Goal: Task Accomplishment & Management: Use online tool/utility

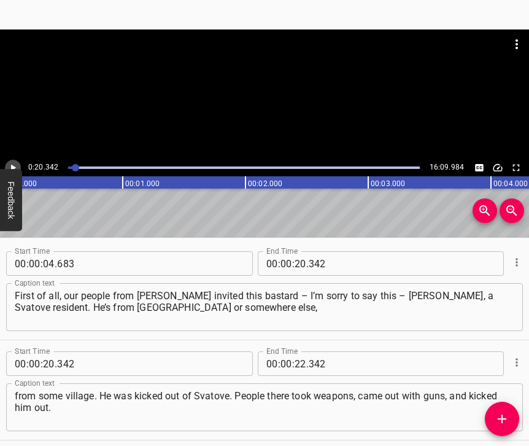
click at [12, 166] on icon "Play/Pause" at bounding box center [13, 167] width 5 height 7
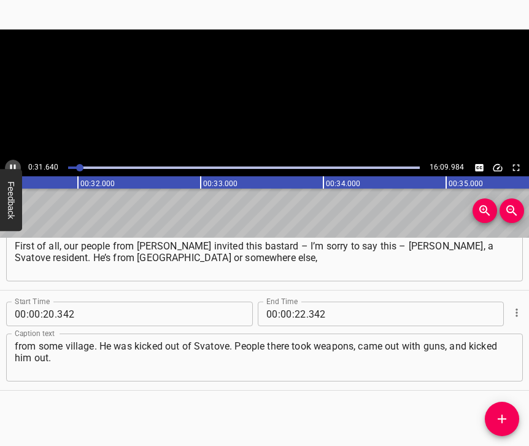
click at [12, 166] on icon "Play/Pause" at bounding box center [12, 167] width 11 height 11
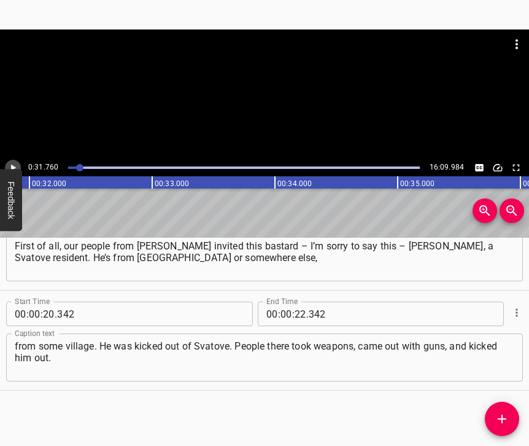
click at [12, 166] on icon "Play/Pause" at bounding box center [13, 167] width 5 height 7
click at [12, 166] on icon "Play/Pause" at bounding box center [12, 167] width 11 height 11
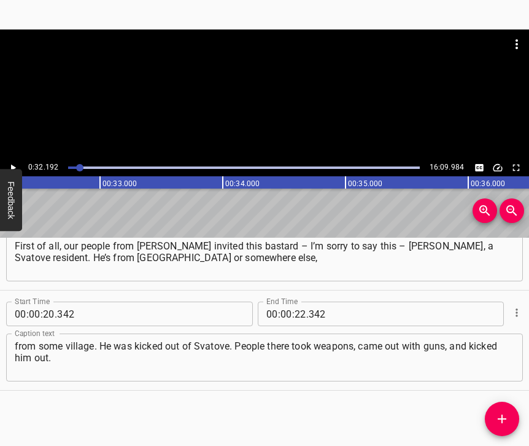
scroll to position [0, 3951]
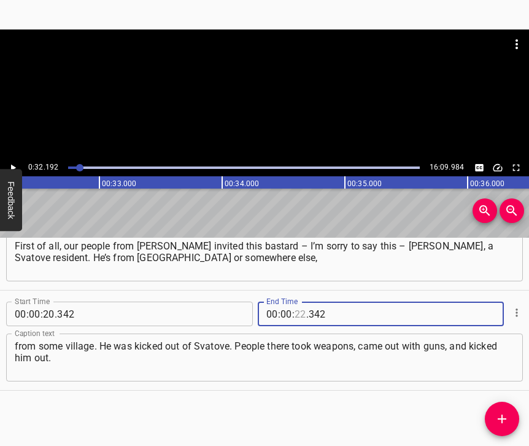
click at [295, 304] on input "number" at bounding box center [301, 313] width 12 height 25
type input "32"
type input "192"
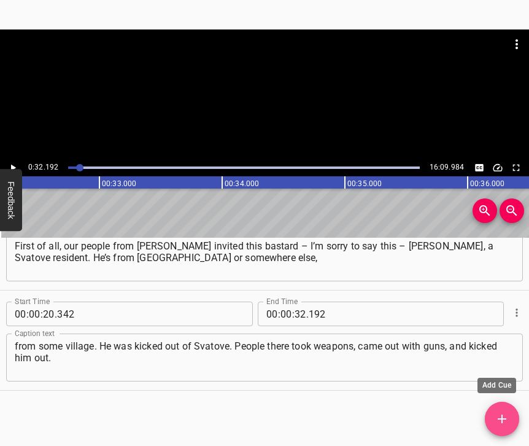
click at [501, 415] on icon "Add Cue" at bounding box center [502, 418] width 15 height 15
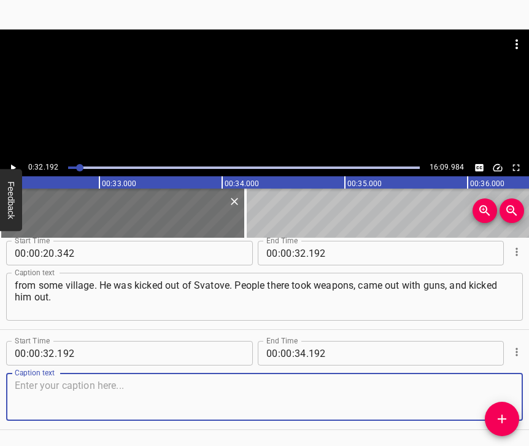
scroll to position [181, 0]
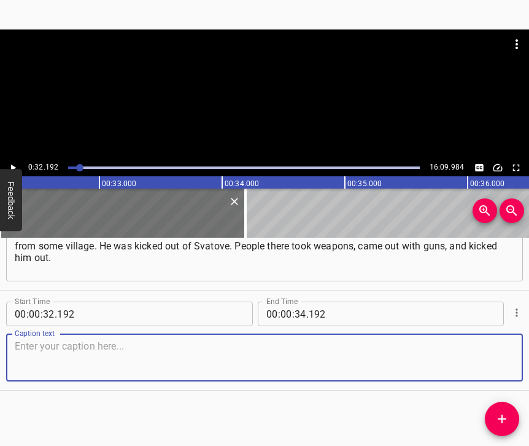
drag, startPoint x: 472, startPoint y: 357, endPoint x: 524, endPoint y: 338, distance: 55.7
click at [474, 357] on textarea at bounding box center [265, 357] width 500 height 35
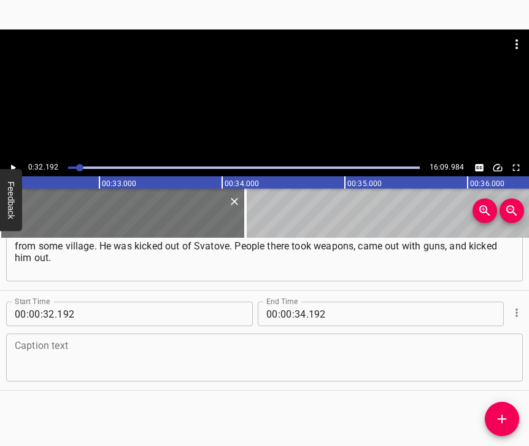
click at [80, 333] on div "Caption text" at bounding box center [264, 357] width 517 height 48
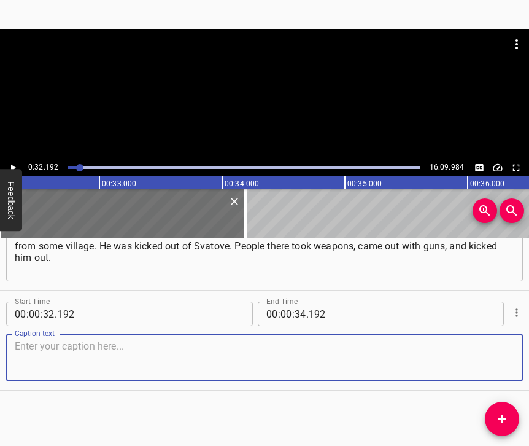
paste textarea "And our communists in [PERSON_NAME] invited him to the city. He came with his g…"
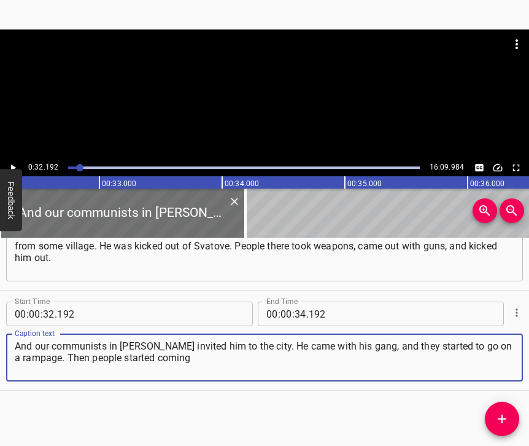
type textarea "And our communists in [PERSON_NAME] invited him to the city. He came with his g…"
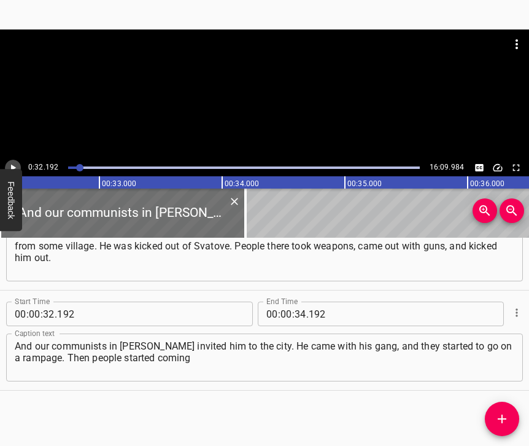
click at [16, 167] on icon "Play/Pause" at bounding box center [12, 167] width 11 height 11
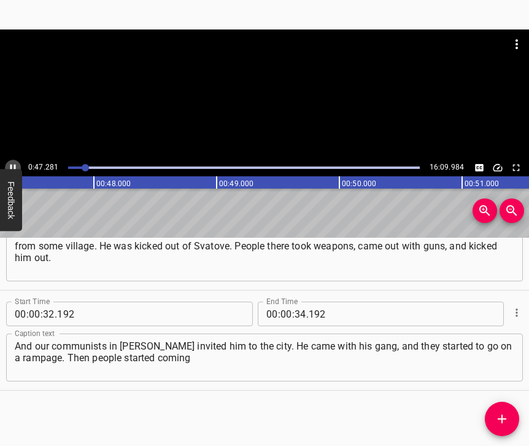
click at [14, 165] on icon "Play/Pause" at bounding box center [12, 167] width 11 height 11
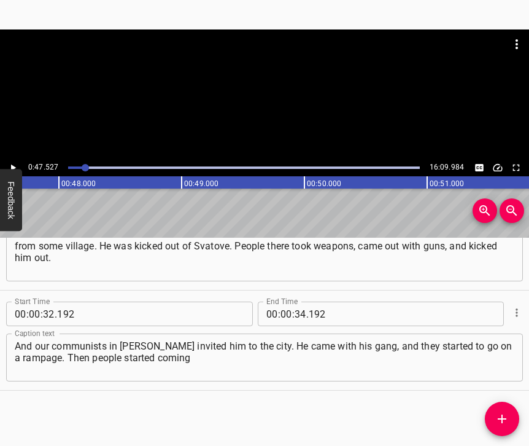
scroll to position [0, 5833]
click at [296, 302] on input "number" at bounding box center [301, 313] width 12 height 25
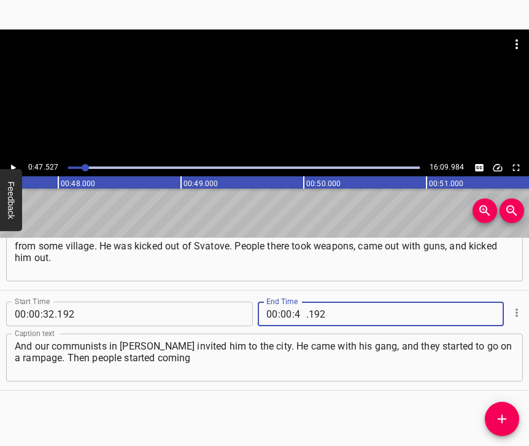
type input "47"
type input "527"
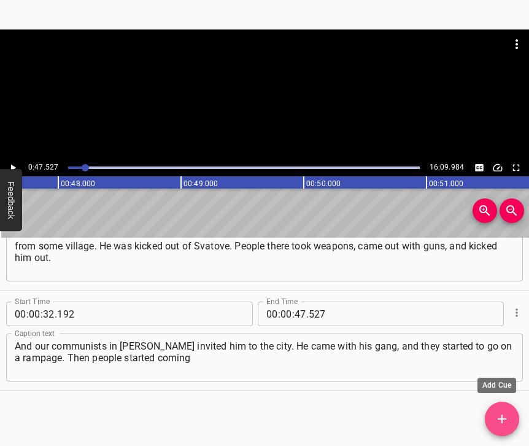
click at [501, 415] on icon "Add Cue" at bounding box center [502, 418] width 9 height 9
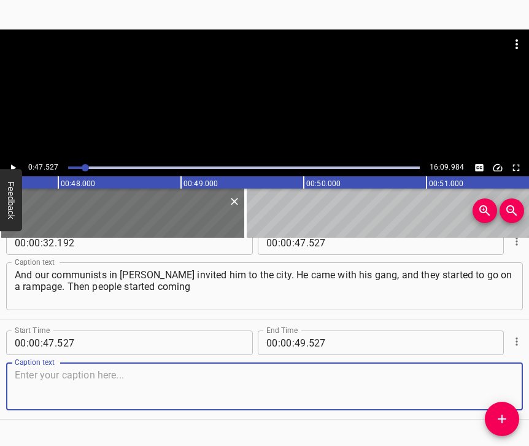
scroll to position [292, 0]
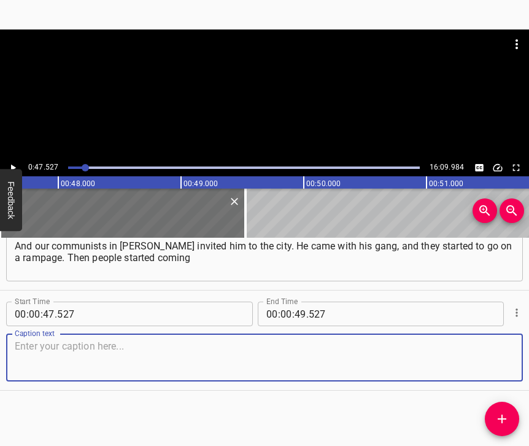
click at [491, 352] on textarea at bounding box center [265, 357] width 500 height 35
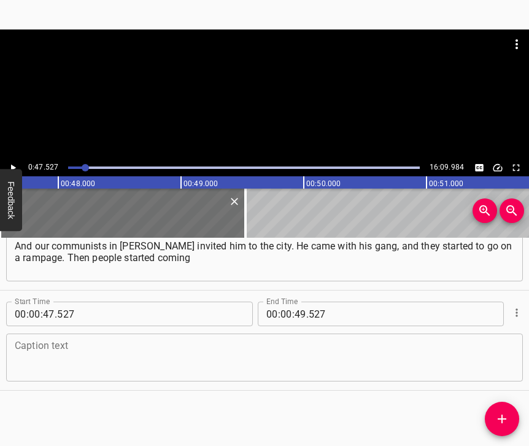
click at [53, 353] on textarea at bounding box center [265, 357] width 500 height 35
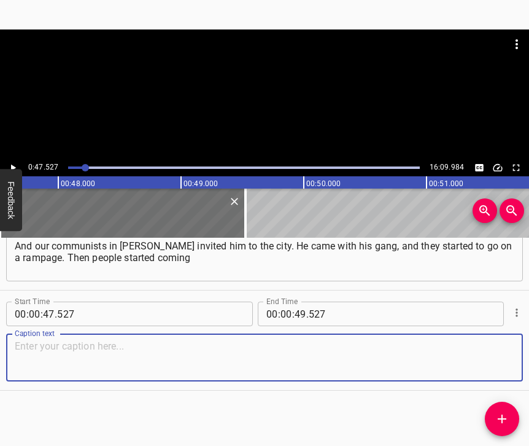
paste textarea "to him from everywhere: from the [DEMOGRAPHIC_DATA] and from everywhere else! […"
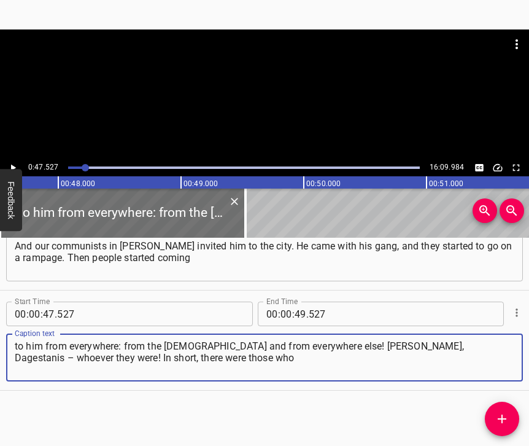
type textarea "to him from everywhere: from the [DEMOGRAPHIC_DATA] and from everywhere else! […"
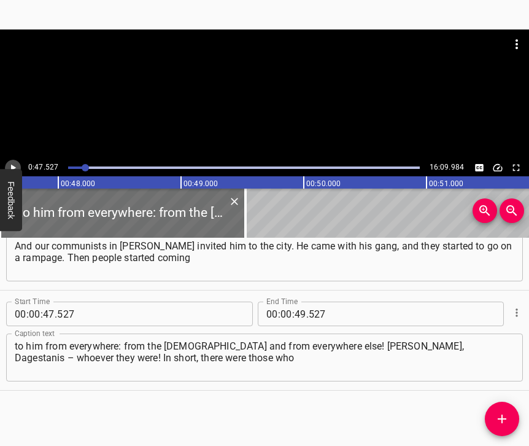
click at [10, 161] on button "Play/Pause" at bounding box center [13, 168] width 16 height 16
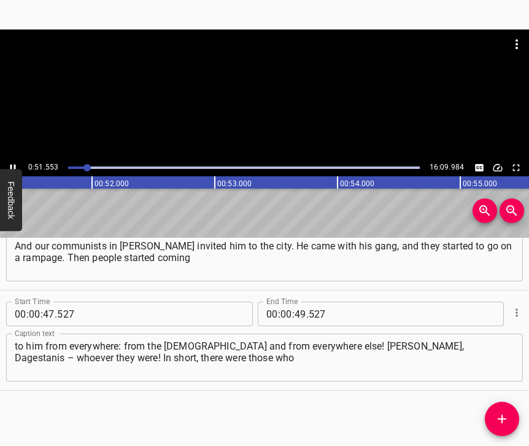
scroll to position [0, 6318]
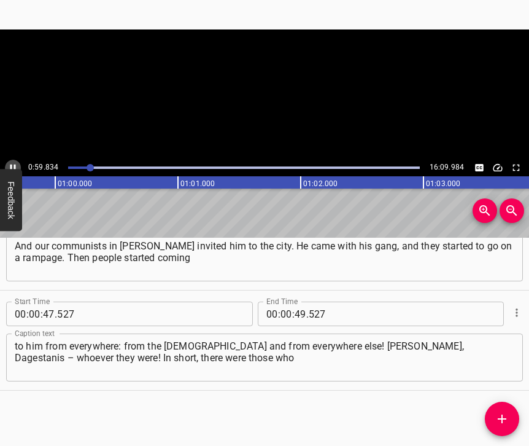
click at [10, 164] on icon "Play/Pause" at bounding box center [12, 167] width 11 height 11
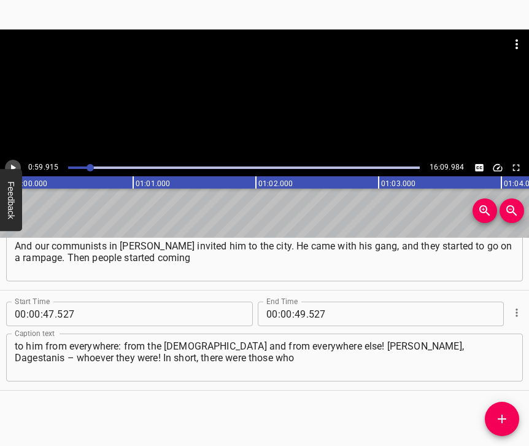
click at [10, 164] on icon "Play/Pause" at bounding box center [12, 167] width 11 height 11
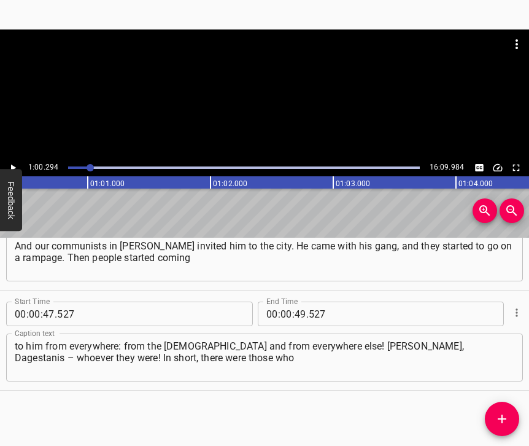
scroll to position [0, 7400]
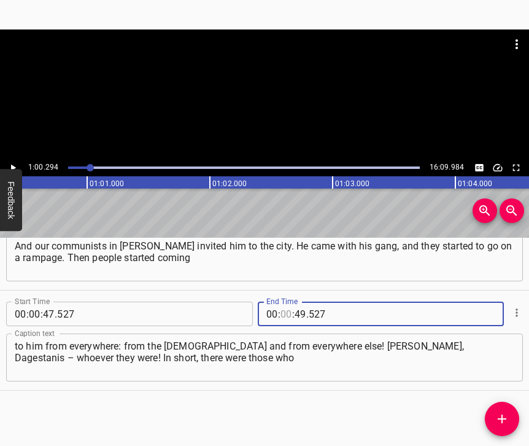
click at [283, 304] on input "number" at bounding box center [286, 313] width 12 height 25
type input "01"
type input "00"
type input "294"
click at [506, 413] on icon "Add Cue" at bounding box center [502, 418] width 15 height 15
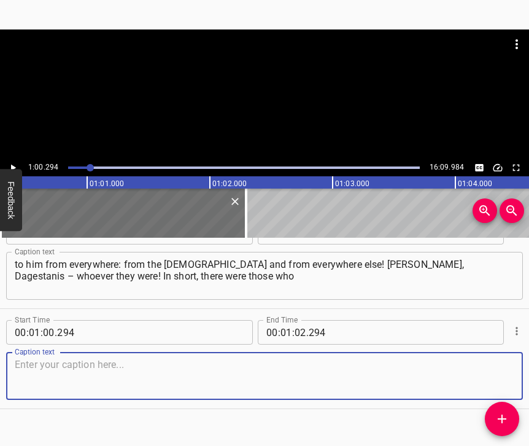
scroll to position [402, 0]
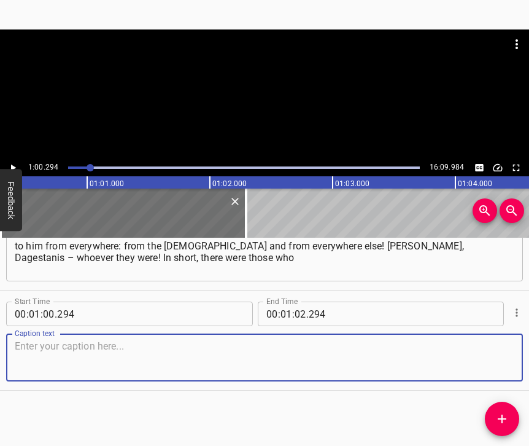
click at [503, 360] on textarea at bounding box center [265, 357] width 500 height 35
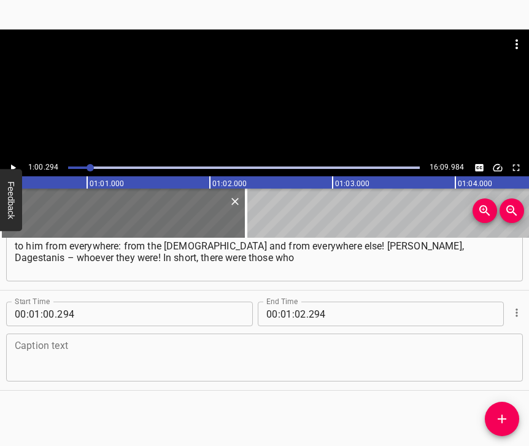
click at [58, 360] on textarea at bounding box center [265, 357] width 500 height 35
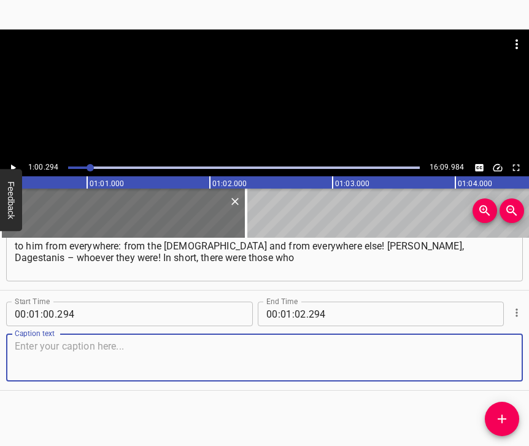
paste textarea "did not understand either russian or Ukrainian. They babbled in their own way. …"
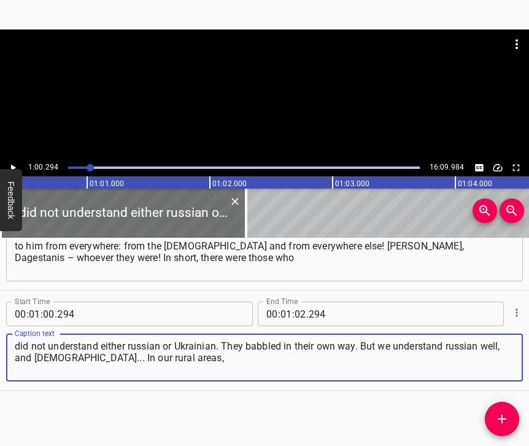
type textarea "did not understand either russian or Ukrainian. They babbled in their own way. …"
click at [14, 160] on button "Play/Pause" at bounding box center [13, 168] width 16 height 16
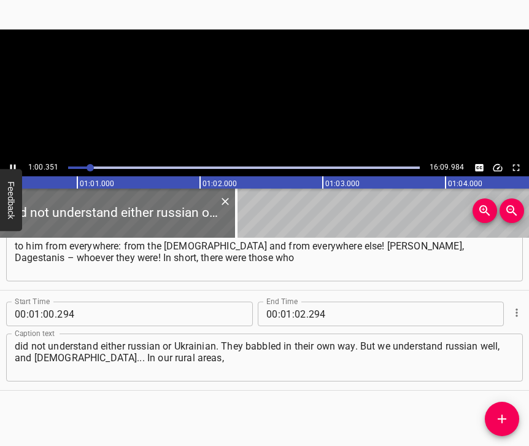
scroll to position [0, 7419]
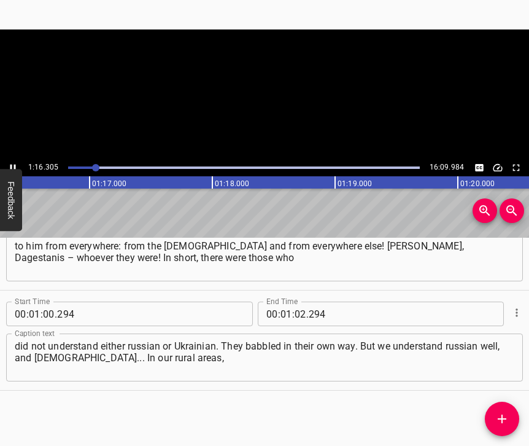
click at [9, 168] on icon "Play/Pause" at bounding box center [12, 167] width 11 height 11
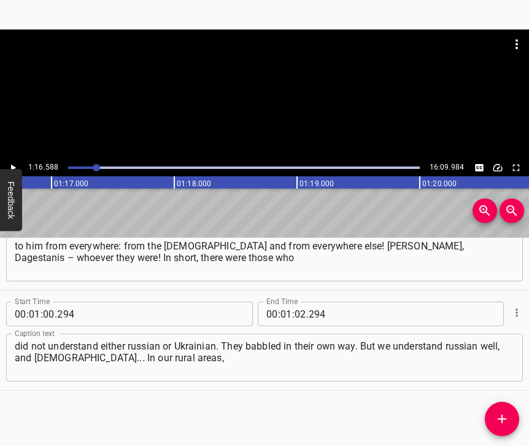
scroll to position [0, 9400]
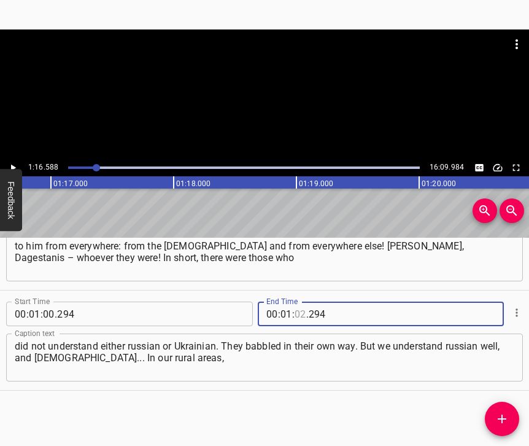
click at [296, 301] on input "number" at bounding box center [301, 313] width 12 height 25
type input "16"
type input "588"
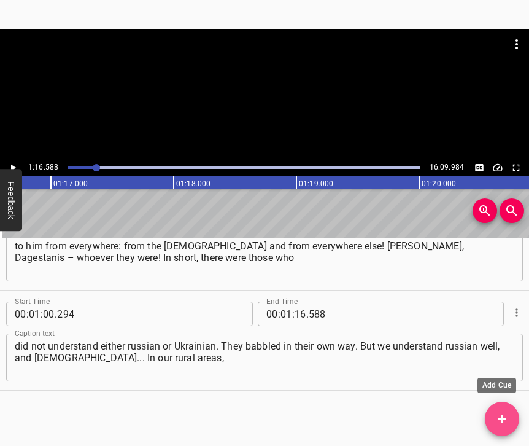
click at [503, 414] on icon "Add Cue" at bounding box center [502, 418] width 9 height 9
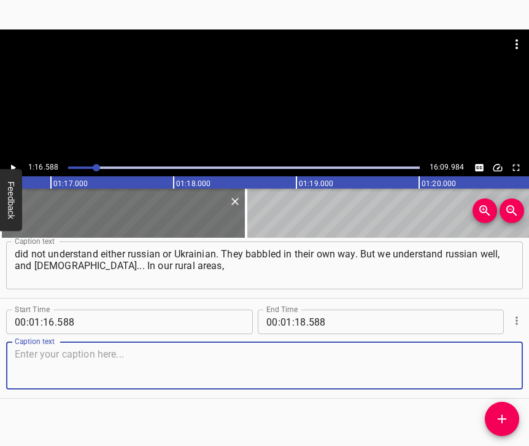
scroll to position [512, 0]
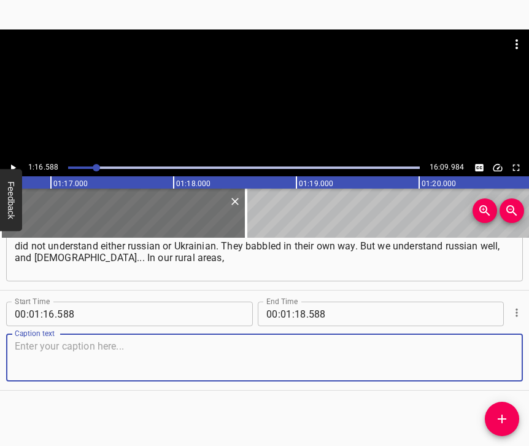
drag, startPoint x: 482, startPoint y: 352, endPoint x: 525, endPoint y: 338, distance: 45.2
click at [482, 352] on textarea at bounding box center [265, 357] width 500 height 35
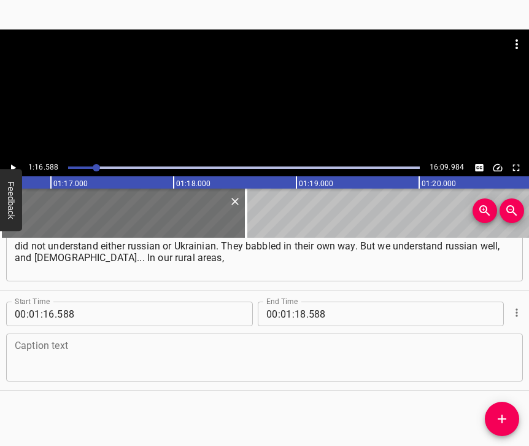
click at [47, 368] on textarea at bounding box center [265, 357] width 500 height 35
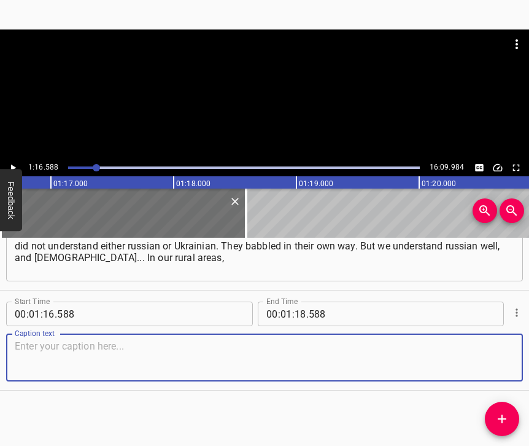
paste textarea "everyone spoke Ukrainian. It’s in the city, because the cities are industrial..…"
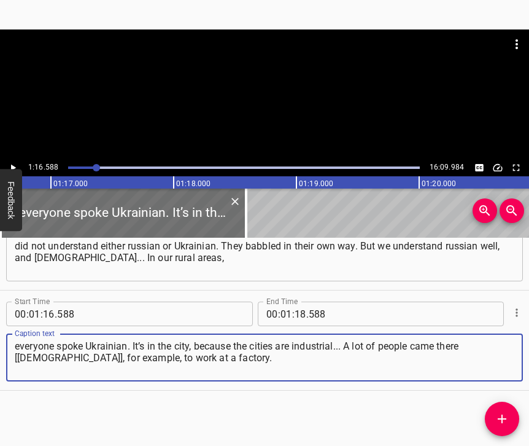
type textarea "everyone spoke Ukrainian. It’s in the city, because the cities are industrial..…"
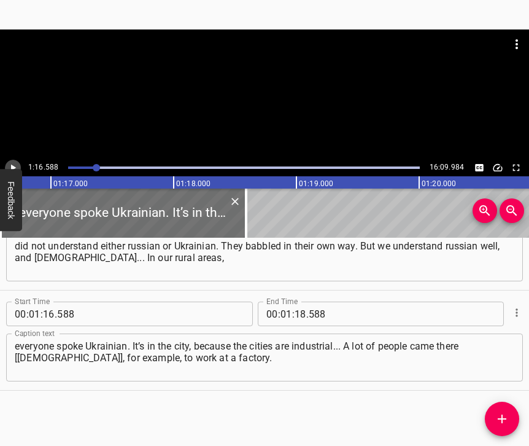
click at [14, 166] on icon "Play/Pause" at bounding box center [12, 167] width 11 height 11
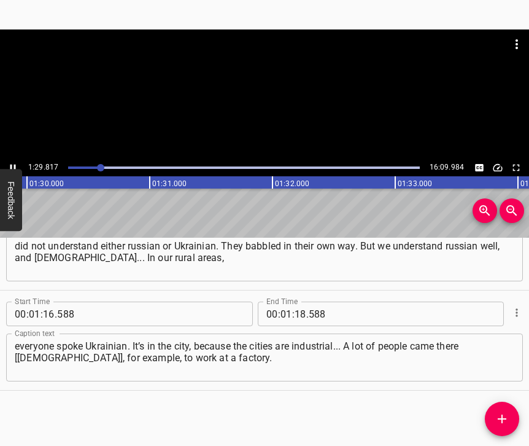
click at [12, 163] on icon "Play/Pause" at bounding box center [12, 167] width 11 height 11
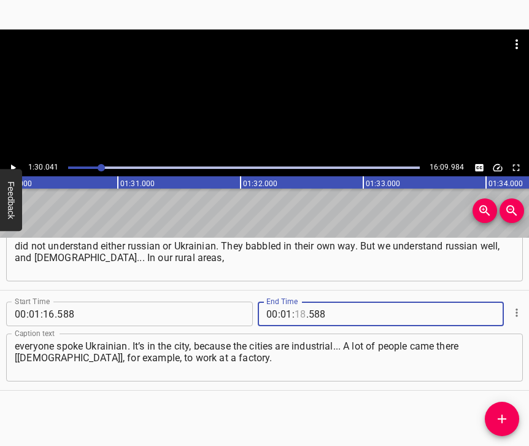
click at [295, 301] on input "number" at bounding box center [301, 313] width 12 height 25
type input "30"
type input "041"
click at [504, 421] on icon "Add Cue" at bounding box center [502, 418] width 15 height 15
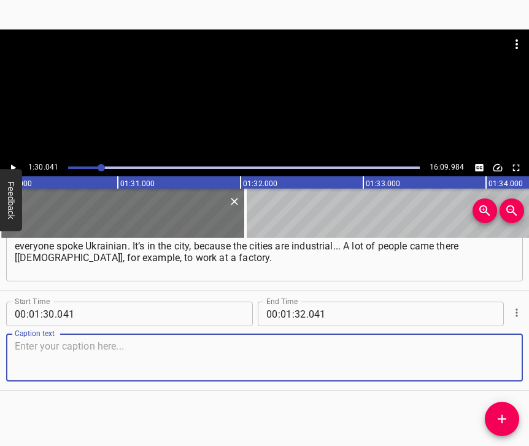
scroll to position [623, 0]
click at [491, 355] on textarea at bounding box center [265, 357] width 500 height 35
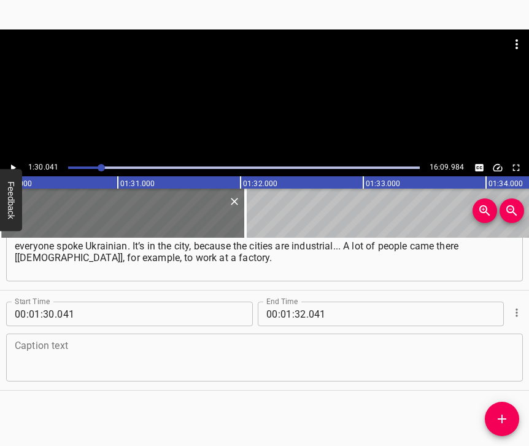
click at [48, 360] on textarea at bounding box center [265, 357] width 500 height 35
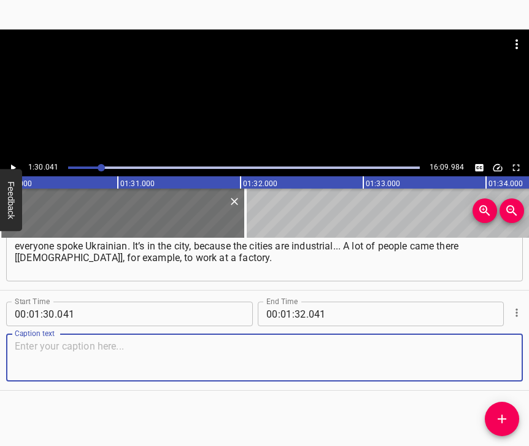
paste textarea "For example, I worked at the Lysychansk oil refinery. We had a lot of specialis…"
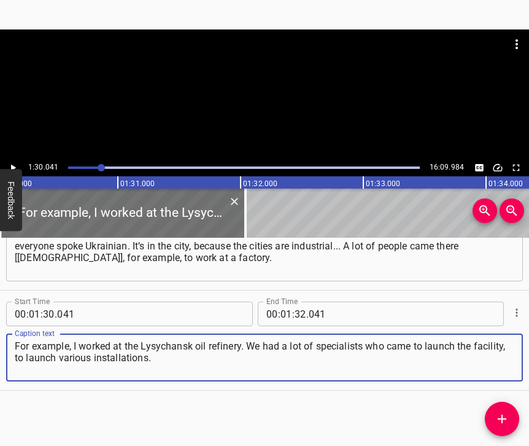
type textarea "For example, I worked at the Lysychansk oil refinery. We had a lot of specialis…"
click at [11, 163] on icon "Play/Pause" at bounding box center [12, 167] width 11 height 11
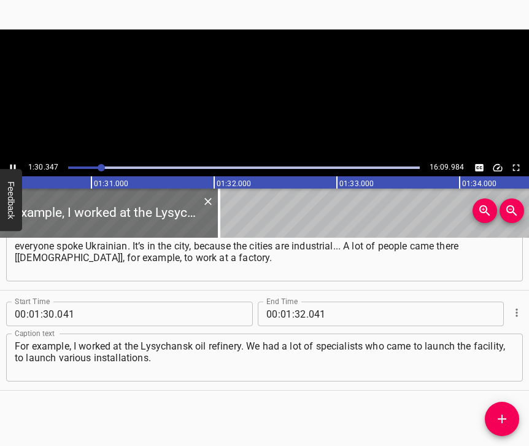
scroll to position [0, 11087]
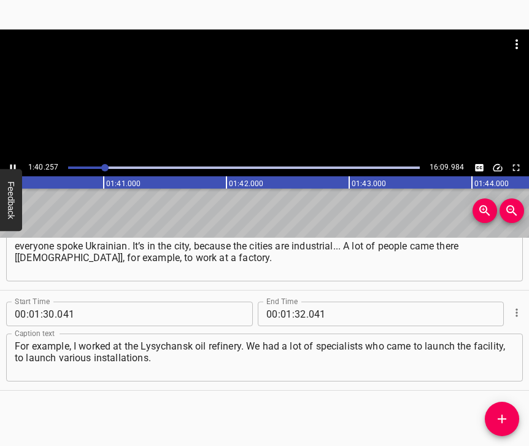
click at [11, 164] on icon "Play/Pause" at bounding box center [12, 167] width 11 height 11
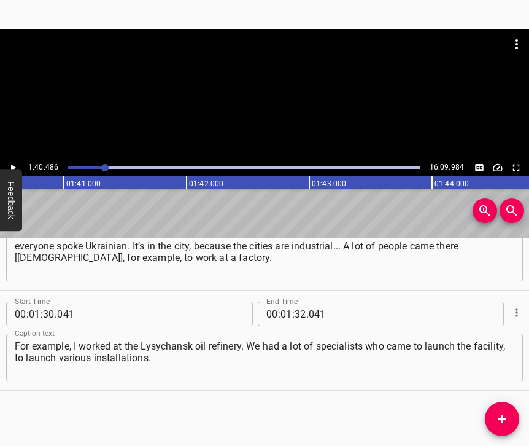
scroll to position [0, 12334]
click at [295, 301] on input "number" at bounding box center [301, 313] width 12 height 25
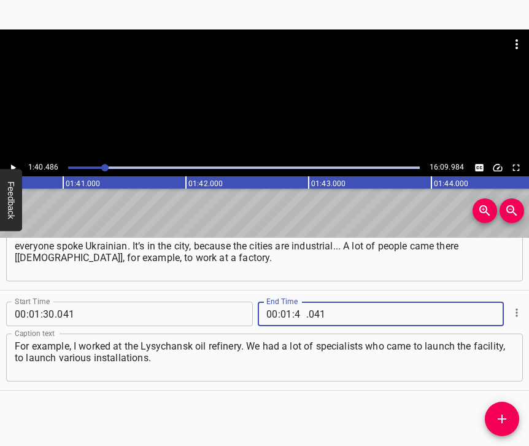
type input "40"
type input "486"
click at [499, 419] on icon "Add Cue" at bounding box center [502, 418] width 9 height 9
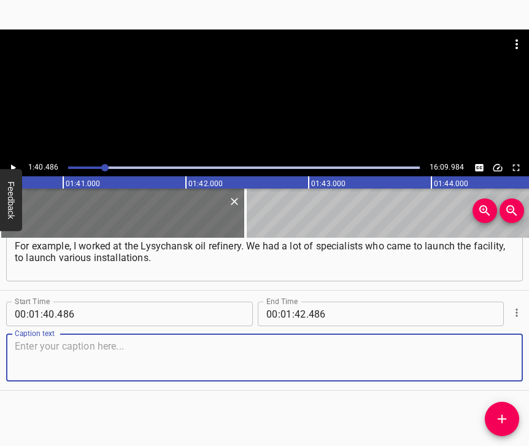
scroll to position [733, 0]
click at [490, 350] on textarea at bounding box center [265, 357] width 500 height 35
click at [33, 341] on textarea at bounding box center [265, 357] width 500 height 35
paste textarea "They had experience and came – some from [GEOGRAPHIC_DATA], some from [GEOGRAPH…"
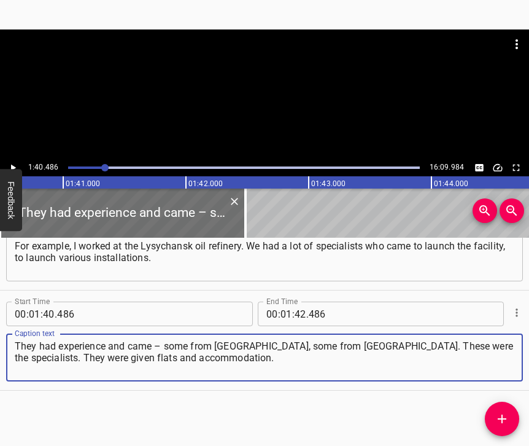
type textarea "They had experience and came – some from [GEOGRAPHIC_DATA], some from [GEOGRAPH…"
click at [15, 163] on icon "Play/Pause" at bounding box center [12, 167] width 11 height 11
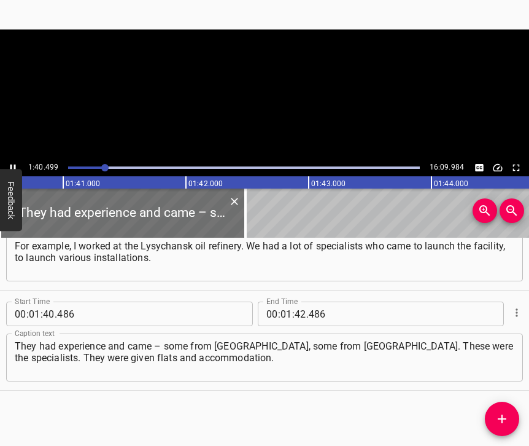
scroll to position [0, 12335]
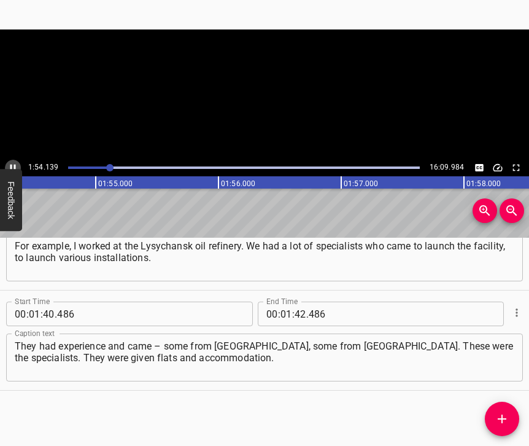
click at [12, 168] on icon "Play/Pause" at bounding box center [12, 167] width 11 height 11
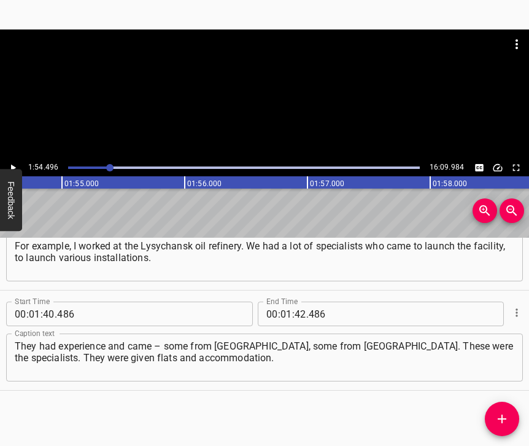
click at [12, 168] on icon "Play/Pause" at bounding box center [13, 167] width 5 height 7
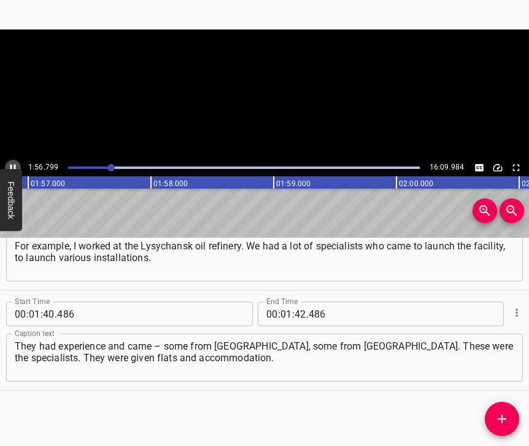
click at [12, 168] on icon "Play/Pause" at bounding box center [12, 167] width 11 height 11
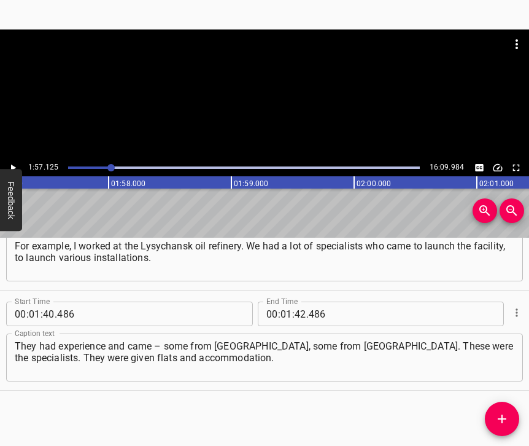
scroll to position [0, 14377]
click at [299, 301] on input "number" at bounding box center [301, 313] width 12 height 25
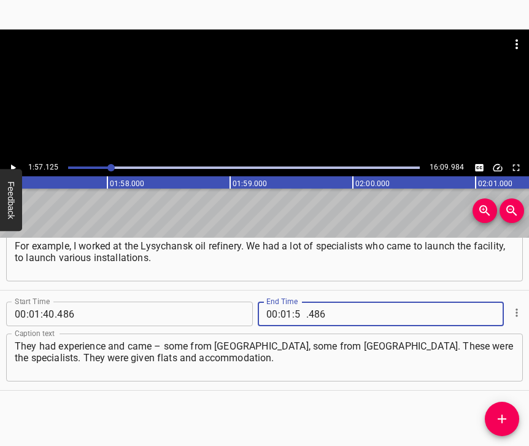
type input "57"
type input "125"
click at [497, 415] on icon "Add Cue" at bounding box center [502, 418] width 15 height 15
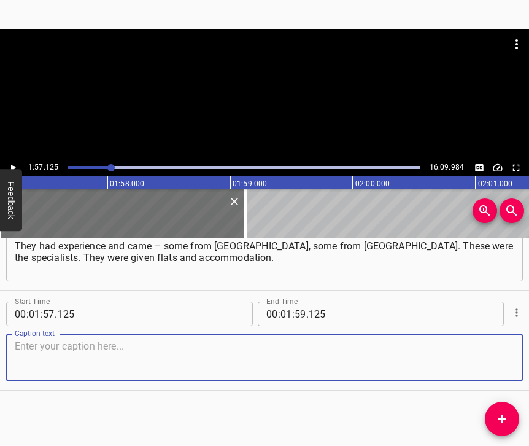
scroll to position [844, 0]
click at [477, 342] on textarea at bounding box center [265, 357] width 500 height 35
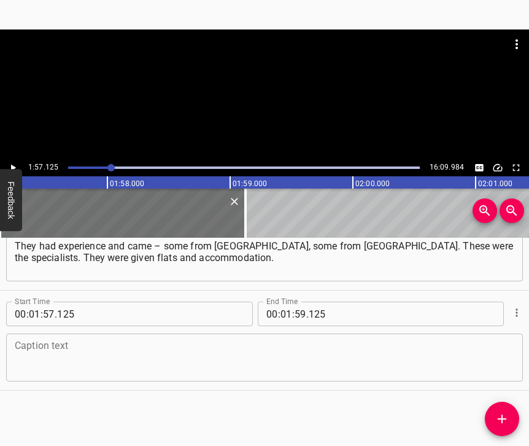
click at [50, 365] on textarea at bounding box center [265, 357] width 500 height 35
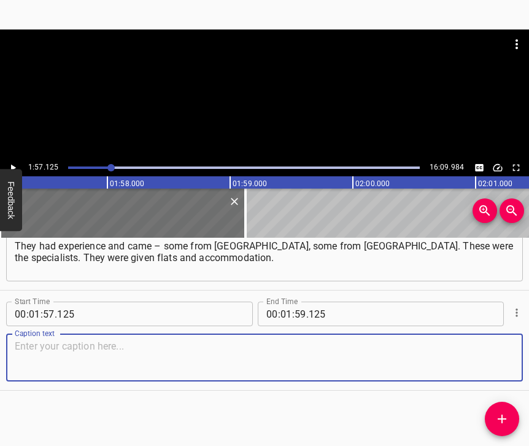
paste textarea "And, so to speak, there was a situation where there were more [DEMOGRAPHIC_DATA…"
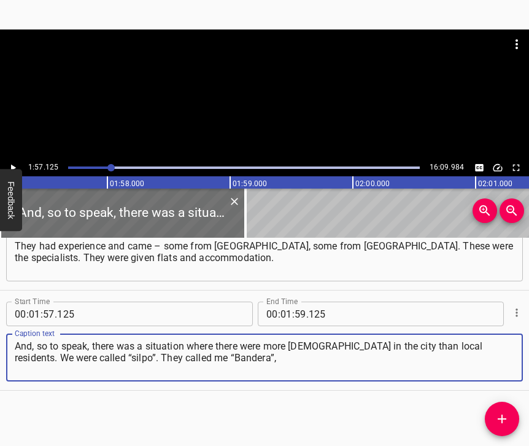
type textarea "And, so to speak, there was a situation where there were more [DEMOGRAPHIC_DATA…"
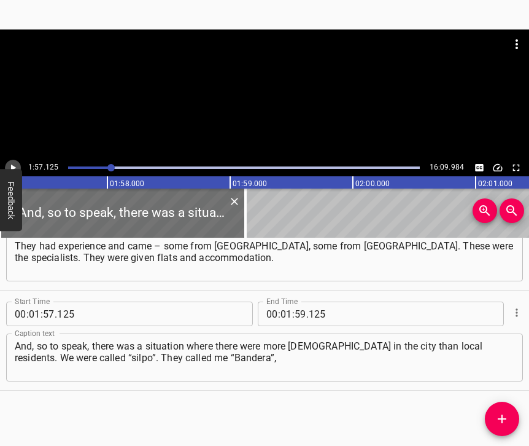
click at [11, 164] on icon "Play/Pause" at bounding box center [12, 167] width 11 height 11
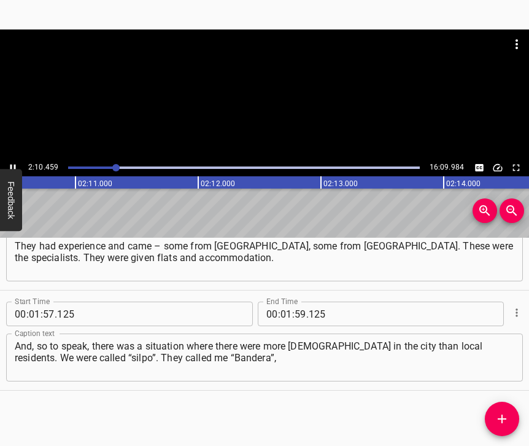
click at [14, 169] on icon "Play/Pause" at bounding box center [12, 167] width 11 height 11
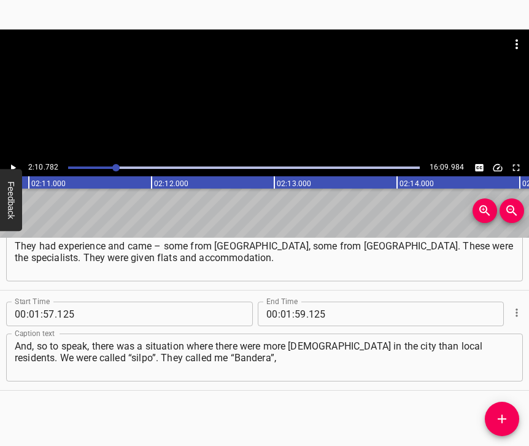
scroll to position [0, 16053]
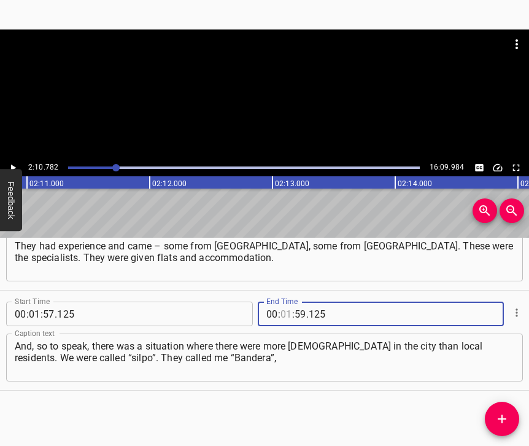
click at [280, 301] on input "number" at bounding box center [286, 313] width 12 height 25
type input "02"
type input "10"
type input "782"
click at [501, 412] on icon "Add Cue" at bounding box center [502, 418] width 15 height 15
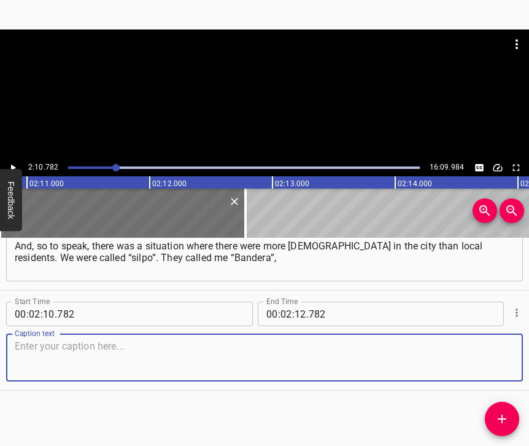
scroll to position [954, 0]
click at [492, 357] on textarea at bounding box center [265, 357] width 500 height 35
click at [106, 357] on textarea at bounding box center [265, 357] width 500 height 35
paste textarea "they said I was a “Banderite”. But what kind of “Banderite” am I? My surname is…"
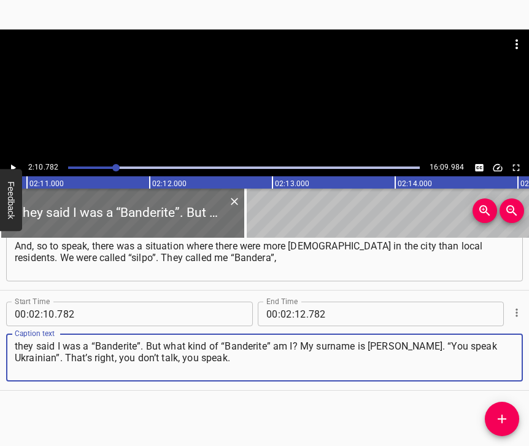
type textarea "they said I was a “Banderite”. But what kind of “Banderite” am I? My surname is…"
click at [17, 163] on icon "Play/Pause" at bounding box center [12, 167] width 11 height 11
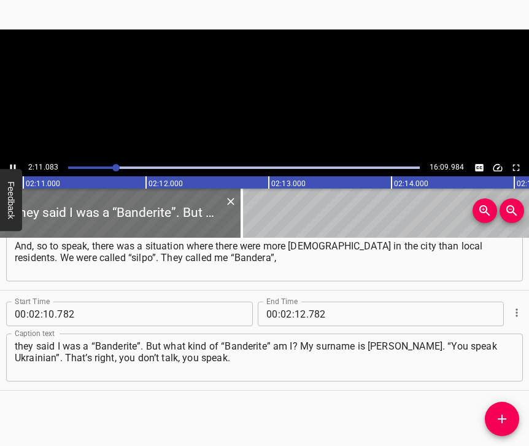
scroll to position [0, 16080]
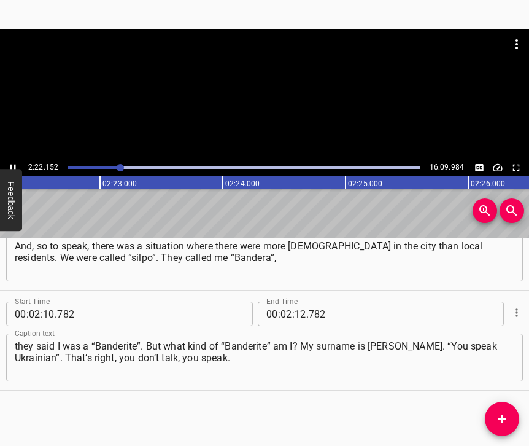
click at [11, 166] on icon "Play/Pause" at bounding box center [13, 167] width 6 height 7
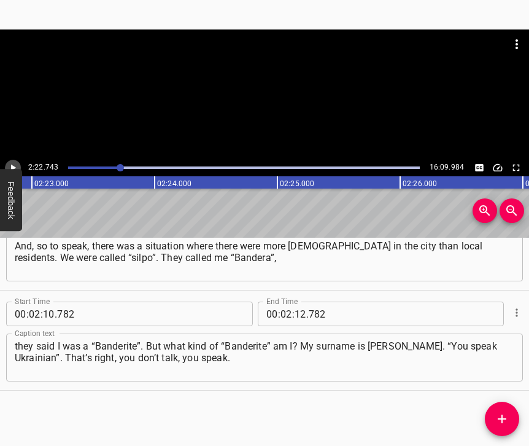
click at [11, 164] on icon "Play/Pause" at bounding box center [13, 167] width 5 height 7
click at [11, 164] on icon "Play/Pause" at bounding box center [13, 167] width 6 height 7
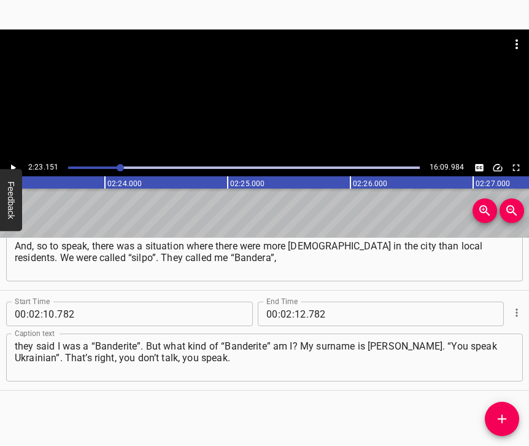
scroll to position [0, 17571]
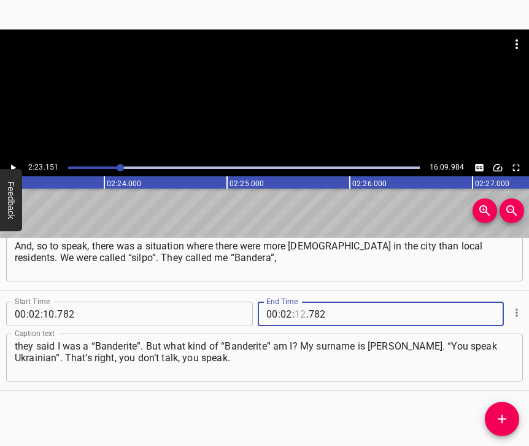
click at [298, 301] on input "number" at bounding box center [301, 313] width 12 height 25
type input "23"
type input "151"
click at [501, 414] on icon "Add Cue" at bounding box center [502, 418] width 15 height 15
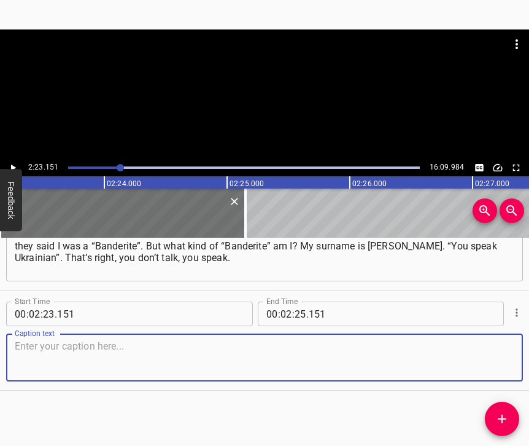
scroll to position [1065, 0]
click at [489, 359] on textarea at bounding box center [265, 357] width 500 height 35
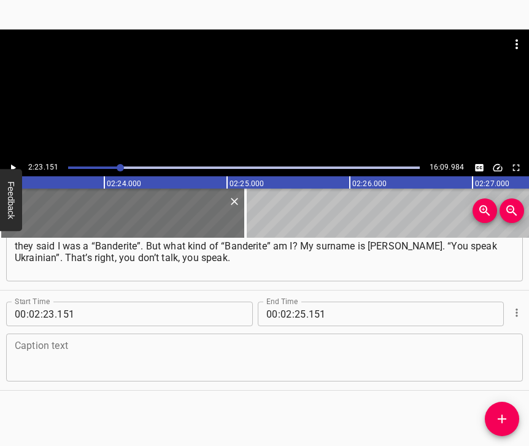
click at [220, 340] on textarea at bounding box center [265, 357] width 500 height 35
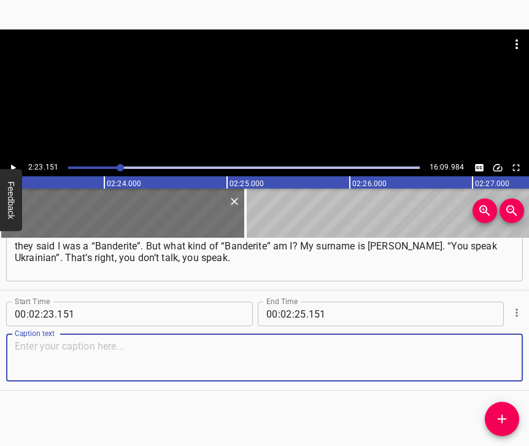
paste textarea "We have there... Actually, we don’t speak Ukrainian, we speak an eastern surzhy…"
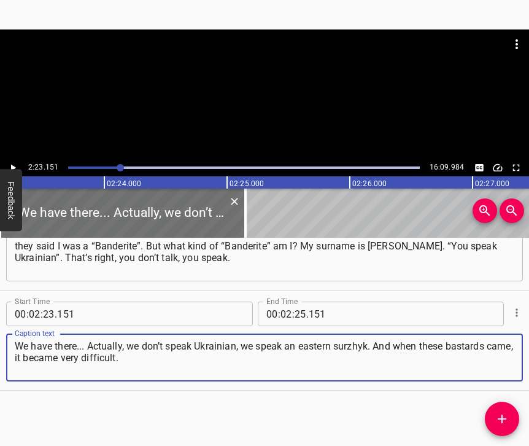
type textarea "We have there... Actually, we don’t speak Ukrainian, we speak an eastern surzhy…"
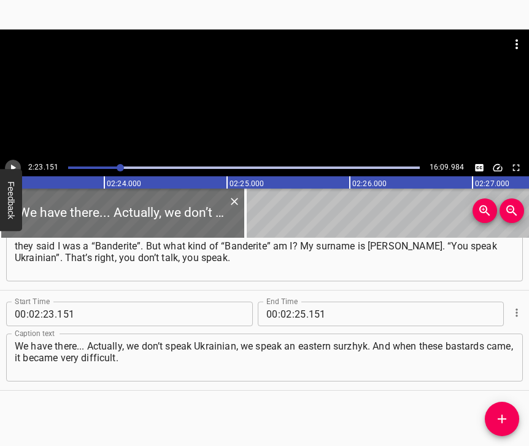
click at [7, 166] on icon "Play/Pause" at bounding box center [12, 167] width 11 height 11
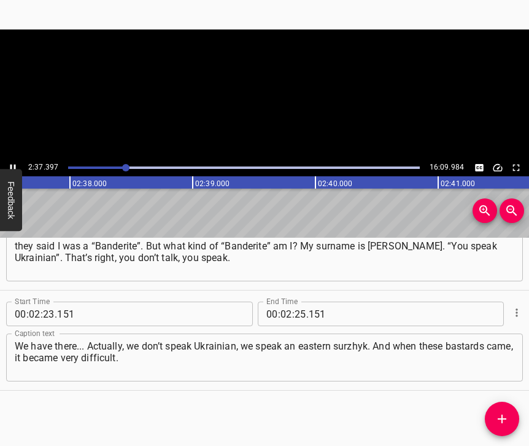
click at [15, 163] on icon "Play/Pause" at bounding box center [12, 167] width 11 height 11
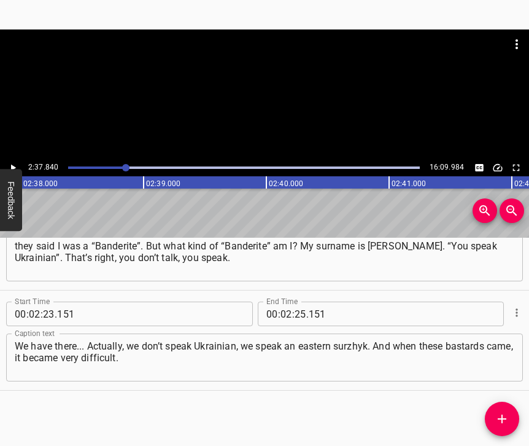
scroll to position [0, 19374]
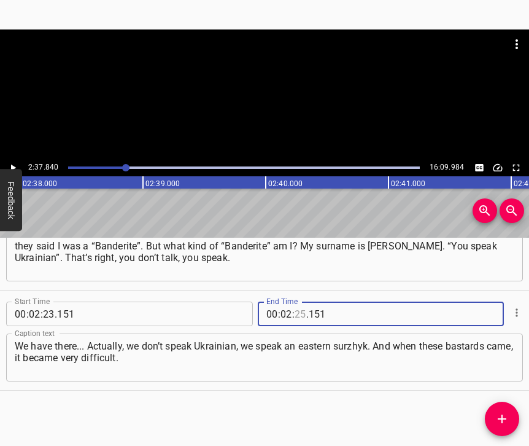
click at [295, 306] on input "number" at bounding box center [301, 313] width 12 height 25
type input "37"
type input "840"
click at [509, 409] on button "Add Cue" at bounding box center [502, 418] width 34 height 34
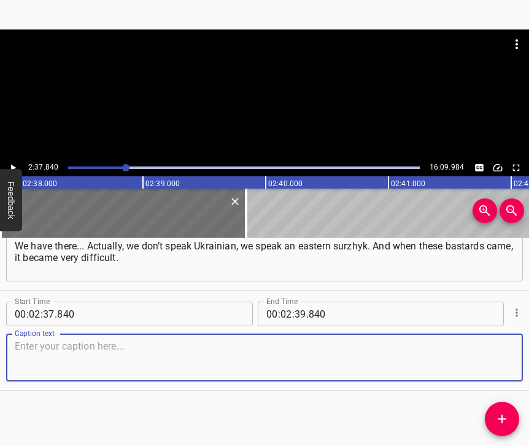
scroll to position [1175, 0]
click at [495, 350] on textarea at bounding box center [265, 357] width 500 height 35
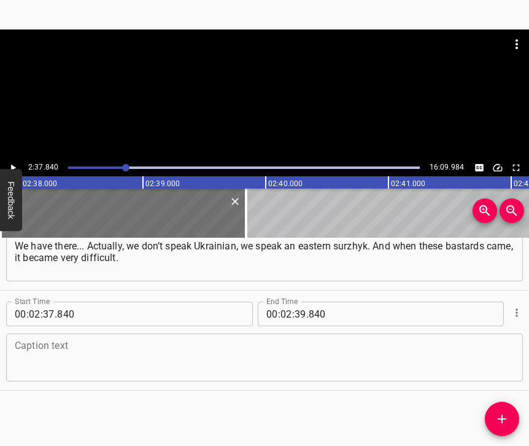
click at [65, 349] on textarea at bounding box center [265, 357] width 500 height 35
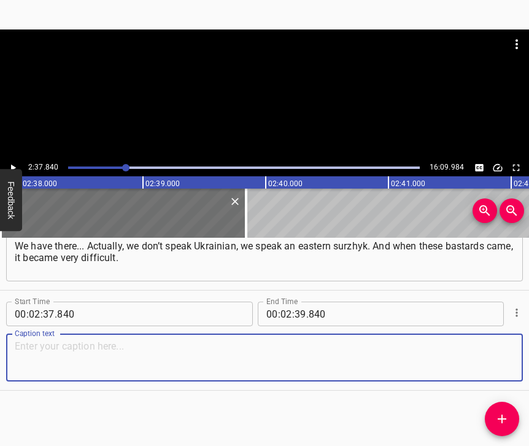
paste textarea "In short, they appeared in May, and in July, on the [DATE], they were thrown ou…"
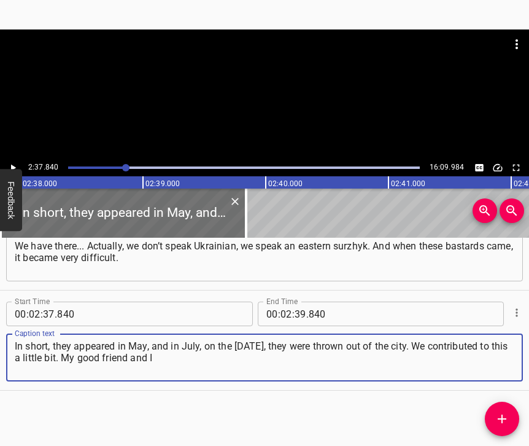
type textarea "In short, they appeared in May, and in July, on the [DATE], they were thrown ou…"
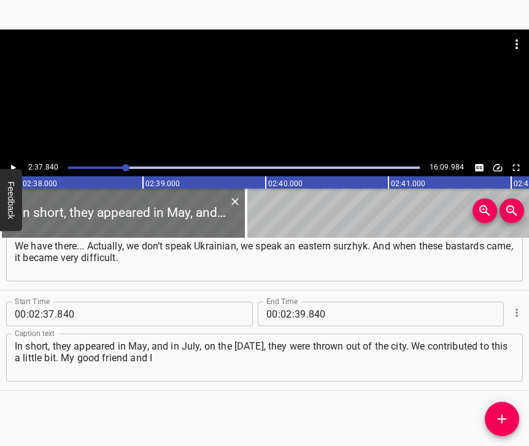
click at [23, 164] on div "2:37.840 16:09.984" at bounding box center [264, 167] width 529 height 17
click at [19, 162] on div "2:37.840 16:09.984" at bounding box center [264, 167] width 529 height 17
click at [14, 164] on icon "Play/Pause" at bounding box center [12, 167] width 11 height 11
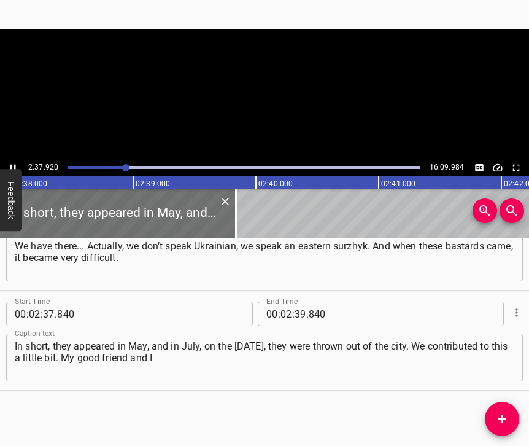
scroll to position [0, 19394]
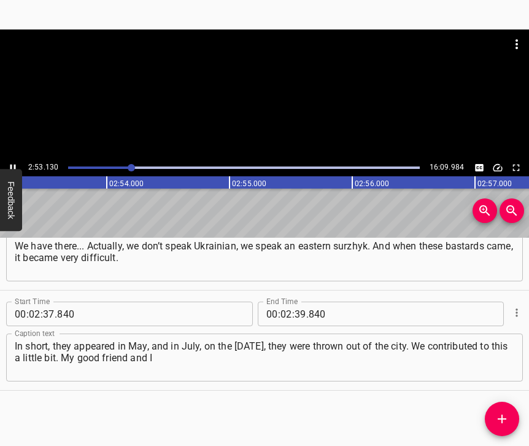
click at [13, 164] on icon "Play/Pause" at bounding box center [12, 167] width 11 height 11
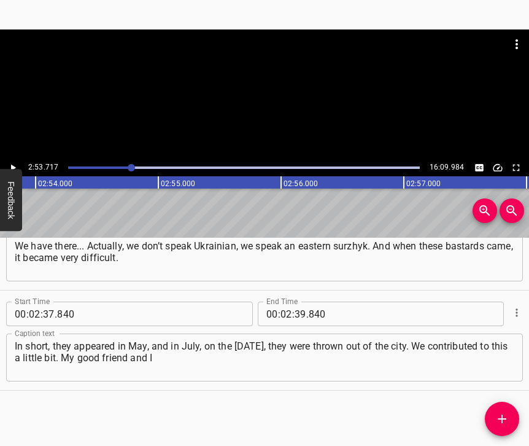
scroll to position [0, 21323]
click at [297, 304] on input "number" at bounding box center [301, 313] width 12 height 25
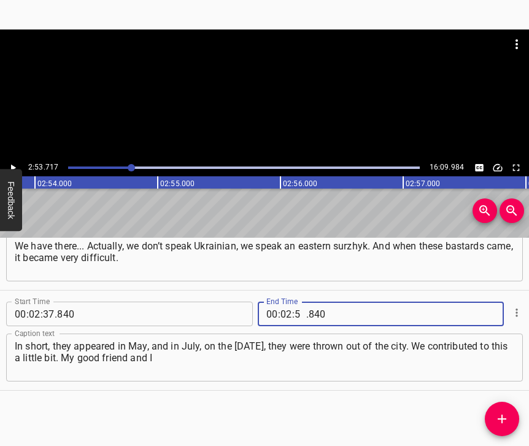
type input "53"
type input "717"
click at [513, 413] on span "Add Cue" at bounding box center [502, 418] width 34 height 15
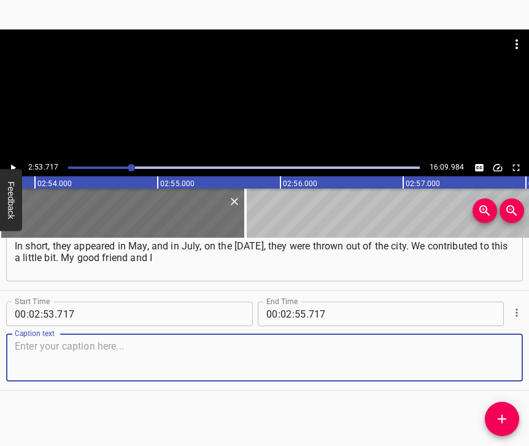
scroll to position [1286, 0]
click at [493, 360] on textarea at bounding box center [265, 357] width 500 height 35
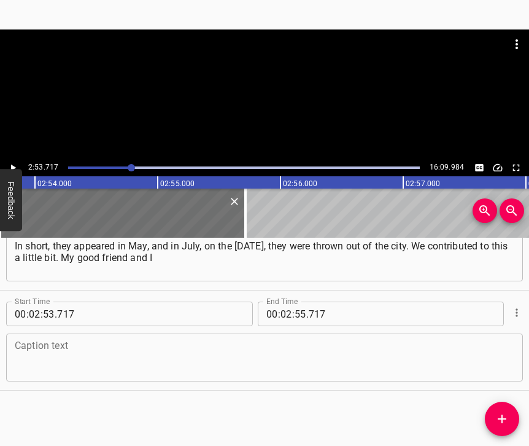
click at [34, 347] on textarea at bounding box center [265, 357] width 500 height 35
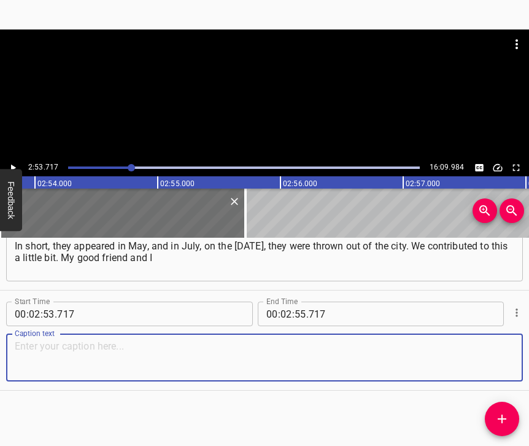
paste textarea "– he lives here, by the way, in [GEOGRAPHIC_DATA], in an apartment... First [PE…"
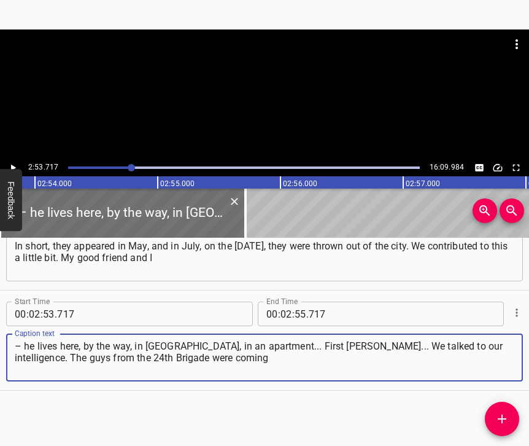
type textarea "– he lives here, by the way, in [GEOGRAPHIC_DATA], in an apartment... First [PE…"
click at [12, 164] on icon "Play/Pause" at bounding box center [12, 167] width 11 height 11
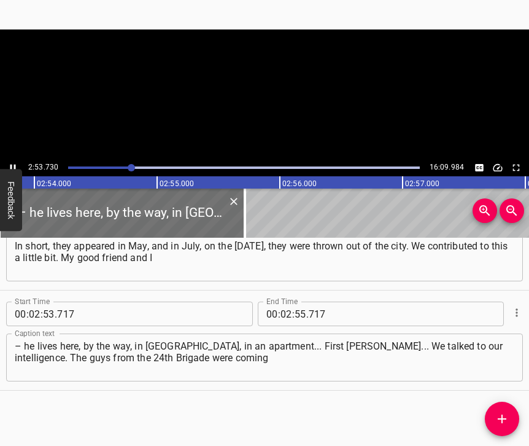
scroll to position [0, 21324]
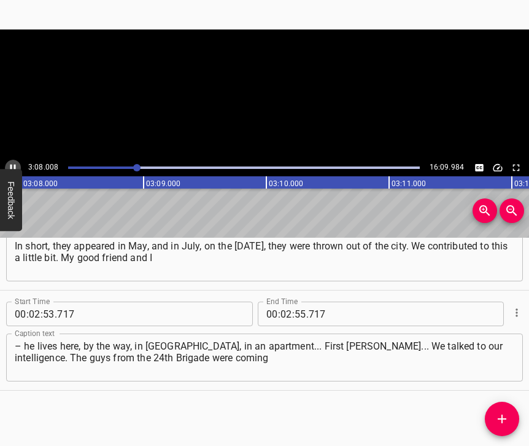
click at [11, 166] on icon "Play/Pause" at bounding box center [13, 167] width 6 height 7
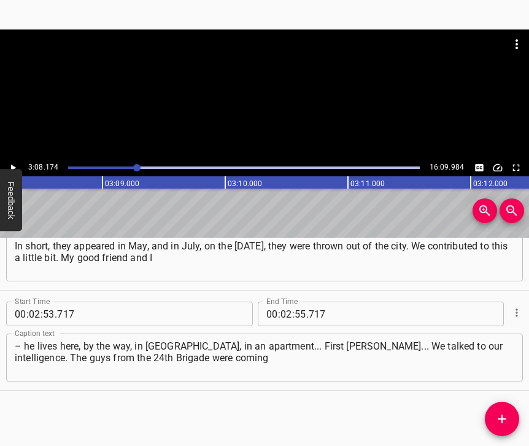
scroll to position [0, 23097]
click at [11, 166] on icon "Play/Pause" at bounding box center [13, 167] width 5 height 7
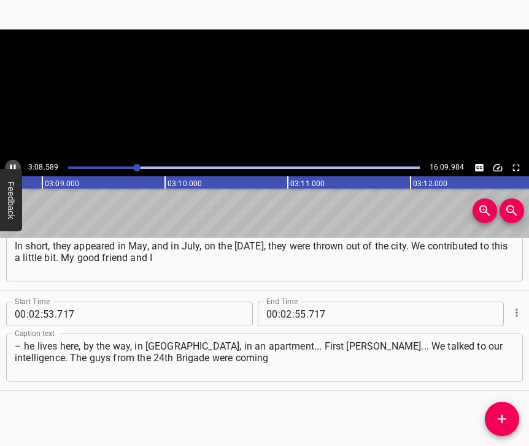
click at [11, 166] on icon "Play/Pause" at bounding box center [13, 167] width 6 height 7
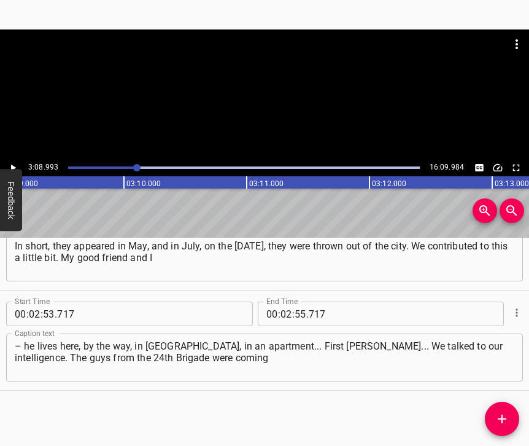
click at [11, 166] on icon "Play/Pause" at bounding box center [13, 167] width 5 height 7
click at [11, 166] on icon "Play/Pause" at bounding box center [13, 167] width 6 height 7
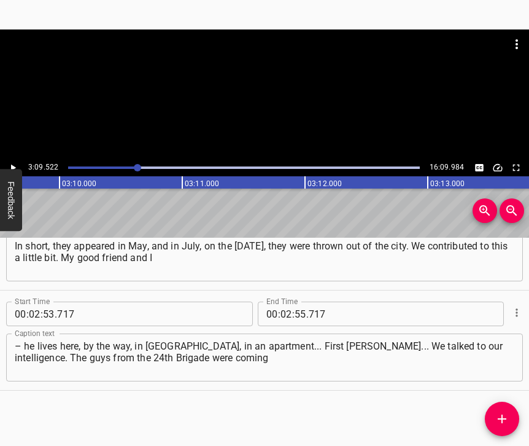
scroll to position [0, 23263]
click at [284, 305] on input "number" at bounding box center [286, 313] width 12 height 25
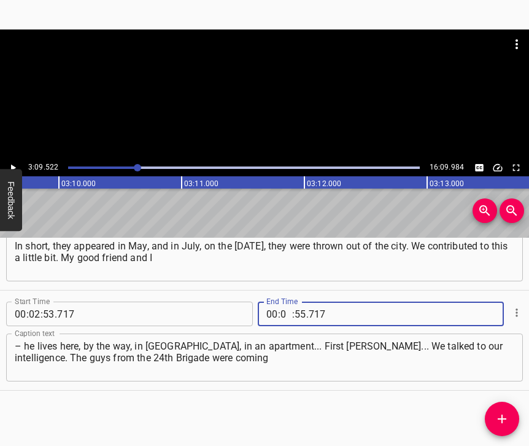
type input "03"
type input "09"
type input "522"
click at [506, 416] on icon "Add Cue" at bounding box center [502, 418] width 15 height 15
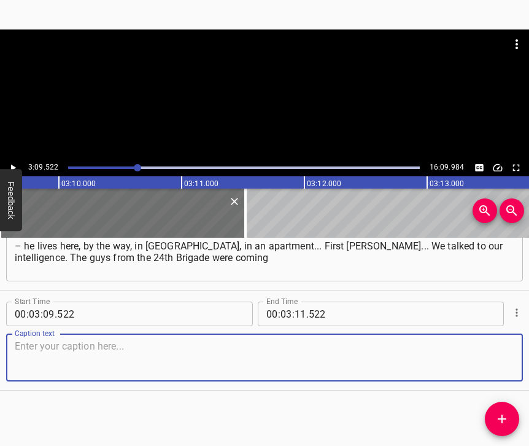
scroll to position [1396, 0]
click at [497, 356] on textarea at bounding box center [265, 357] width 500 height 35
click at [79, 369] on textarea at bounding box center [265, 357] width 500 height 35
paste textarea "through the villages by the paths, and we showed them where the activists were,…"
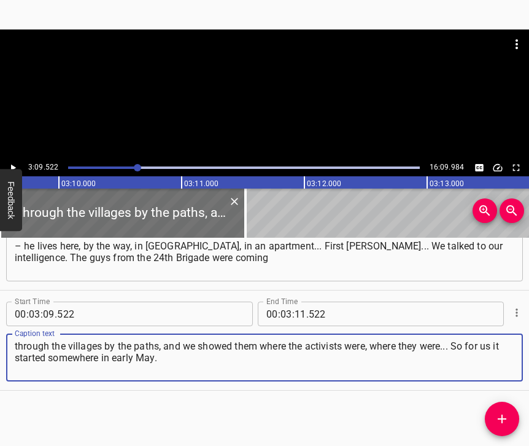
type textarea "through the villages by the paths, and we showed them where the activists were,…"
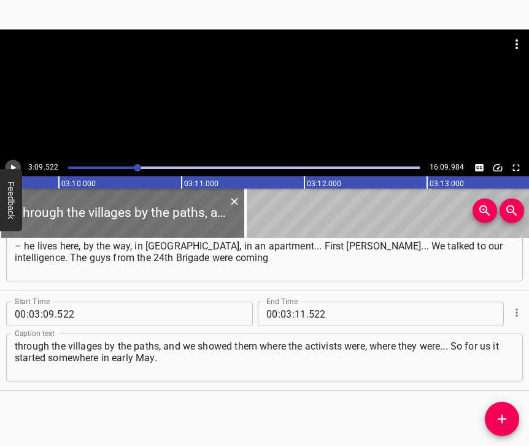
click at [13, 160] on button "Play/Pause" at bounding box center [13, 168] width 16 height 16
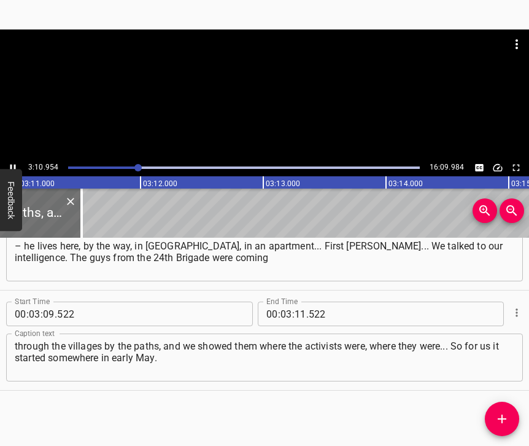
scroll to position [0, 23433]
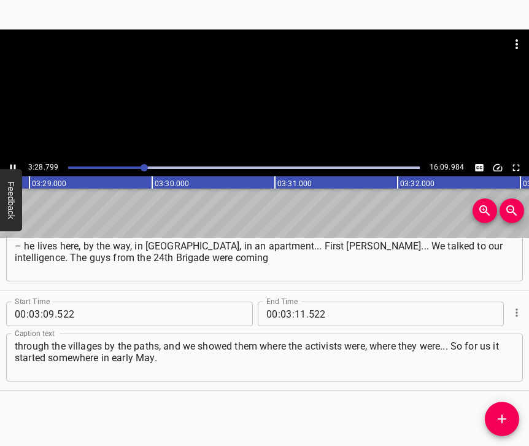
click at [15, 163] on icon "Play/Pause" at bounding box center [12, 167] width 11 height 11
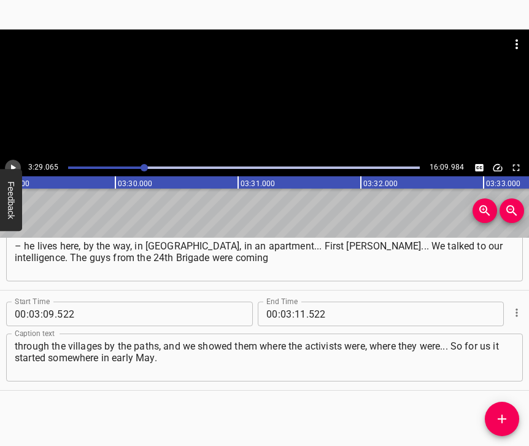
click at [15, 163] on icon "Play/Pause" at bounding box center [12, 167] width 11 height 11
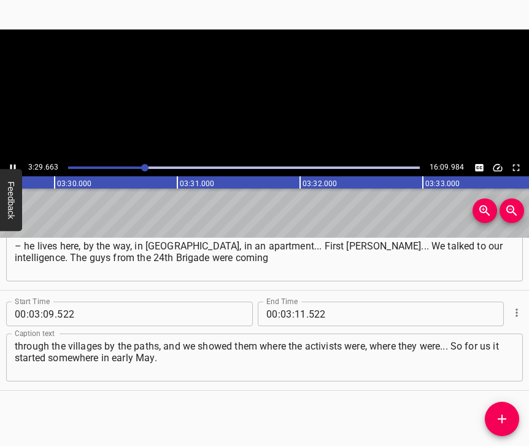
click at [15, 163] on icon "Play/Pause" at bounding box center [12, 167] width 11 height 11
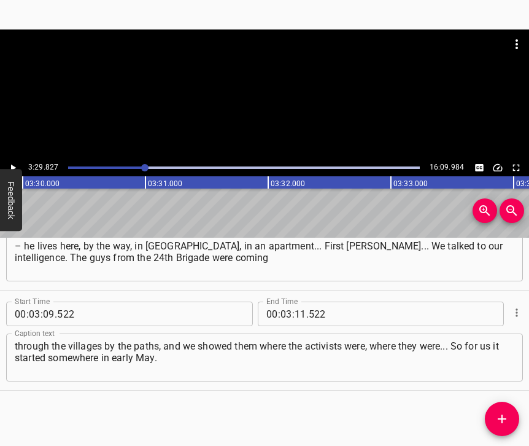
scroll to position [0, 25755]
click at [295, 301] on input "number" at bounding box center [301, 313] width 12 height 25
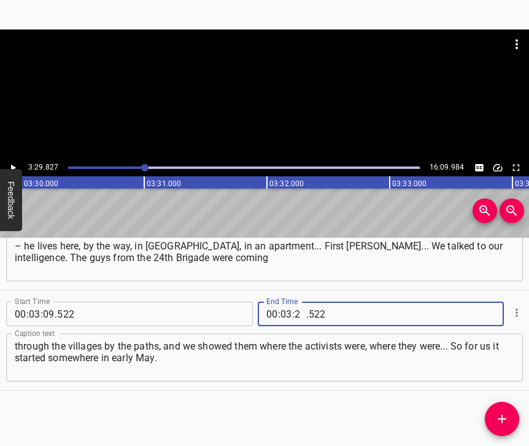
type input "29"
type input "827"
click at [496, 419] on icon "Add Cue" at bounding box center [502, 418] width 15 height 15
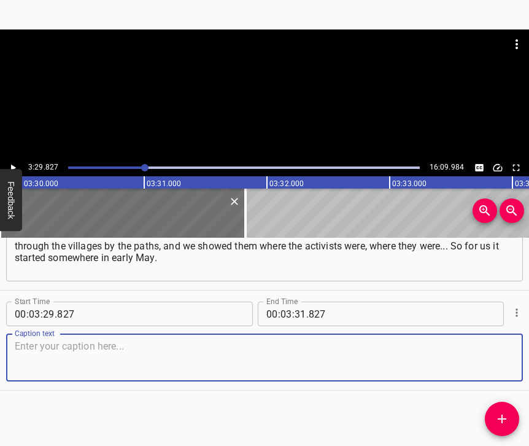
scroll to position [1507, 0]
click at [481, 360] on textarea at bounding box center [265, 357] width 500 height 35
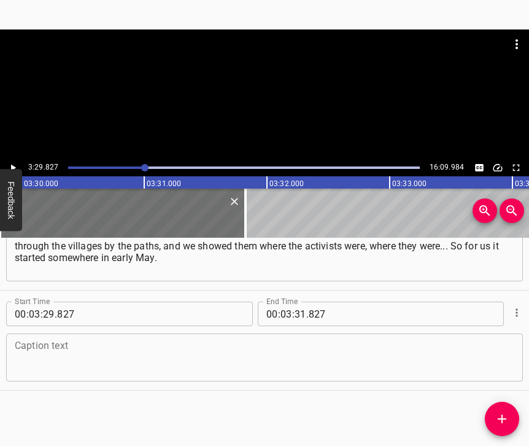
click at [30, 346] on textarea at bounding box center [265, 357] width 500 height 35
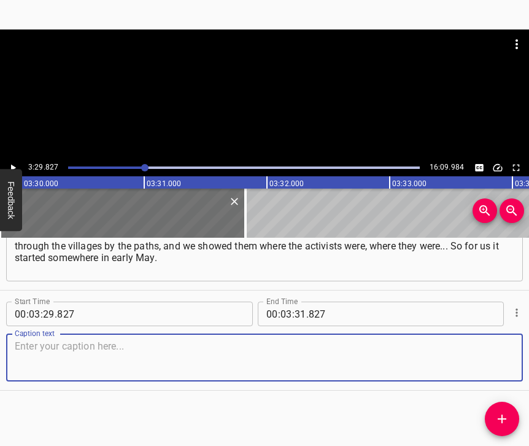
paste textarea "It started right away. They started holding “referendums”. They were walking ar…"
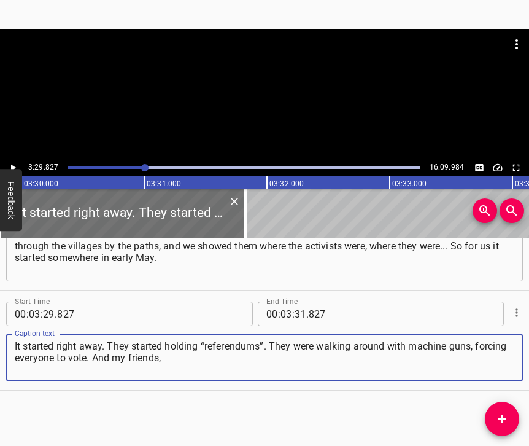
type textarea "It started right away. They started holding “referendums”. They were walking ar…"
click at [8, 163] on icon "Play/Pause" at bounding box center [12, 167] width 11 height 11
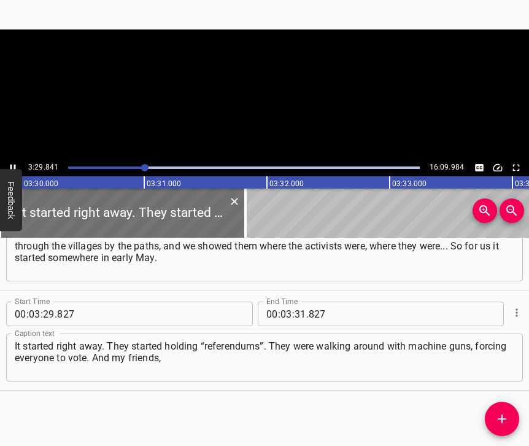
scroll to position [0, 25756]
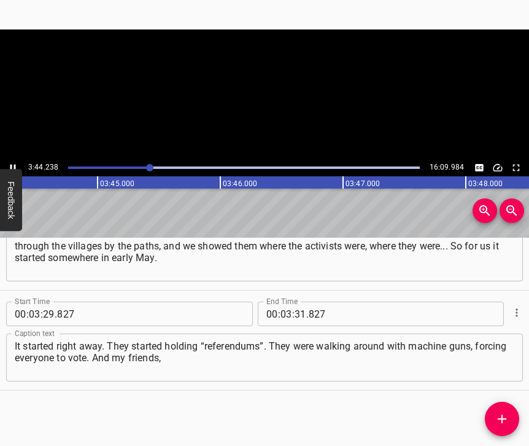
click at [15, 168] on icon "Play/Pause" at bounding box center [13, 167] width 6 height 7
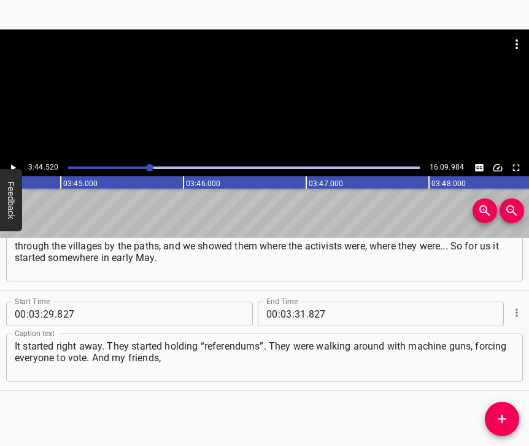
scroll to position [0, 27558]
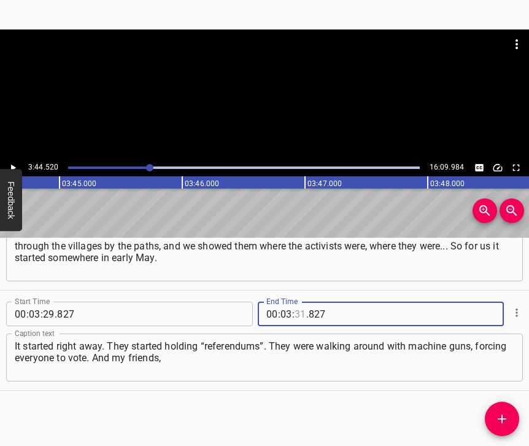
click at [297, 303] on input "number" at bounding box center [301, 313] width 12 height 25
type input "44"
type input "520"
click at [504, 411] on button "Add Cue" at bounding box center [502, 418] width 34 height 34
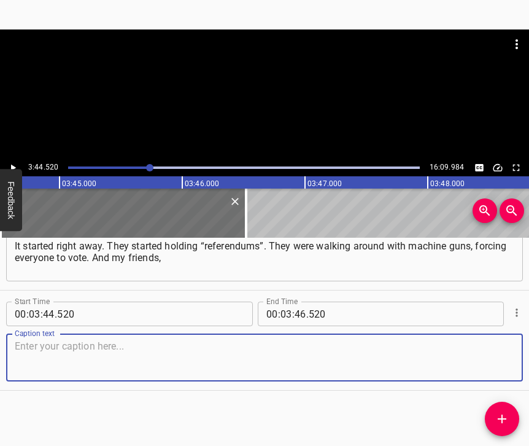
scroll to position [1617, 0]
click at [498, 354] on textarea at bounding box center [265, 357] width 500 height 35
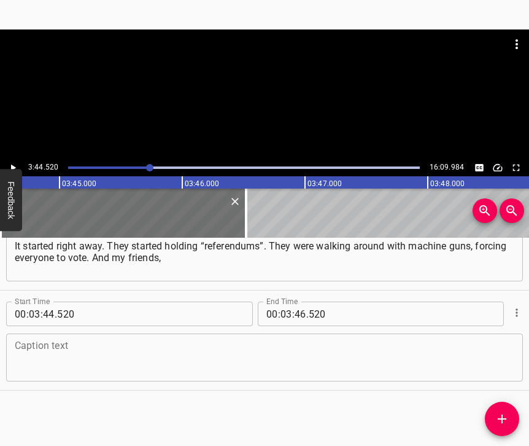
click at [25, 360] on textarea at bounding box center [265, 357] width 500 height 35
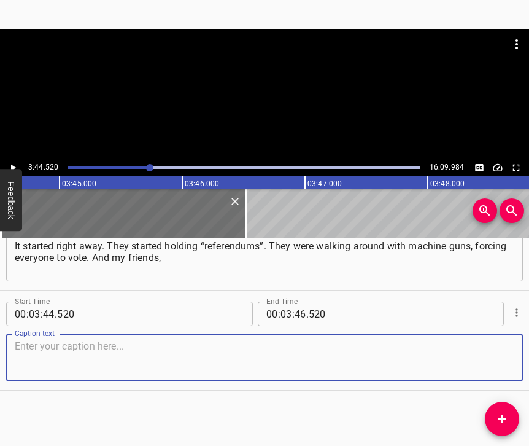
paste textarea "with whom I went to school, were there. “Volodia, aren’t you going to the “refe…"
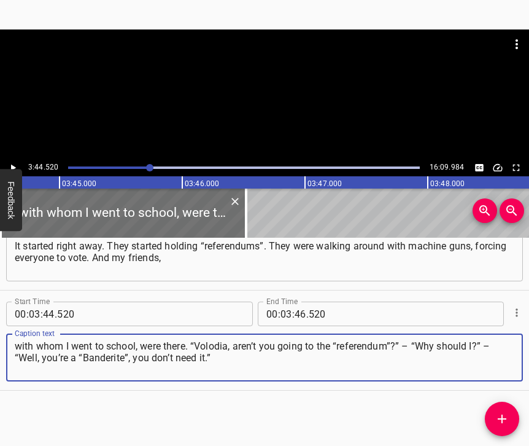
type textarea "with whom I went to school, were there. “Volodia, aren’t you going to the “refe…"
click at [15, 160] on div "3:44.520 16:09.984" at bounding box center [264, 167] width 529 height 17
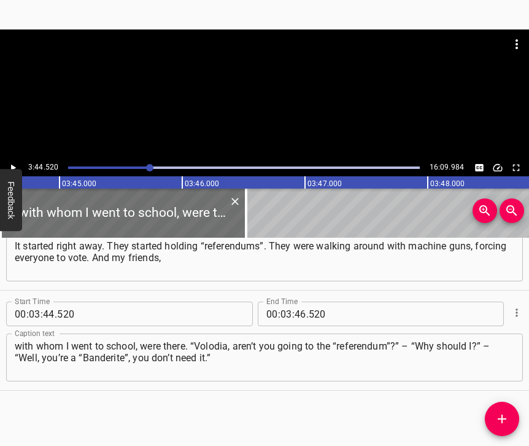
click at [15, 166] on icon "Play/Pause" at bounding box center [12, 167] width 11 height 11
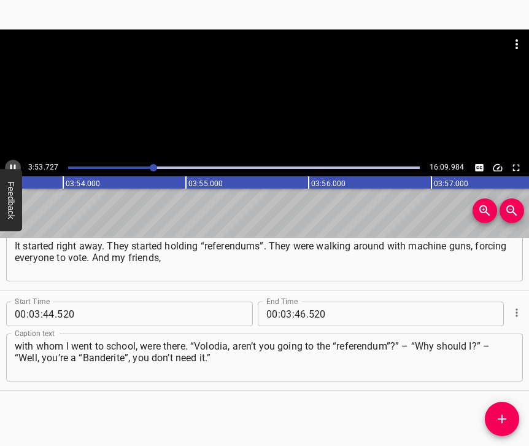
click at [12, 164] on icon "Play/Pause" at bounding box center [13, 167] width 6 height 7
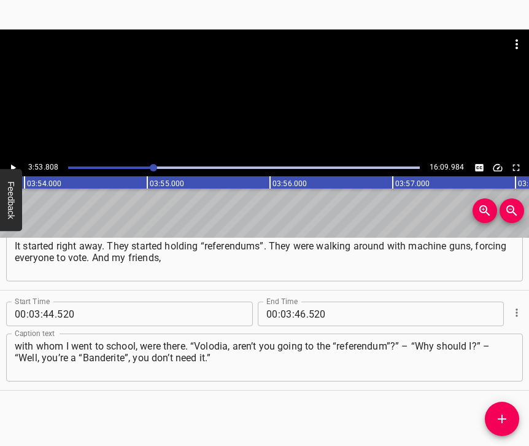
scroll to position [0, 28699]
click at [297, 304] on input "number" at bounding box center [301, 313] width 12 height 25
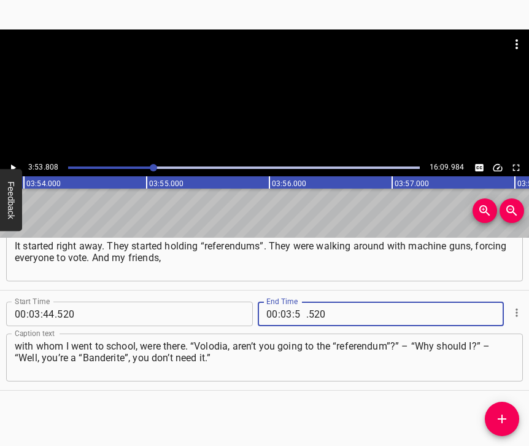
type input "53"
type input "808"
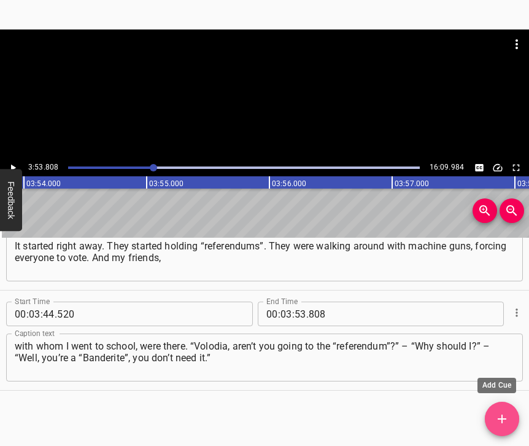
click at [502, 421] on icon "Add Cue" at bounding box center [502, 418] width 9 height 9
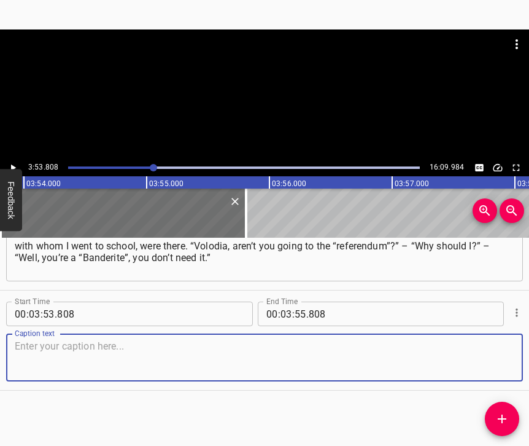
scroll to position [1728, 0]
click at [488, 354] on textarea at bounding box center [265, 357] width 500 height 35
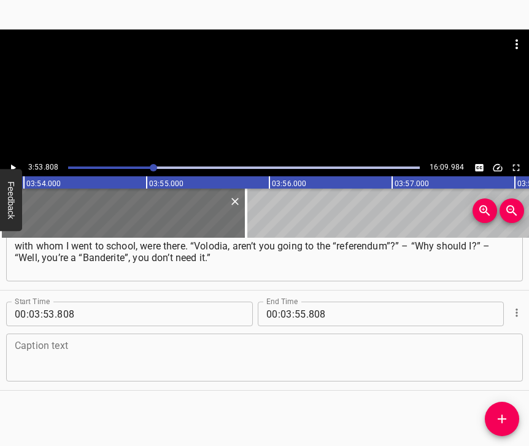
click at [155, 350] on textarea at bounding box center [265, 357] width 500 height 35
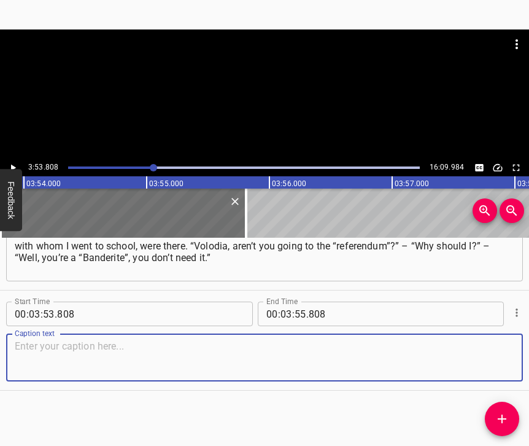
paste textarea "They didn’t press me too much, our guys, but the outsiders, these bastards, the…"
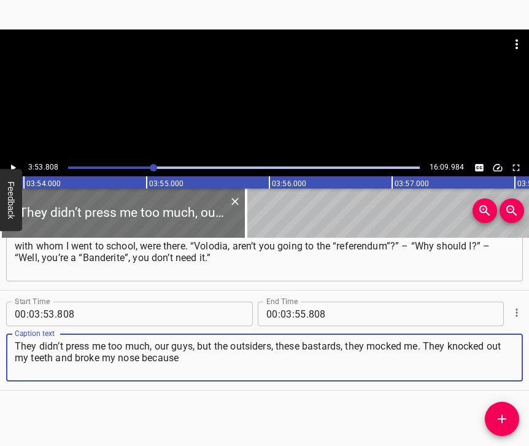
type textarea "They didn’t press me too much, our guys, but the outsiders, these bastards, the…"
click at [12, 165] on icon "Play/Pause" at bounding box center [13, 167] width 5 height 7
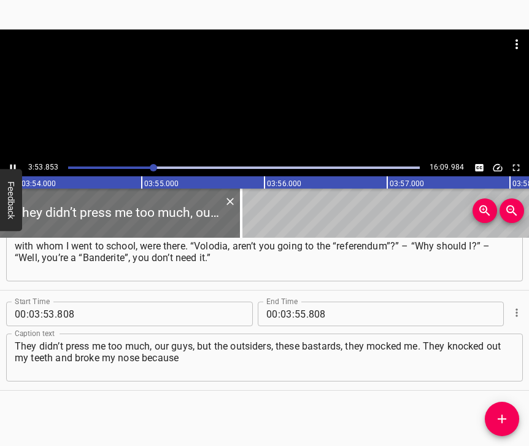
scroll to position [0, 28704]
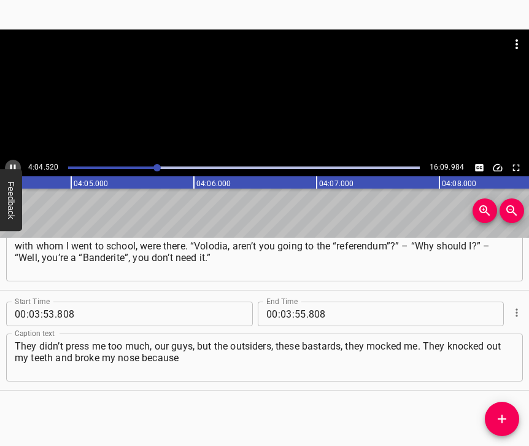
click at [12, 163] on icon "Play/Pause" at bounding box center [12, 167] width 11 height 11
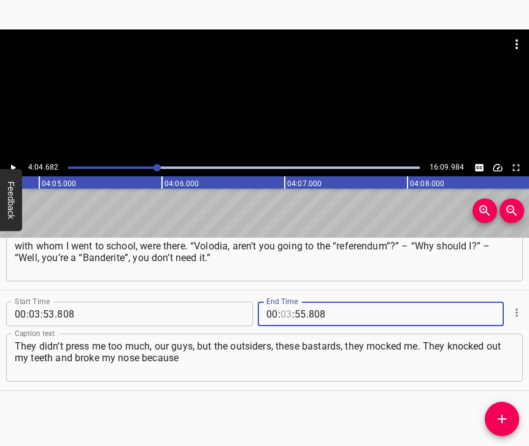
click at [286, 301] on input "number" at bounding box center [286, 313] width 12 height 25
type input "04"
type input "682"
click at [496, 420] on icon "Add Cue" at bounding box center [502, 418] width 15 height 15
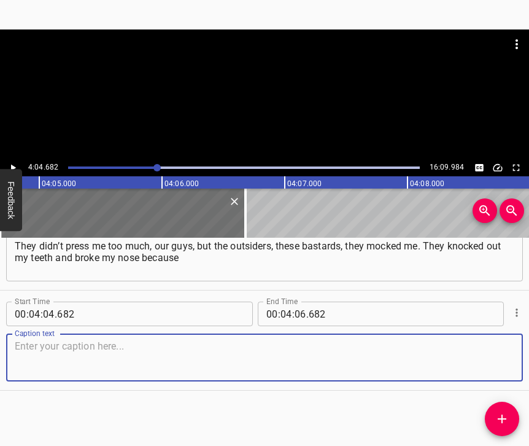
scroll to position [1838, 0]
click at [503, 361] on textarea at bounding box center [265, 357] width 500 height 35
click at [212, 358] on textarea at bounding box center [265, 357] width 500 height 35
paste textarea "I made a remark. Because he didn’t pay in the shop, he took the groceries and l…"
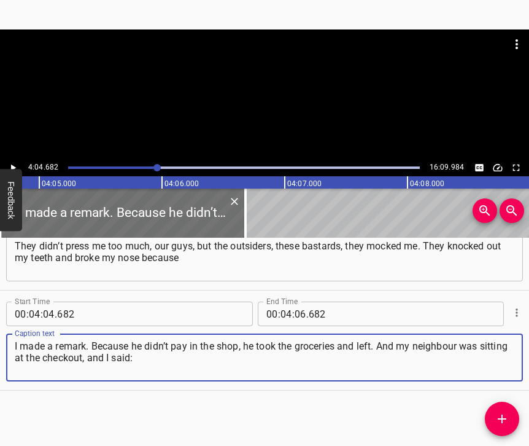
type textarea "I made a remark. Because he didn’t pay in the shop, he took the groceries and l…"
click at [11, 163] on icon "Play/Pause" at bounding box center [12, 167] width 11 height 11
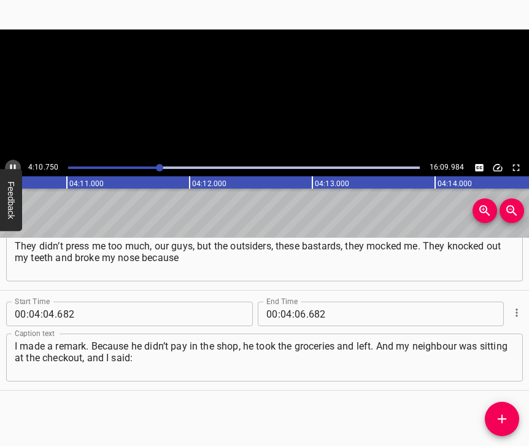
click at [11, 163] on icon "Play/Pause" at bounding box center [12, 167] width 11 height 11
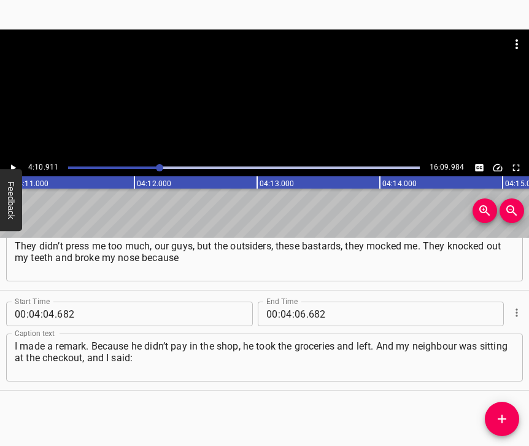
scroll to position [0, 30798]
click at [7, 171] on button "Feedback" at bounding box center [11, 200] width 22 height 62
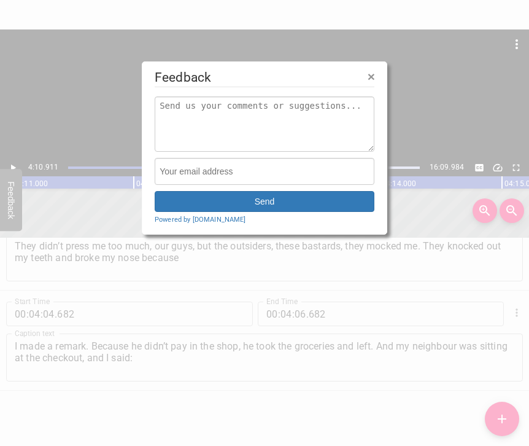
click at [14, 166] on div at bounding box center [264, 223] width 529 height 446
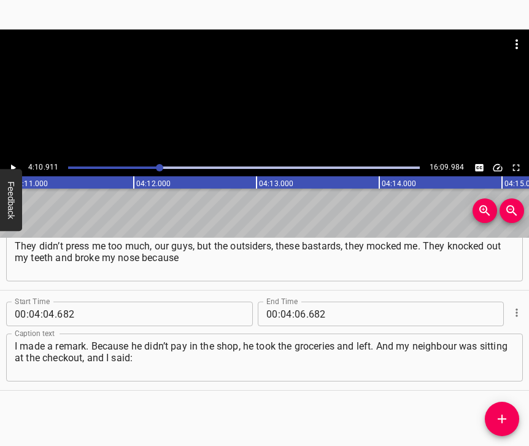
click at [14, 166] on icon "Play/Pause" at bounding box center [12, 167] width 11 height 11
click at [12, 165] on icon "Play/Pause" at bounding box center [13, 167] width 6 height 7
click at [295, 304] on input "number" at bounding box center [301, 313] width 12 height 25
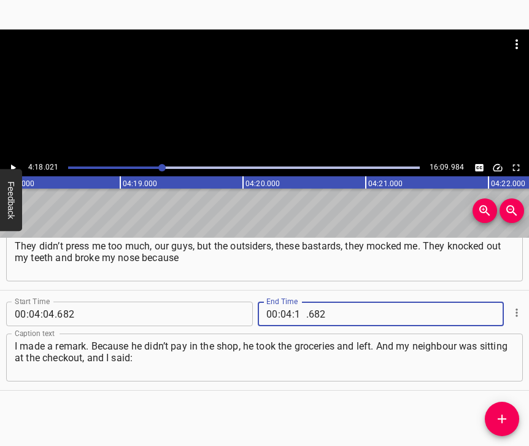
type input "18"
type input "021"
click at [511, 415] on span "Add Cue" at bounding box center [502, 418] width 34 height 15
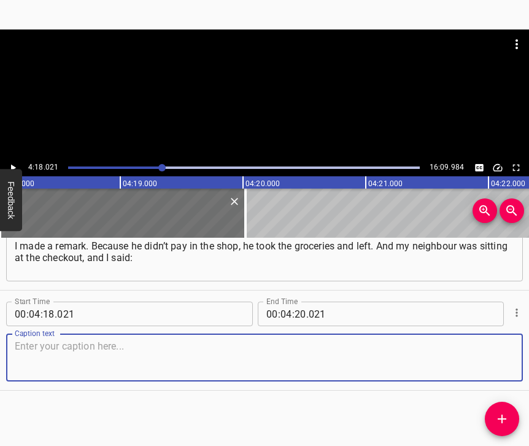
scroll to position [1949, 0]
click at [503, 356] on textarea at bounding box center [265, 357] width 500 height 35
click at [50, 361] on textarea at bounding box center [265, 357] width 500 height 35
paste textarea "What are you doing, you bastard? She’s going to have to put her money in.” This…"
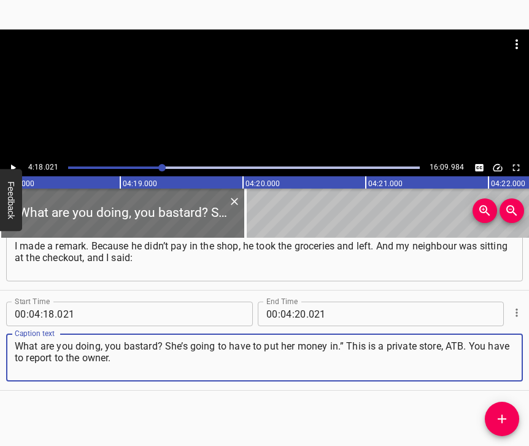
type textarea "What are you doing, you bastard? She’s going to have to put her money in.” This…"
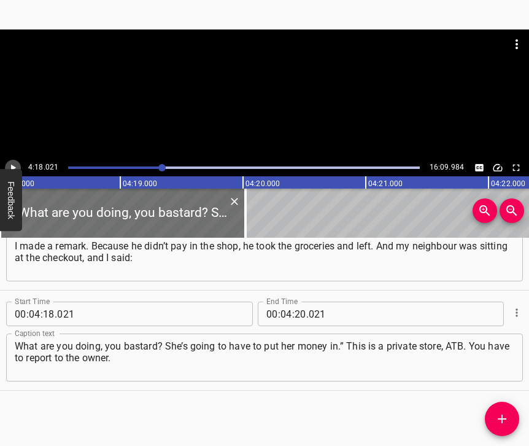
click at [12, 164] on icon "Play/Pause" at bounding box center [12, 167] width 11 height 11
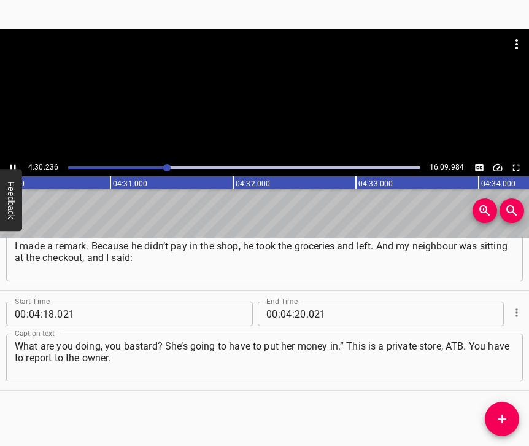
click at [12, 165] on icon "Play/Pause" at bounding box center [12, 167] width 11 height 11
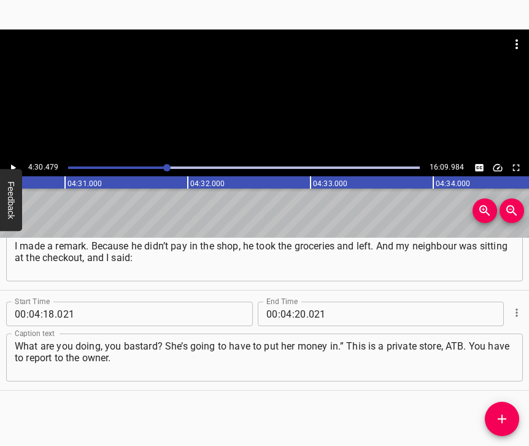
scroll to position [0, 33200]
click at [298, 301] on input "number" at bounding box center [301, 313] width 12 height 25
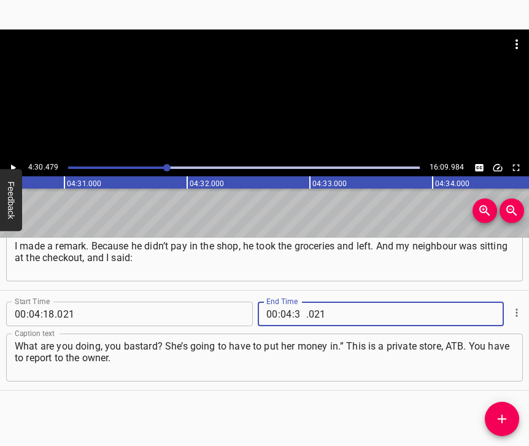
type input "30"
type input "479"
click at [503, 420] on icon "Add Cue" at bounding box center [502, 418] width 9 height 9
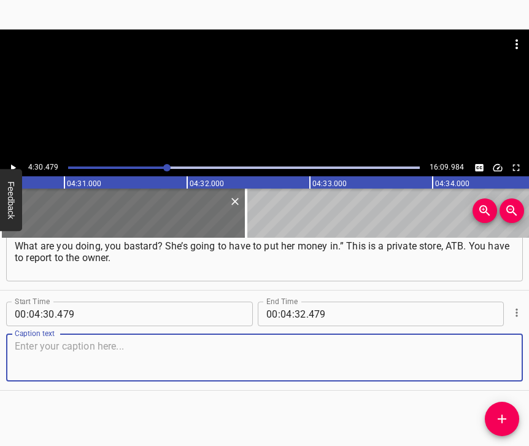
scroll to position [2059, 0]
click at [498, 364] on textarea at bounding box center [265, 357] width 500 height 35
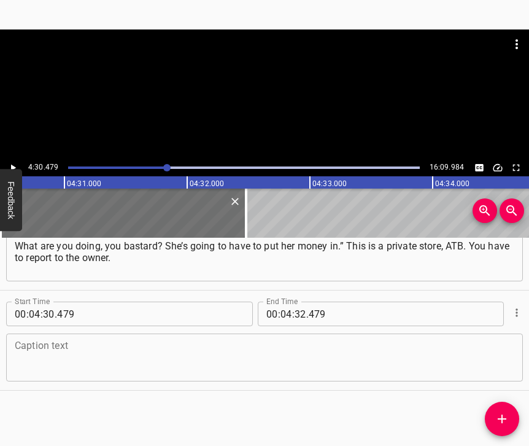
click at [68, 348] on textarea at bounding box center [265, 357] width 500 height 35
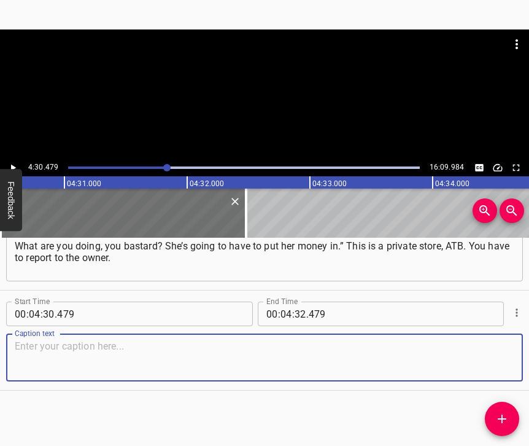
paste textarea "It would be like we used to think: if it was state-owned, then [DEMOGRAPHIC_DAT…"
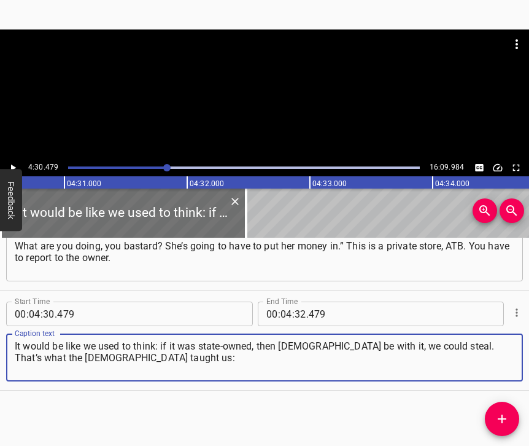
type textarea "It would be like we used to think: if it was state-owned, then [DEMOGRAPHIC_DAT…"
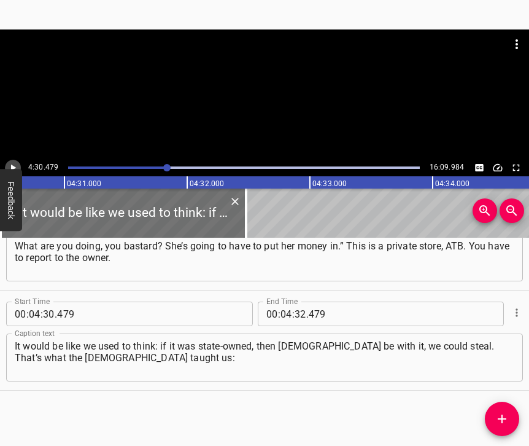
click at [14, 164] on icon "Play/Pause" at bounding box center [12, 167] width 11 height 11
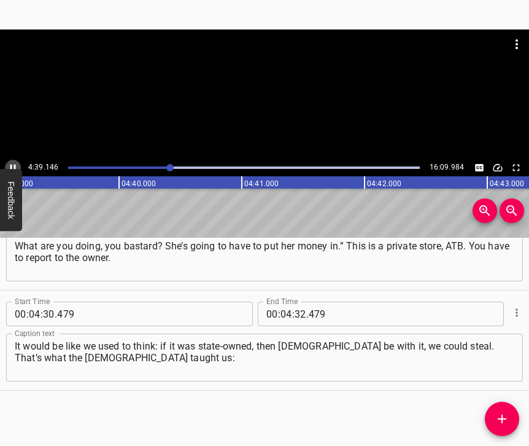
click at [9, 163] on icon "Play/Pause" at bounding box center [12, 167] width 11 height 11
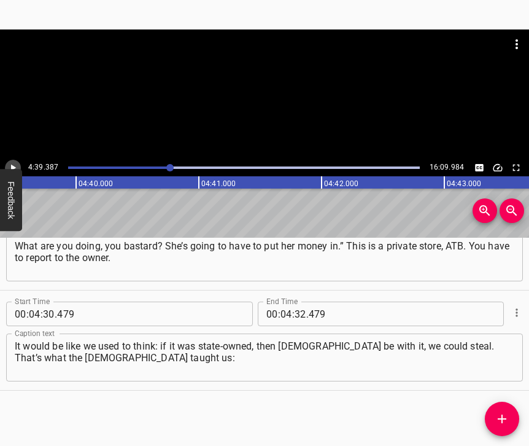
click at [8, 163] on icon "Play/Pause" at bounding box center [12, 167] width 11 height 11
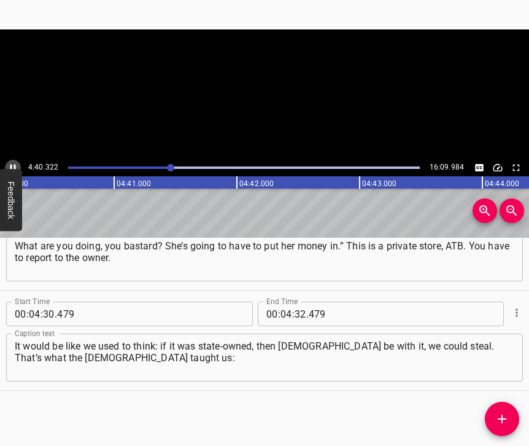
click at [8, 163] on icon "Play/Pause" at bounding box center [12, 167] width 11 height 11
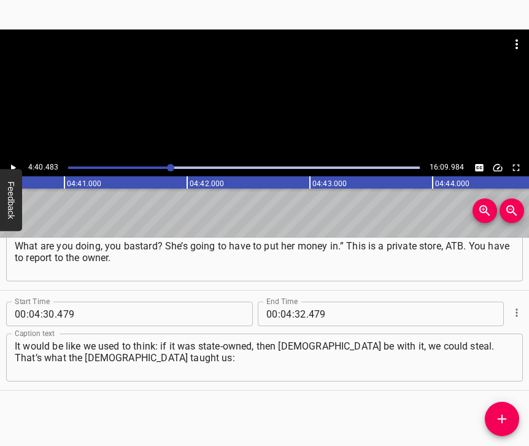
scroll to position [0, 34428]
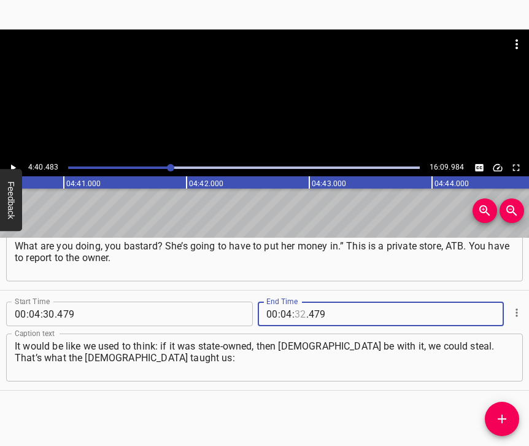
drag, startPoint x: 290, startPoint y: 302, endPoint x: 297, endPoint y: 306, distance: 8.0
click at [295, 304] on input "number" at bounding box center [301, 313] width 12 height 25
type input "40"
type input "483"
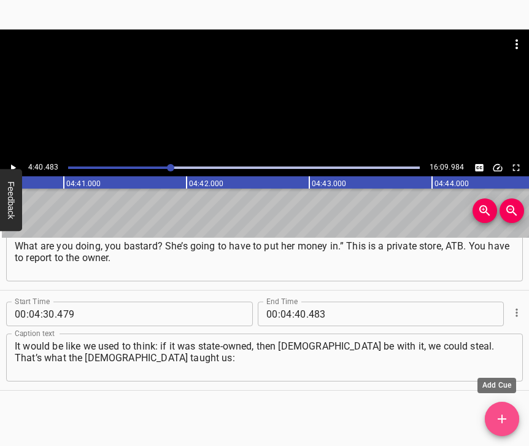
click at [511, 414] on span "Add Cue" at bounding box center [502, 418] width 34 height 15
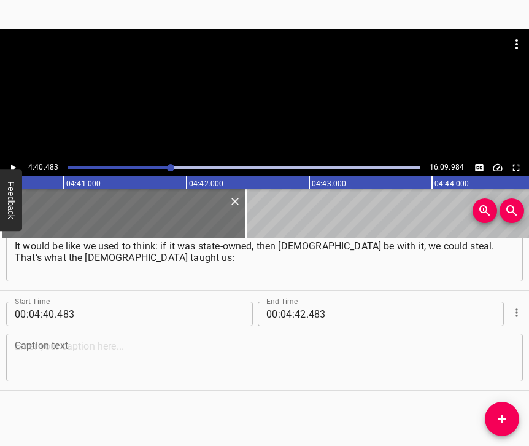
drag, startPoint x: 519, startPoint y: 421, endPoint x: 520, endPoint y: 444, distance: 22.7
click at [492, 354] on textarea at bounding box center [265, 357] width 500 height 35
click at [108, 349] on textarea at bounding box center [265, 357] width 500 height 35
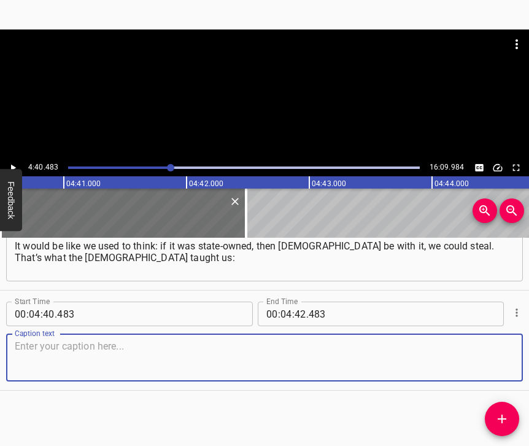
paste textarea "“Everything around is collective farm, everything around is mine”. In short, I …"
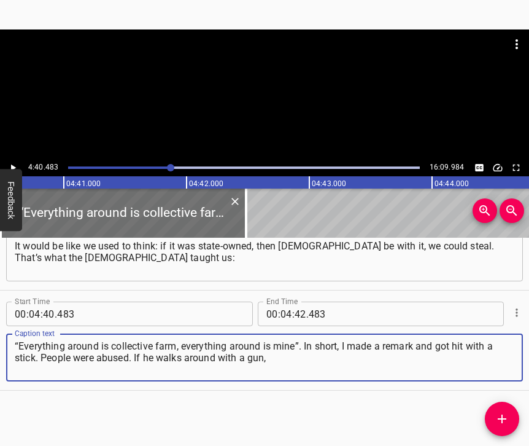
type textarea "“Everything around is collective farm, everything around is mine”. In short, I …"
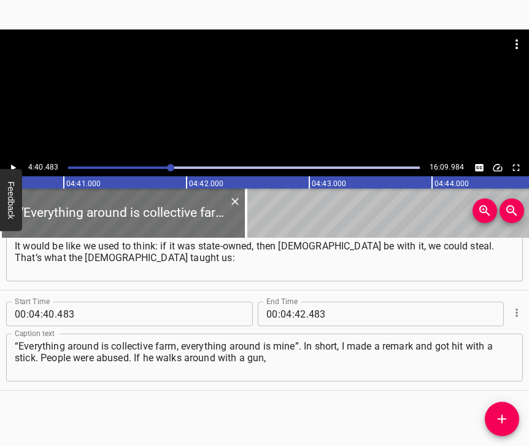
click at [10, 163] on icon "Play/Pause" at bounding box center [12, 167] width 11 height 11
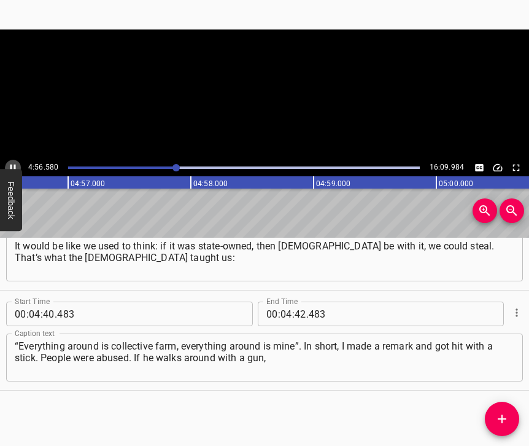
click at [14, 166] on icon "Play/Pause" at bounding box center [13, 167] width 6 height 7
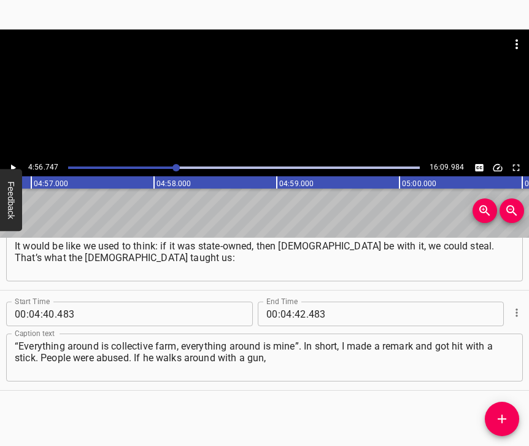
click at [14, 166] on icon "Play/Pause" at bounding box center [13, 167] width 5 height 7
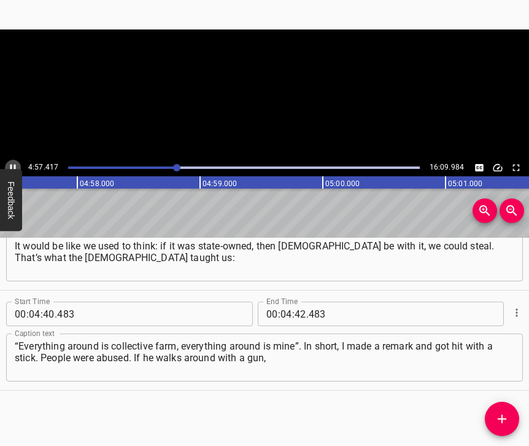
click at [14, 166] on icon "Play/Pause" at bounding box center [13, 167] width 6 height 7
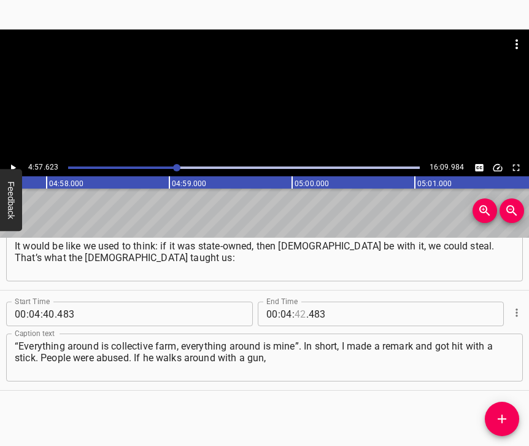
click at [295, 301] on input "number" at bounding box center [301, 313] width 12 height 25
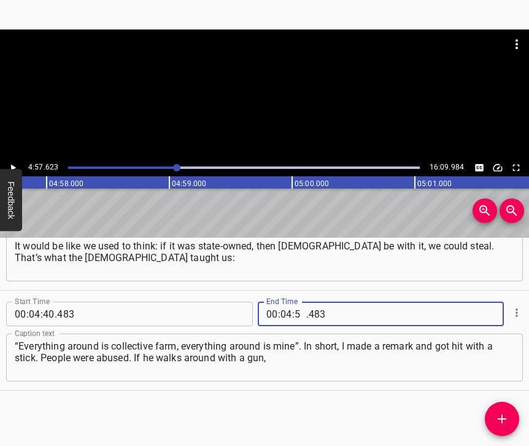
type input "57"
type input "623"
click at [503, 412] on icon "Add Cue" at bounding box center [502, 418] width 15 height 15
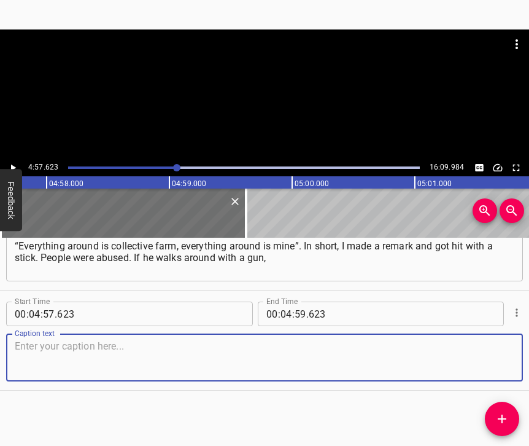
scroll to position [2280, 0]
click at [479, 349] on textarea at bounding box center [265, 357] width 500 height 35
click at [193, 340] on textarea at bounding box center [265, 357] width 500 height 35
paste textarea "he is a king and a [DEMOGRAPHIC_DATA], try to tell him something. They just abu…"
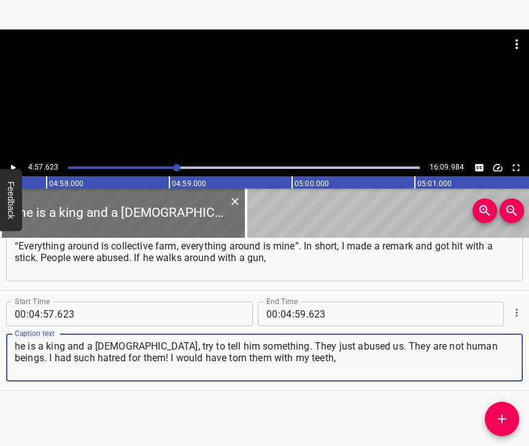
type textarea "he is a king and a [DEMOGRAPHIC_DATA], try to tell him something. They just abu…"
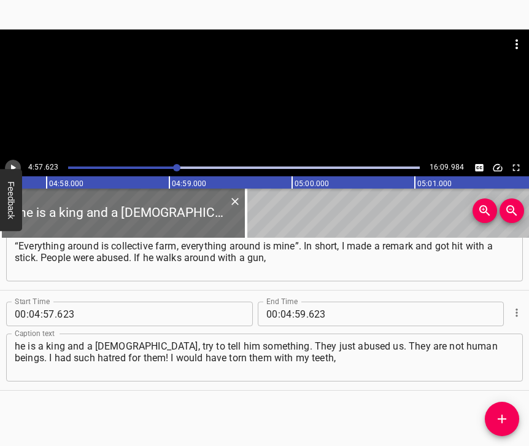
click at [15, 168] on icon "Play/Pause" at bounding box center [12, 167] width 11 height 11
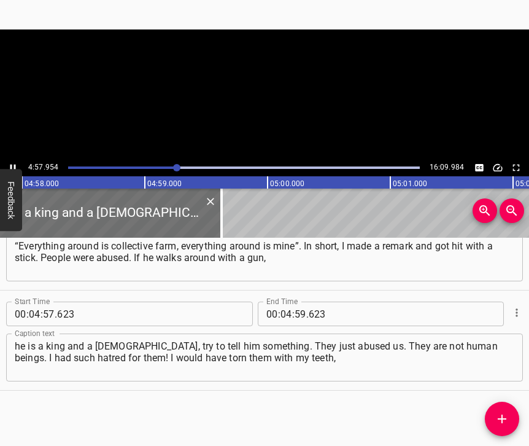
scroll to position [0, 36567]
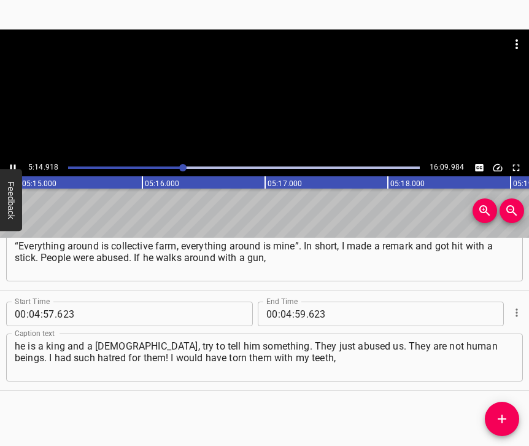
click at [15, 162] on icon "Play/Pause" at bounding box center [12, 167] width 11 height 11
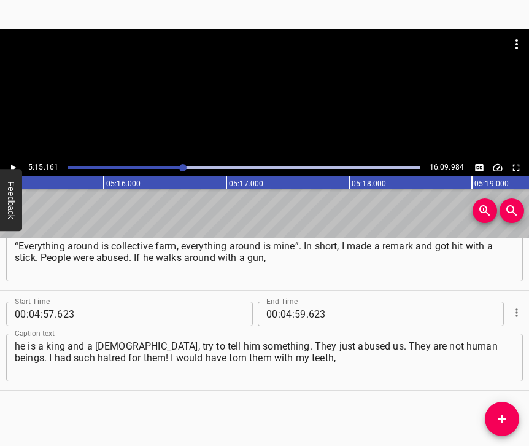
scroll to position [0, 38684]
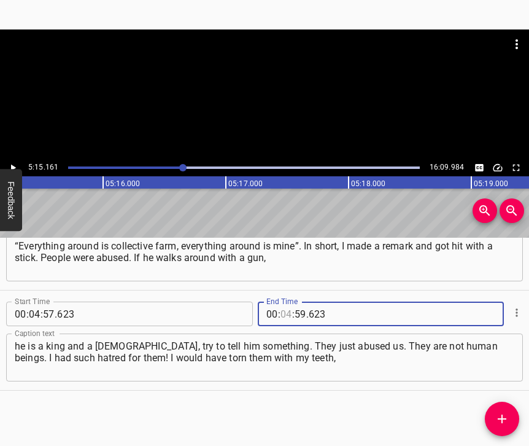
click at [282, 303] on input "number" at bounding box center [286, 313] width 12 height 25
type input "05"
type input "15"
type input "161"
drag, startPoint x: 498, startPoint y: 416, endPoint x: 524, endPoint y: 430, distance: 29.4
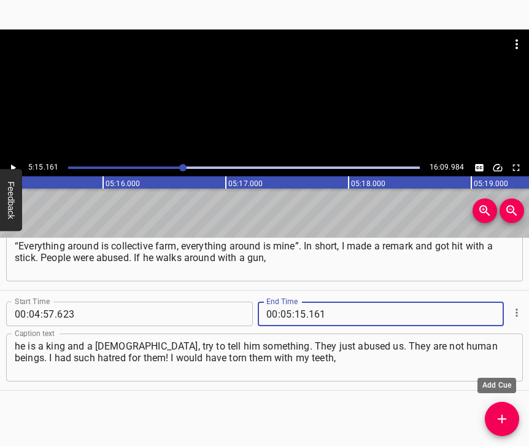
click at [497, 415] on icon "Add Cue" at bounding box center [502, 418] width 15 height 15
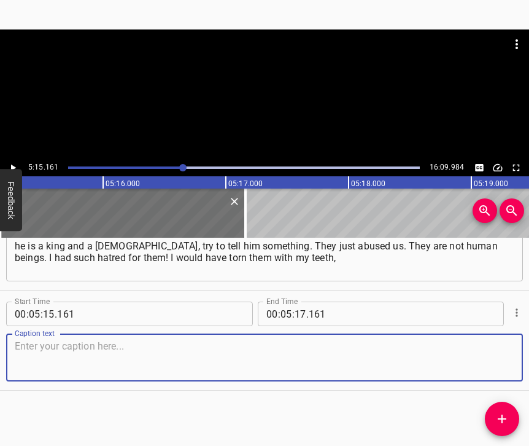
scroll to position [2390, 0]
drag, startPoint x: 493, startPoint y: 360, endPoint x: 507, endPoint y: 354, distance: 14.8
click at [493, 359] on textarea at bounding box center [265, 357] width 500 height 35
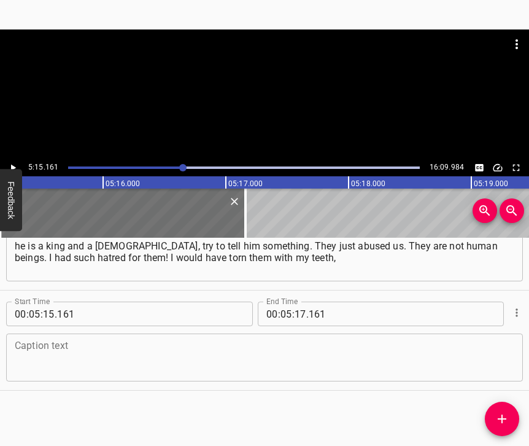
click at [156, 350] on textarea at bounding box center [265, 357] width 500 height 35
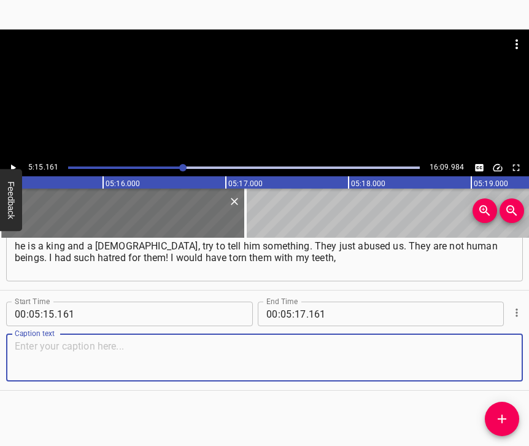
paste textarea "but I was not in good health. I was a little bit younger then, I was only 60. I…"
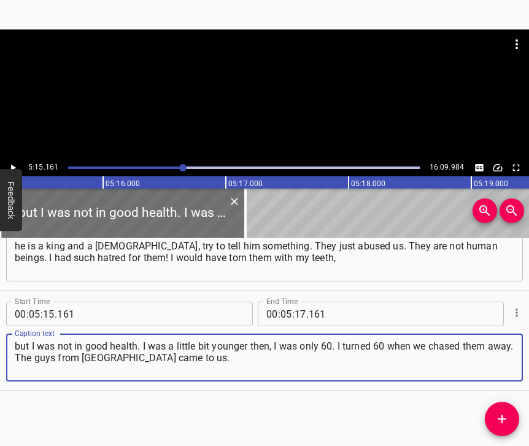
type textarea "but I was not in good health. I was a little bit younger then, I was only 60. I…"
click at [12, 163] on icon "Play/Pause" at bounding box center [12, 167] width 11 height 11
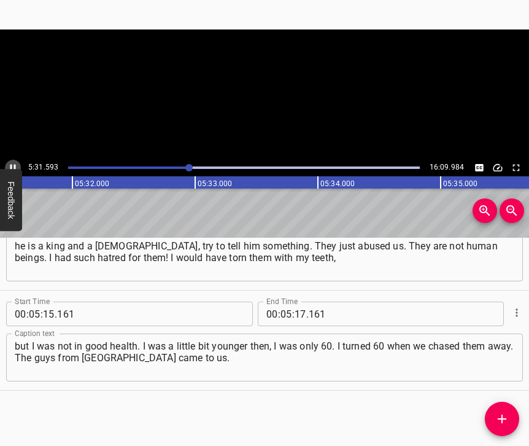
click at [14, 161] on button "Play/Pause" at bounding box center [13, 168] width 16 height 16
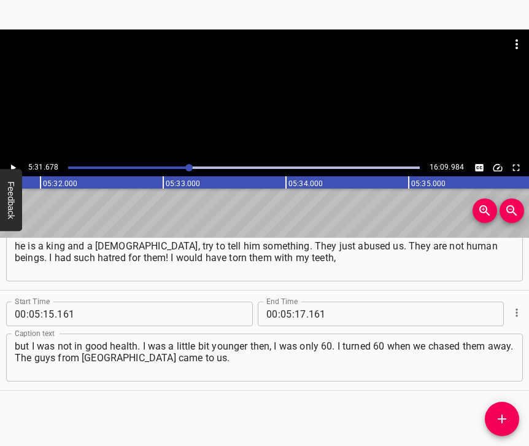
scroll to position [0, 40712]
click at [14, 161] on button "Play/Pause" at bounding box center [13, 168] width 16 height 16
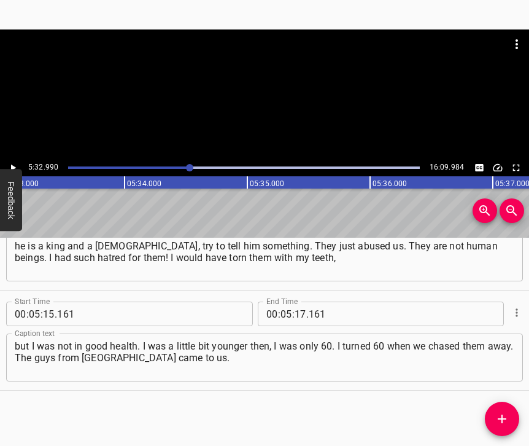
scroll to position [0, 40873]
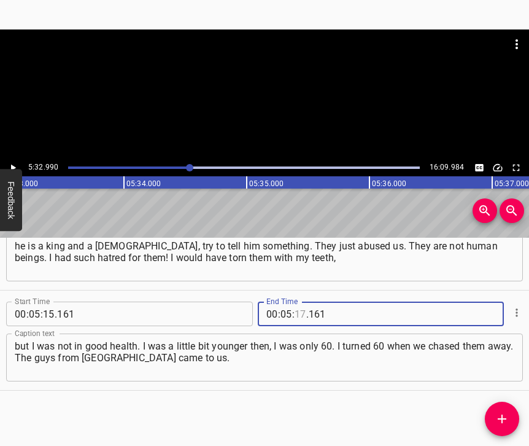
click at [301, 301] on input "number" at bounding box center [301, 313] width 12 height 25
type input "32"
type input "990"
click at [506, 424] on icon "Add Cue" at bounding box center [502, 418] width 15 height 15
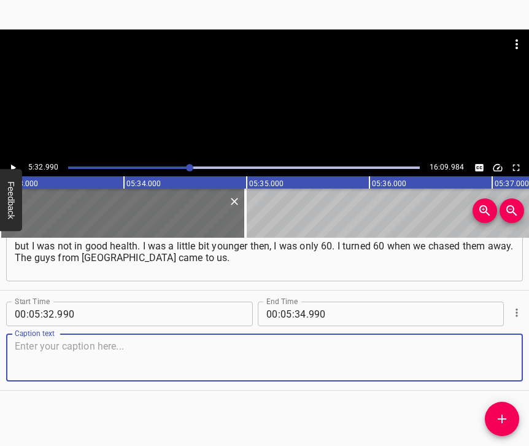
scroll to position [2501, 0]
click at [500, 357] on textarea at bounding box center [265, 357] width 500 height 35
click at [193, 350] on textarea at bounding box center [265, 357] width 500 height 35
paste textarea "I will also tell you an interesting case. The guys from Donbas came in, and wit…"
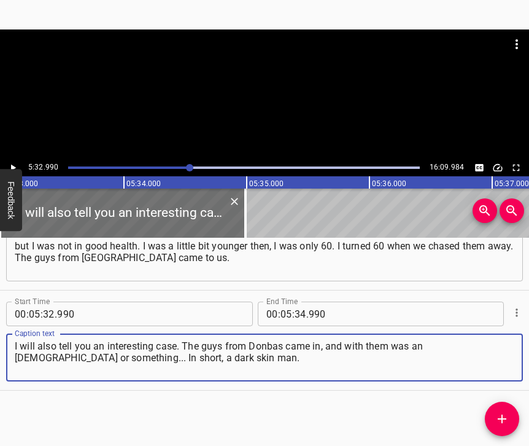
type textarea "I will also tell you an interesting case. The guys from Donbas came in, and wit…"
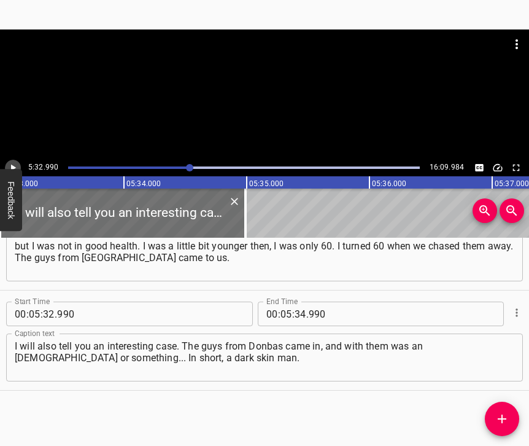
click at [16, 164] on icon "Play/Pause" at bounding box center [12, 167] width 11 height 11
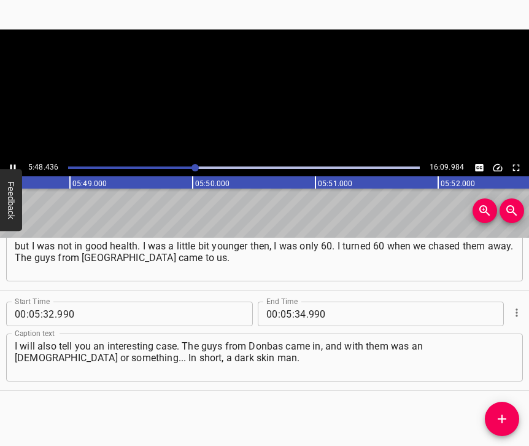
click at [12, 155] on video at bounding box center [264, 93] width 529 height 129
click at [10, 163] on icon "Play/Pause" at bounding box center [12, 167] width 11 height 11
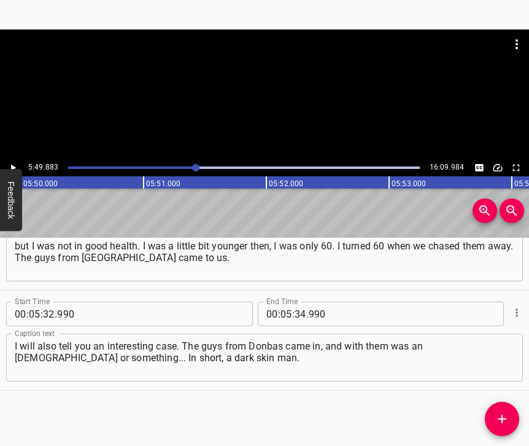
scroll to position [0, 42946]
click at [193, 166] on div at bounding box center [195, 167] width 7 height 7
click at [15, 165] on icon "Play/Pause" at bounding box center [12, 167] width 11 height 11
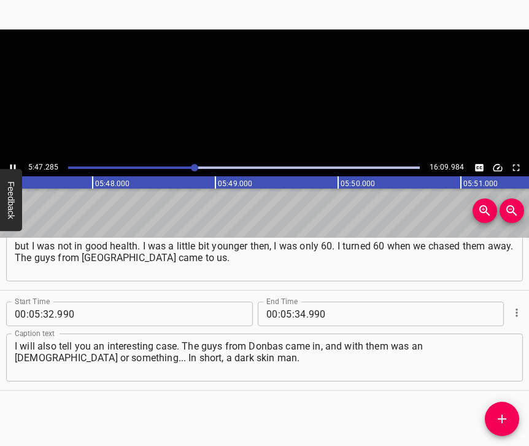
click at [15, 165] on icon "Play/Pause" at bounding box center [13, 167] width 6 height 7
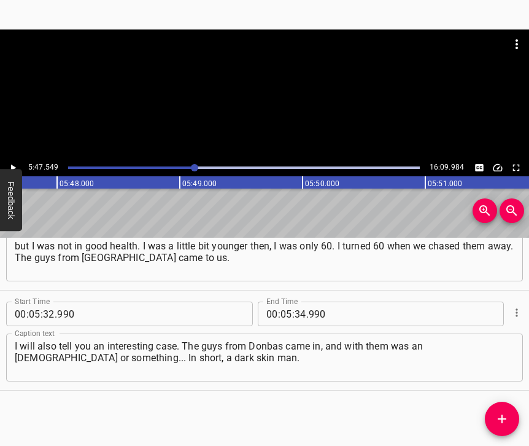
scroll to position [0, 42660]
click at [295, 303] on input "number" at bounding box center [301, 313] width 12 height 25
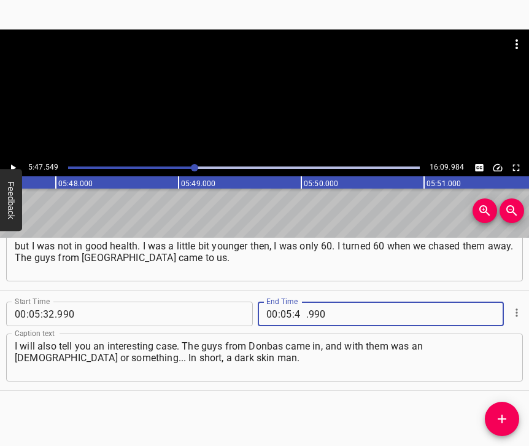
type input "47"
type input "549"
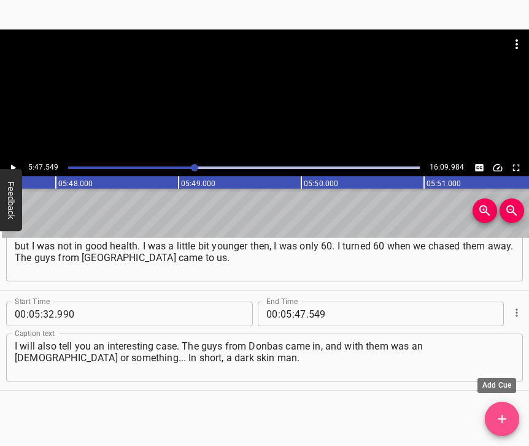
click at [504, 415] on icon "Add Cue" at bounding box center [502, 418] width 15 height 15
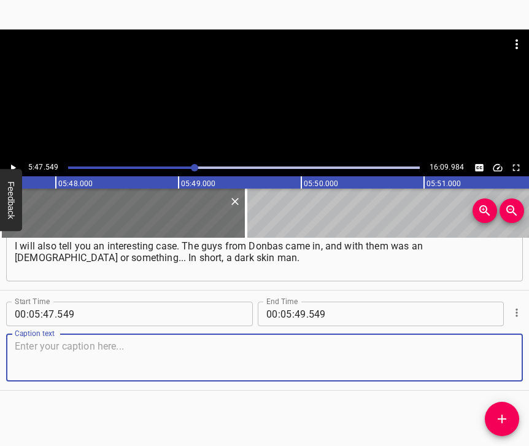
scroll to position [2611, 0]
click at [503, 371] on textarea at bounding box center [265, 357] width 500 height 35
click at [142, 354] on textarea at bounding box center [265, 357] width 500 height 35
paste textarea "And one man is running and shouting: “NATO is here!” – “What NATO? Where is it …"
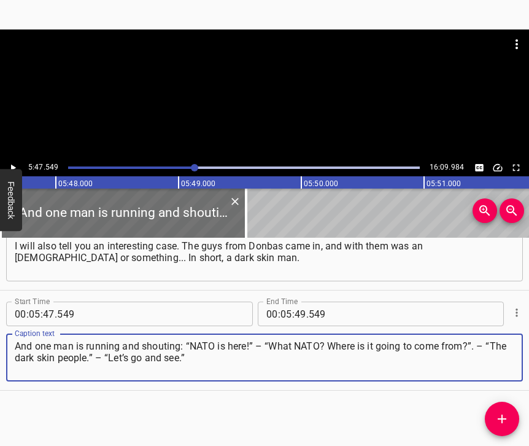
type textarea "And one man is running and shouting: “NATO is here!” – “What NATO? Where is it …"
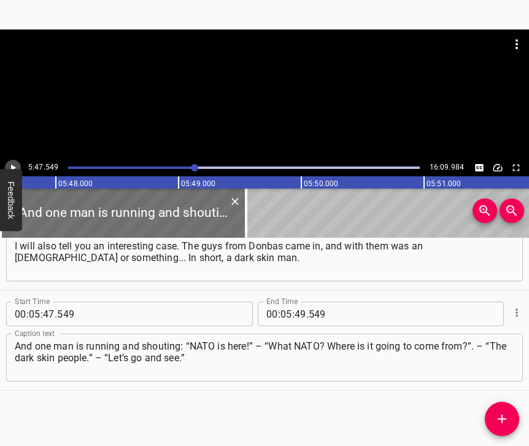
click at [14, 168] on icon "Play/Pause" at bounding box center [13, 167] width 5 height 7
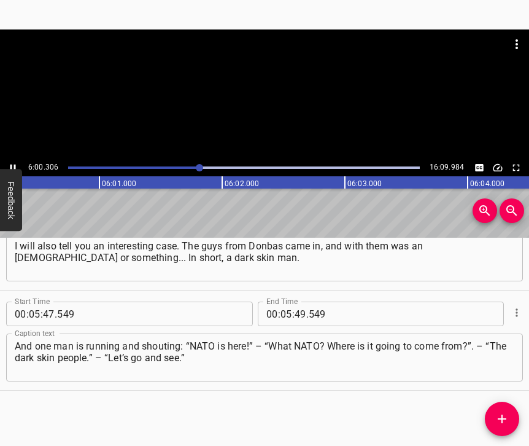
click at [11, 162] on icon "Play/Pause" at bounding box center [12, 167] width 11 height 11
click at [284, 303] on input "number" at bounding box center [286, 313] width 12 height 25
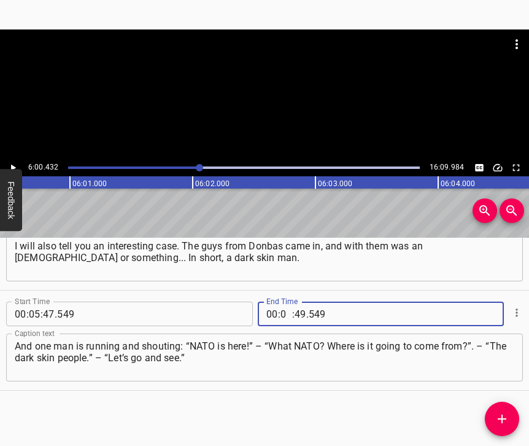
type input "06"
type input "00"
type input "432"
click at [497, 420] on icon "Add Cue" at bounding box center [502, 418] width 15 height 15
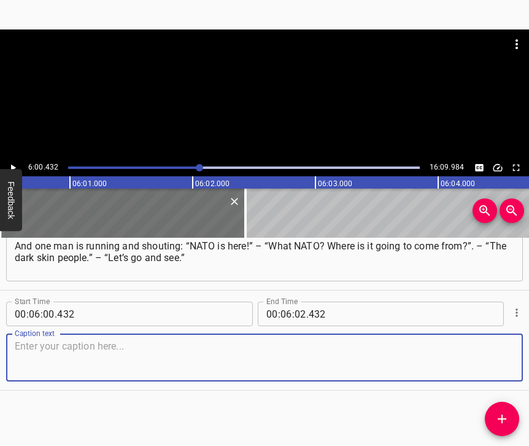
scroll to position [2722, 0]
drag, startPoint x: 487, startPoint y: 355, endPoint x: 522, endPoint y: 348, distance: 35.7
click at [487, 355] on textarea at bounding box center [265, 357] width 500 height 35
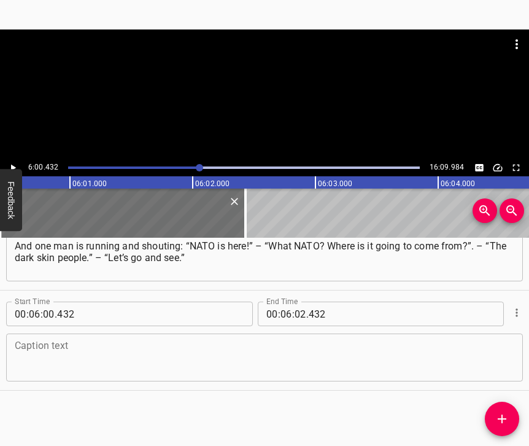
click at [68, 343] on textarea at bounding box center [265, 357] width 500 height 35
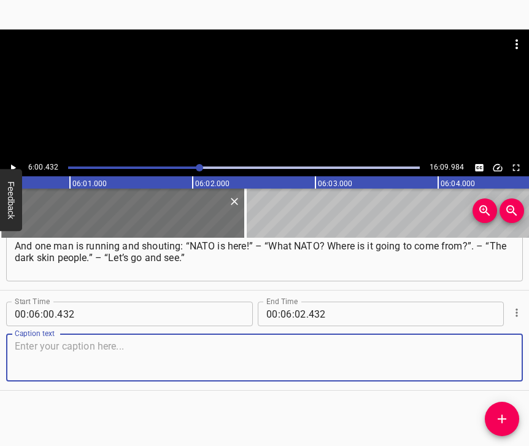
paste textarea "We approach, and he is speaking Ukrainian. I said: “What kind of NATO is this?”…"
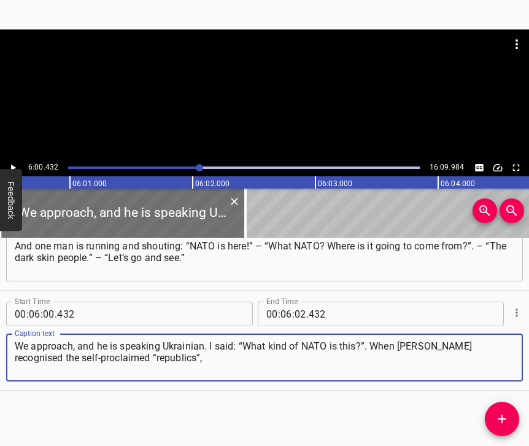
type textarea "We approach, and he is speaking Ukrainian. I said: “What kind of NATO is this?”…"
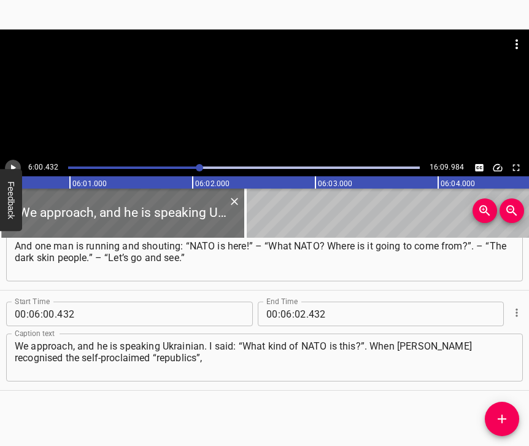
click at [17, 164] on icon "Play/Pause" at bounding box center [12, 167] width 11 height 11
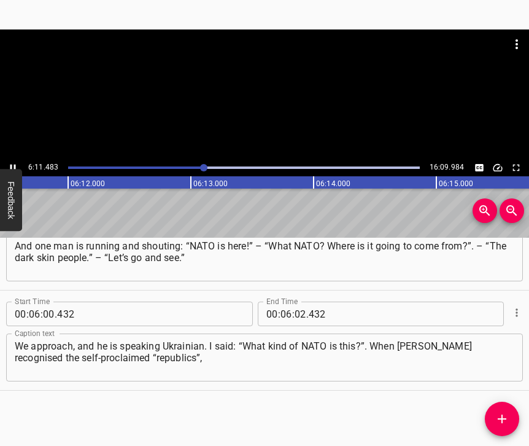
click at [14, 165] on icon "Play/Pause" at bounding box center [12, 167] width 11 height 11
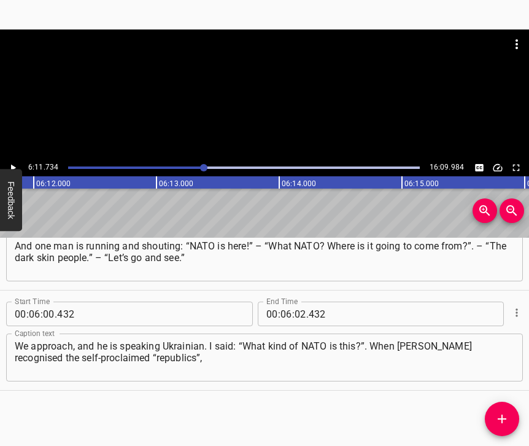
scroll to position [0, 45628]
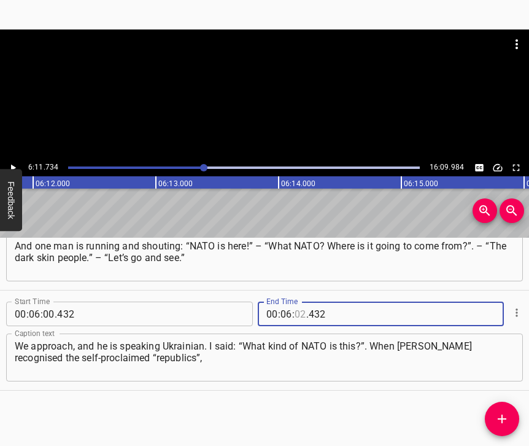
click at [299, 305] on input "number" at bounding box center [301, 313] width 12 height 25
type input "11"
type input "734"
click at [503, 424] on icon "Add Cue" at bounding box center [502, 418] width 15 height 15
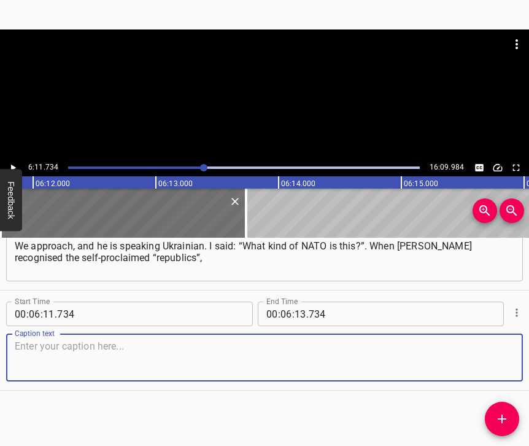
scroll to position [2832, 0]
click at [479, 358] on textarea at bounding box center [265, 357] width 500 height 35
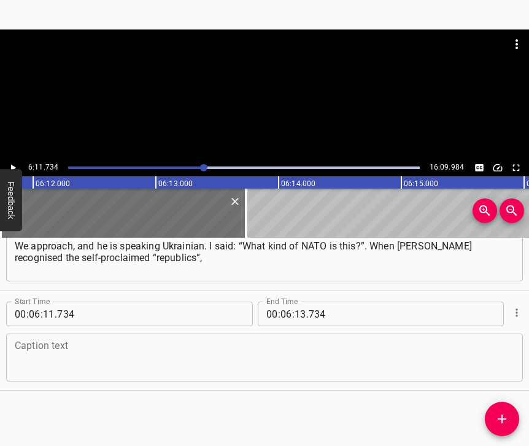
click at [66, 360] on textarea at bounding box center [265, 357] width 500 height 35
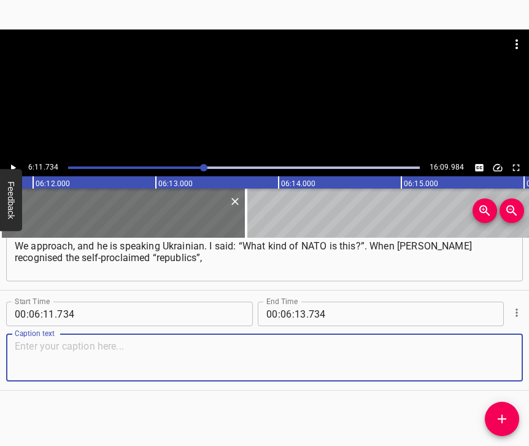
paste textarea "I was woken up by a phone call. An acquaintance called me and said: “Well, bitc…"
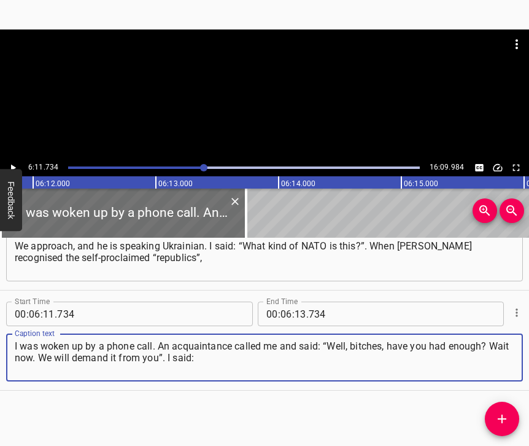
type textarea "I was woken up by a phone call. An acquaintance called me and said: “Well, bitc…"
click at [9, 164] on icon "Play/Pause" at bounding box center [12, 167] width 11 height 11
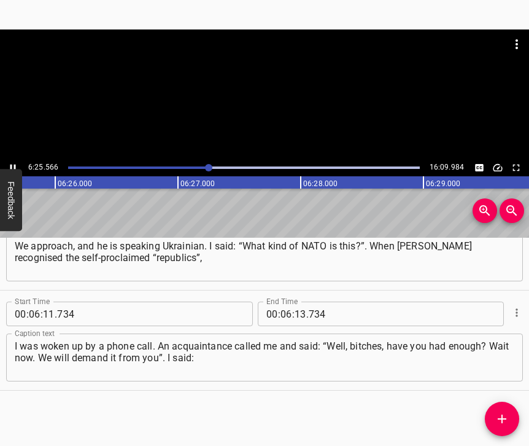
click at [13, 168] on icon "Play/Pause" at bounding box center [12, 167] width 11 height 11
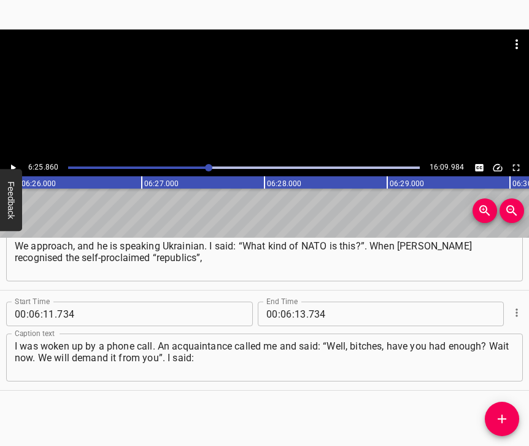
scroll to position [0, 47362]
click at [296, 305] on input "number" at bounding box center [301, 313] width 12 height 25
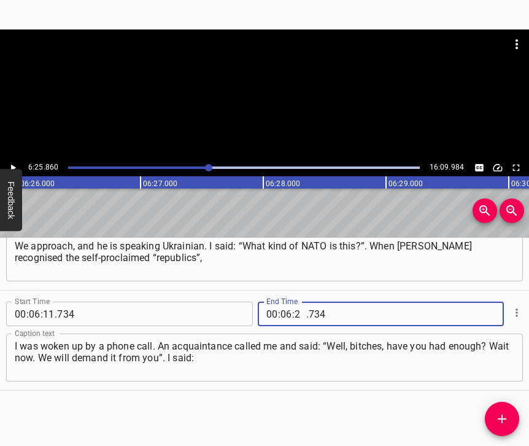
type input "25"
type input "860"
drag, startPoint x: 491, startPoint y: 420, endPoint x: 500, endPoint y: 420, distance: 9.2
click at [492, 420] on span "Add Cue" at bounding box center [502, 418] width 34 height 15
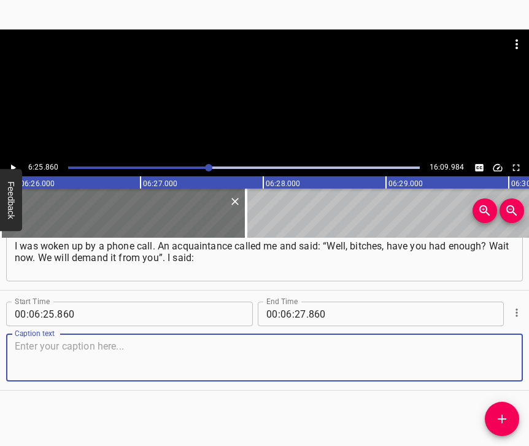
scroll to position [2943, 0]
click at [499, 348] on textarea at bounding box center [265, 357] width 500 height 35
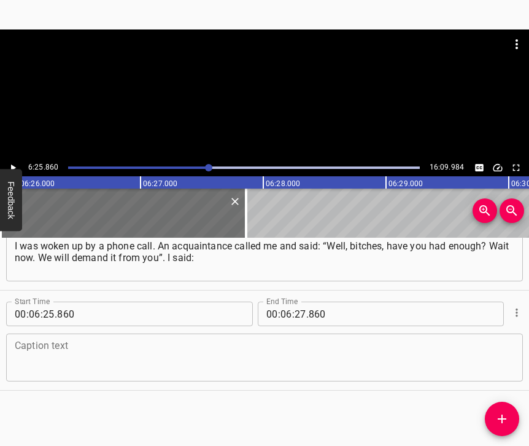
click at [71, 340] on textarea at bounding box center [265, 357] width 500 height 35
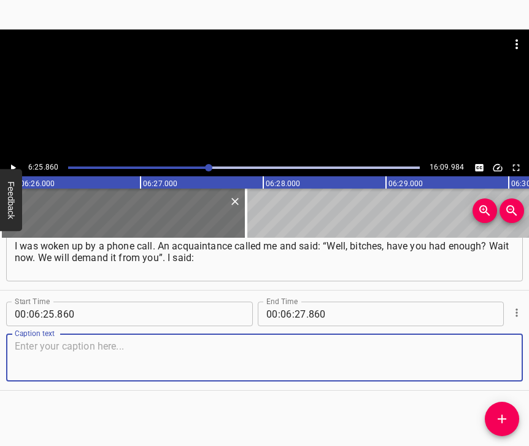
paste textarea "“Tolik, what are you talking about?”. – “This is for galloping around on the Ma…"
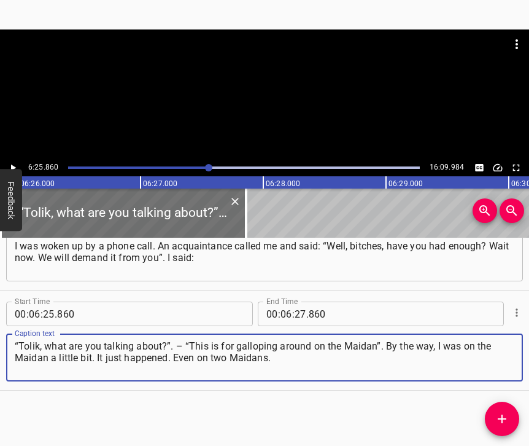
type textarea "“Tolik, what are you talking about?”. – “This is for galloping around on the Ma…"
click at [14, 164] on icon "Play/Pause" at bounding box center [12, 167] width 11 height 11
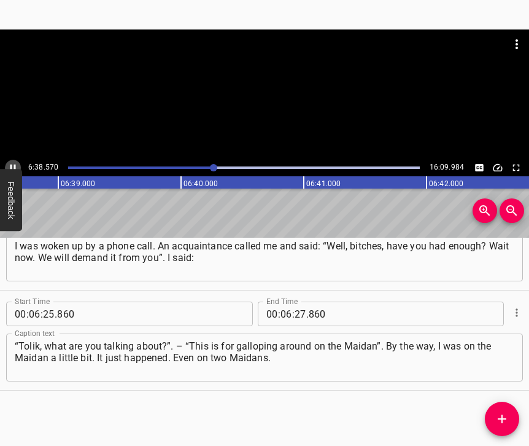
click at [15, 163] on icon "Play/Pause" at bounding box center [12, 167] width 11 height 11
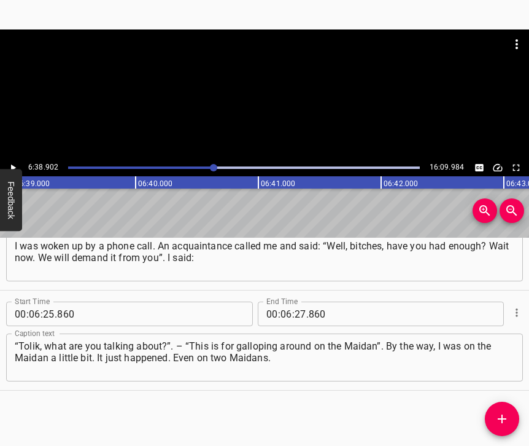
scroll to position [0, 48963]
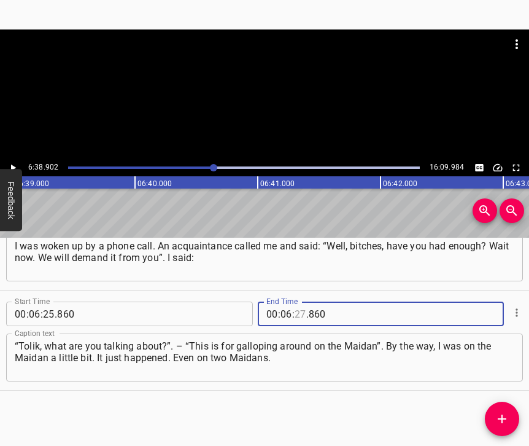
click at [295, 301] on input "number" at bounding box center [301, 313] width 12 height 25
type input "38"
type input "902"
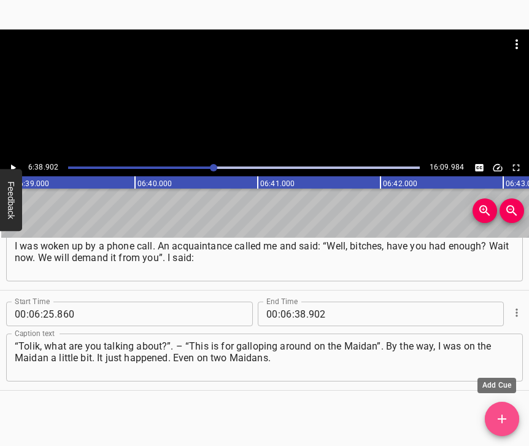
click at [503, 414] on icon "Add Cue" at bounding box center [502, 418] width 15 height 15
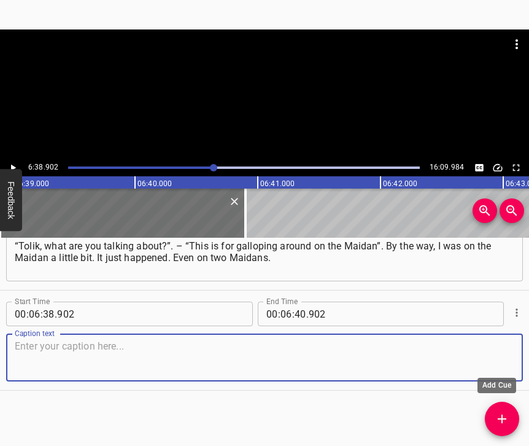
scroll to position [2983, 0]
drag, startPoint x: 518, startPoint y: 425, endPoint x: 516, endPoint y: 442, distance: 17.9
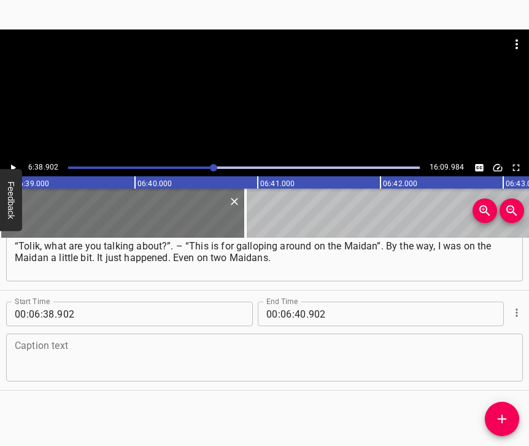
scroll to position [3053, 0]
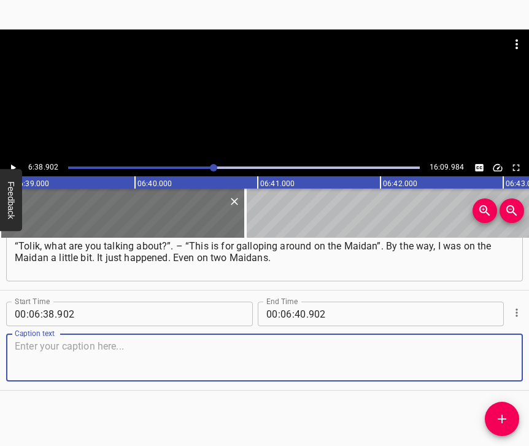
click at [495, 369] on textarea at bounding box center [265, 357] width 500 height 35
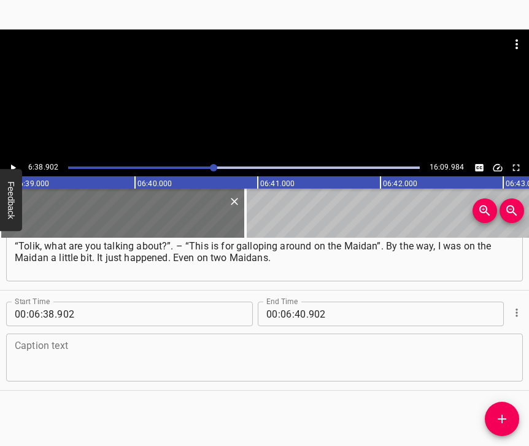
click at [158, 344] on textarea at bounding box center [265, 357] width 500 height 35
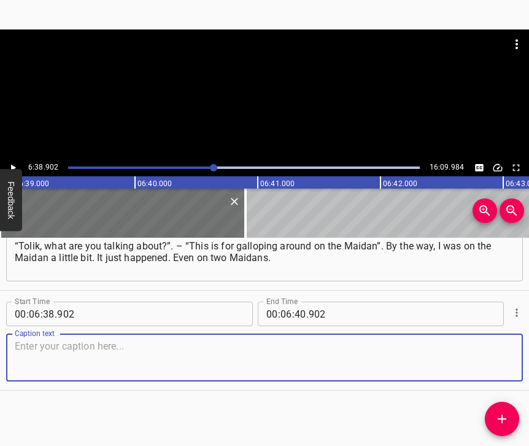
paste textarea "I was there in [DATE], too. I was once a member of the Congress of [DEMOGRAPHIC…"
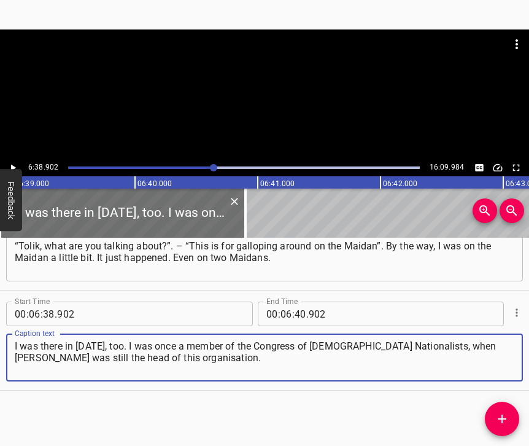
type textarea "I was there in [DATE], too. I was once a member of the Congress of [DEMOGRAPHIC…"
click at [12, 170] on icon "Play/Pause" at bounding box center [12, 167] width 11 height 11
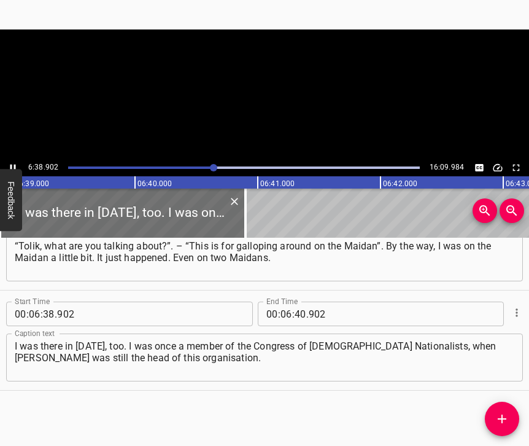
scroll to position [0, 48964]
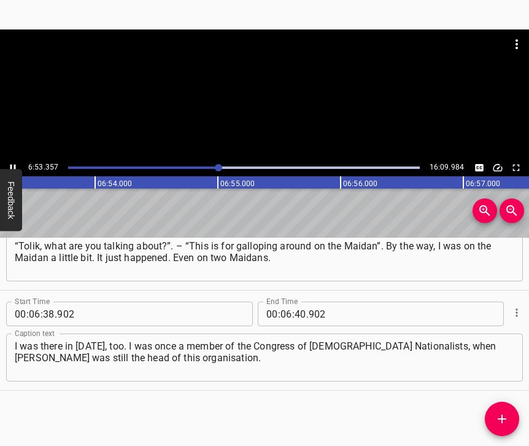
click at [14, 164] on icon "Play/Pause" at bounding box center [12, 167] width 11 height 11
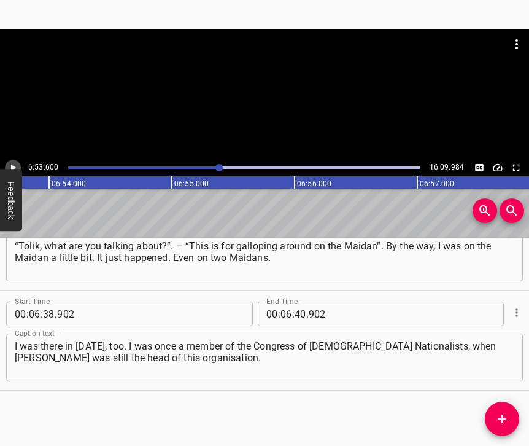
click at [14, 163] on icon "Play/Pause" at bounding box center [12, 167] width 11 height 11
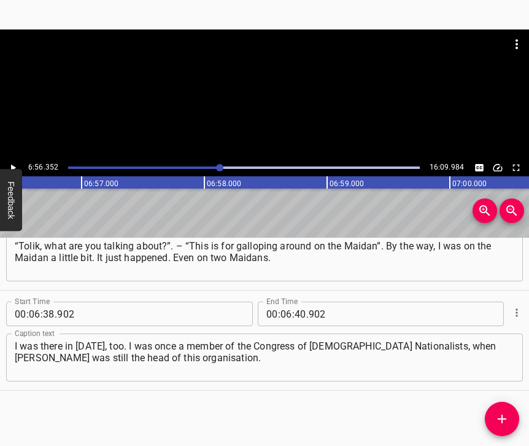
scroll to position [0, 51105]
click at [295, 301] on input "number" at bounding box center [301, 313] width 12 height 25
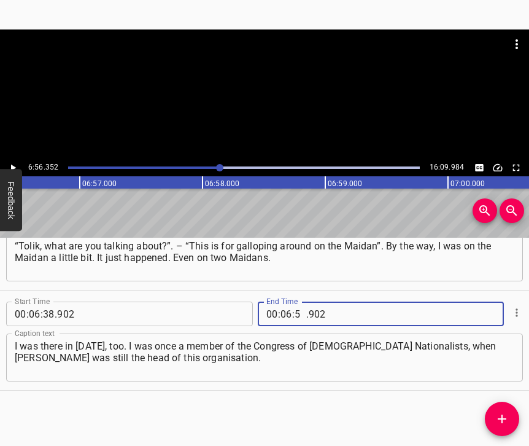
type input "56"
type input "352"
click at [501, 416] on icon "Add Cue" at bounding box center [502, 418] width 9 height 9
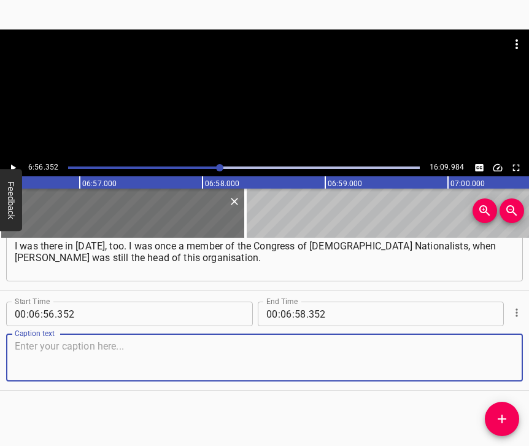
scroll to position [3164, 0]
click at [489, 354] on textarea at bounding box center [265, 357] width 500 height 35
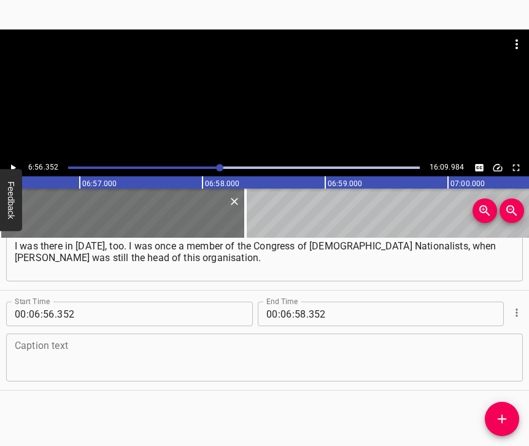
click at [225, 333] on div "Caption text" at bounding box center [264, 357] width 517 height 48
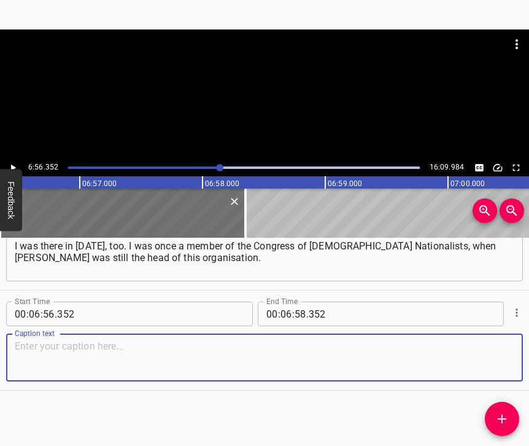
paste textarea "At first, I was in the Rukh (People’s Movement of Ukraine), and then, when the …"
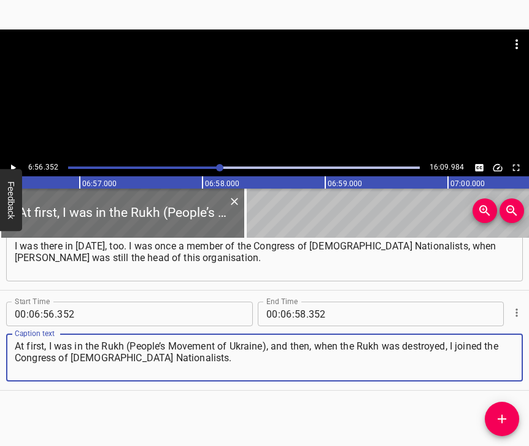
type textarea "At first, I was in the Rukh (People’s Movement of Ukraine), and then, when the …"
click at [10, 166] on icon "Play/Pause" at bounding box center [12, 167] width 11 height 11
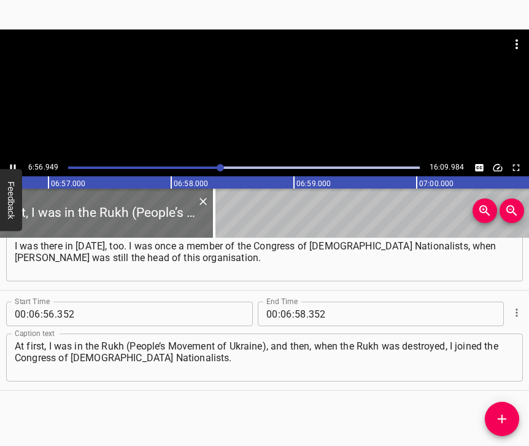
scroll to position [0, 51138]
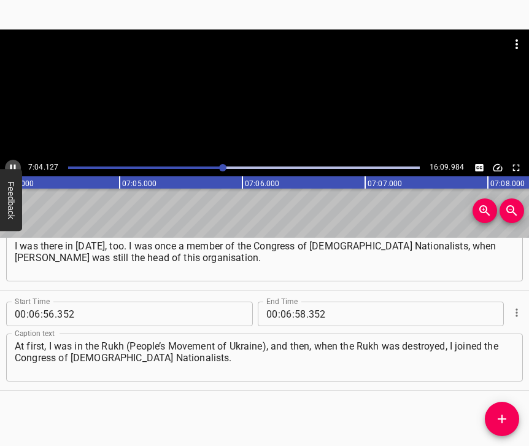
click at [10, 166] on icon "Play/Pause" at bounding box center [13, 167] width 6 height 7
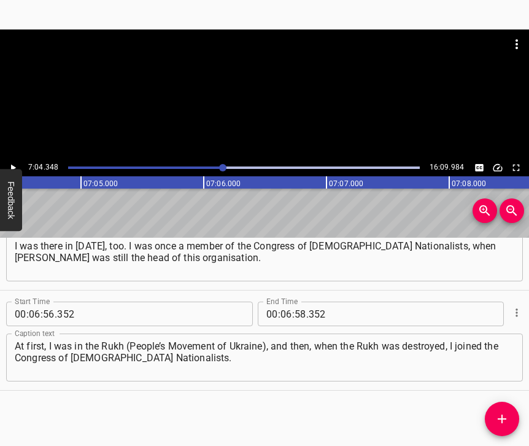
scroll to position [0, 52086]
click at [285, 301] on input "number" at bounding box center [286, 313] width 12 height 25
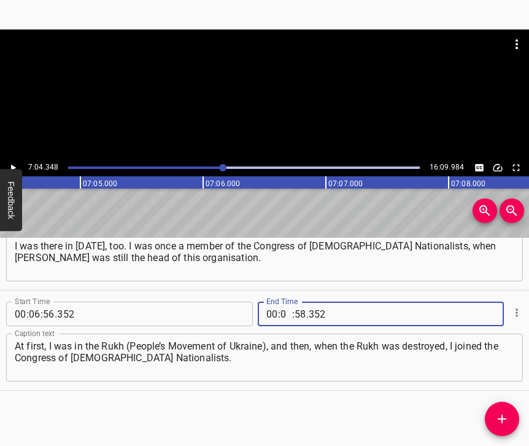
type input "07"
type input "04"
type input "348"
click at [502, 410] on button "Add Cue" at bounding box center [502, 418] width 34 height 34
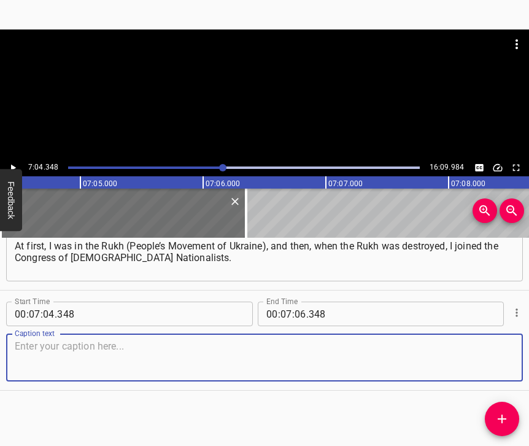
scroll to position [3274, 0]
click at [484, 353] on textarea at bounding box center [265, 357] width 500 height 35
click at [144, 351] on textarea at bounding box center [265, 357] width 500 height 35
paste textarea "That’s why they gave me the nickname “Banderite”. They didn’t know who Bandera …"
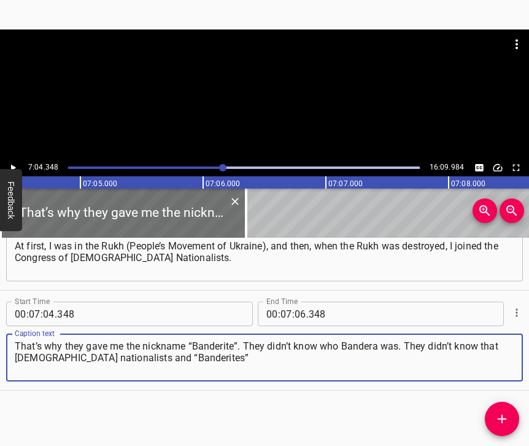
type textarea "That’s why they gave me the nickname “Banderite”. They didn’t know who Bandera …"
click at [18, 166] on button "Play/Pause" at bounding box center [13, 168] width 16 height 16
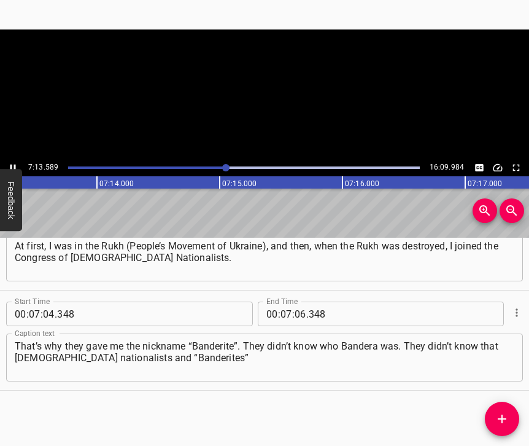
scroll to position [0, 53207]
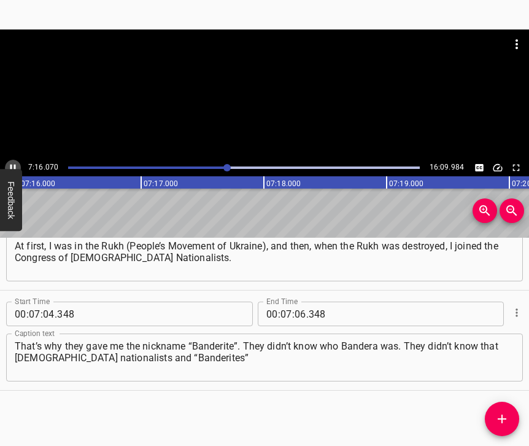
click at [14, 166] on icon "Play/Pause" at bounding box center [13, 167] width 6 height 7
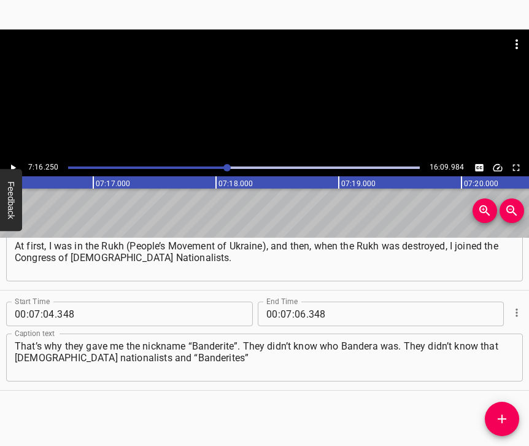
scroll to position [0, 53547]
click at [296, 306] on input "number" at bounding box center [301, 313] width 12 height 25
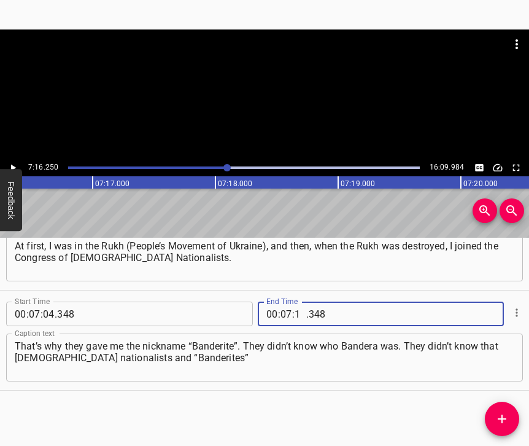
type input "16"
type input "250"
click at [503, 413] on icon "Add Cue" at bounding box center [502, 418] width 15 height 15
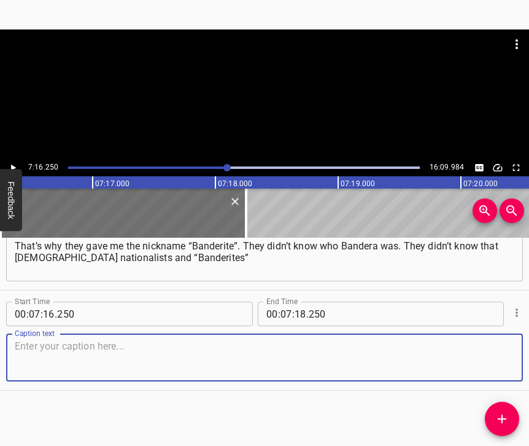
scroll to position [3385, 0]
click at [492, 344] on textarea at bounding box center [265, 357] width 500 height 35
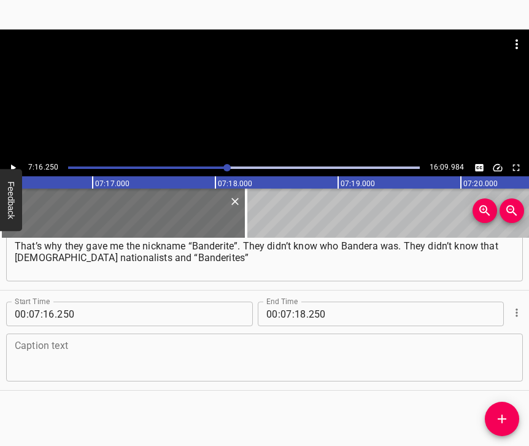
click at [239, 342] on textarea at bounding box center [265, 357] width 500 height 35
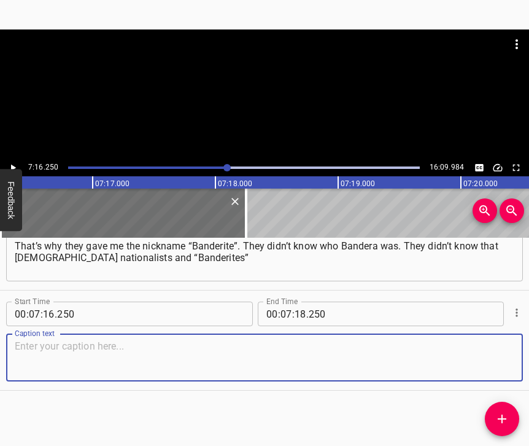
paste textarea "are completely different people. The [DEMOGRAPHIC_DATA] told them so, and that’…"
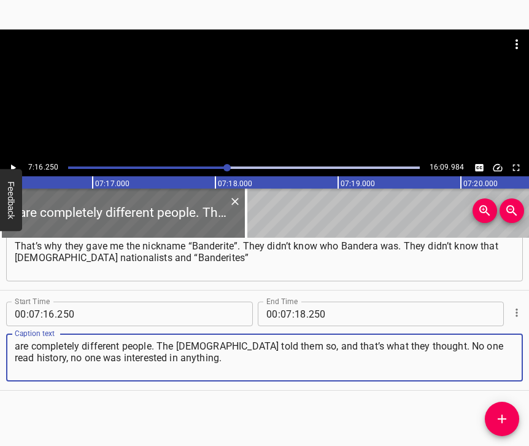
type textarea "are completely different people. The [DEMOGRAPHIC_DATA] told them so, and that’…"
click at [15, 164] on icon "Play/Pause" at bounding box center [12, 167] width 11 height 11
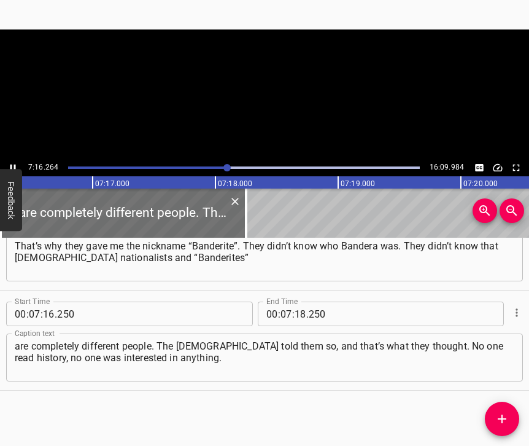
scroll to position [0, 53548]
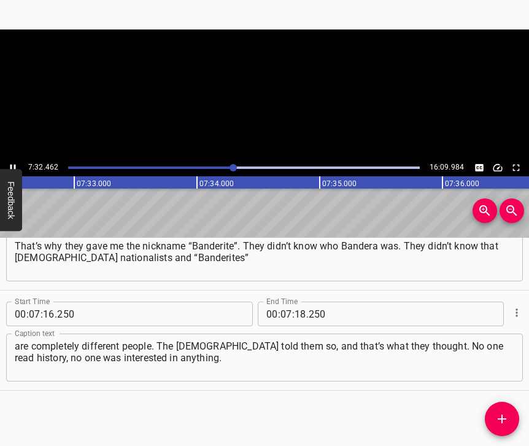
click at [14, 169] on icon "Play/Pause" at bounding box center [13, 167] width 6 height 7
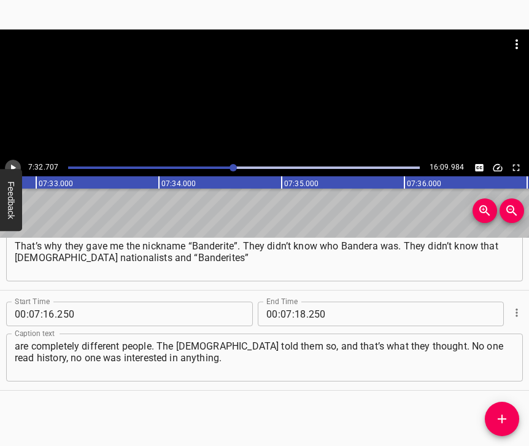
click at [14, 169] on icon "Play/Pause" at bounding box center [13, 167] width 5 height 7
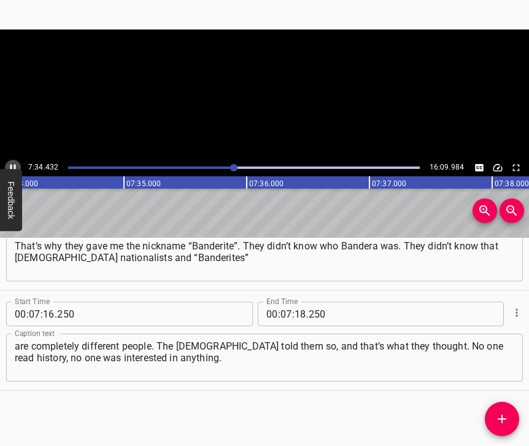
click at [14, 169] on icon "Play/Pause" at bounding box center [13, 167] width 6 height 7
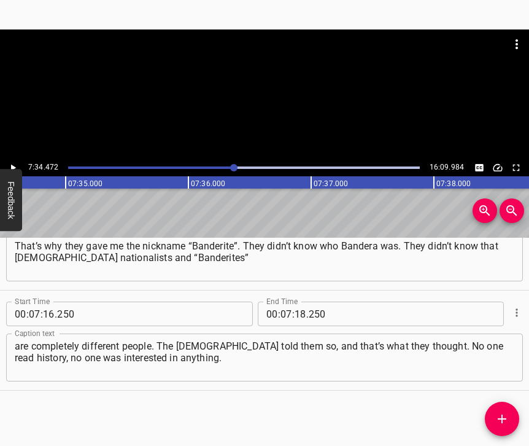
scroll to position [0, 55784]
click at [299, 303] on input "number" at bounding box center [301, 313] width 12 height 25
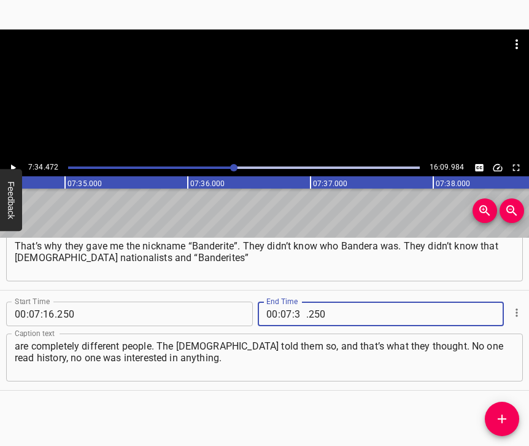
type input "34"
type input "472"
click at [503, 414] on icon "Add Cue" at bounding box center [502, 418] width 15 height 15
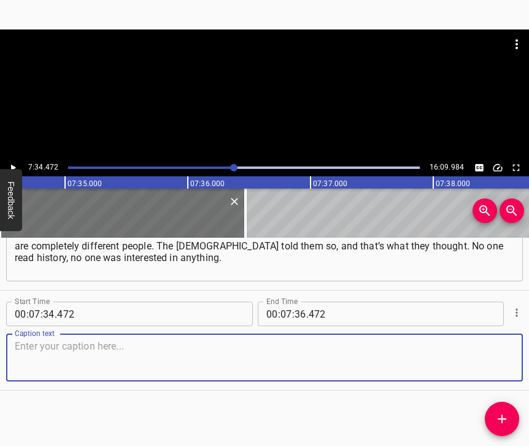
scroll to position [3495, 0]
click at [496, 354] on textarea at bounding box center [265, 357] width 500 height 35
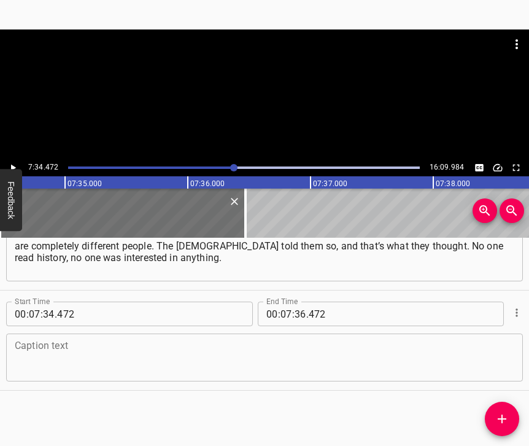
click at [79, 343] on textarea at bounding box center [265, 357] width 500 height 35
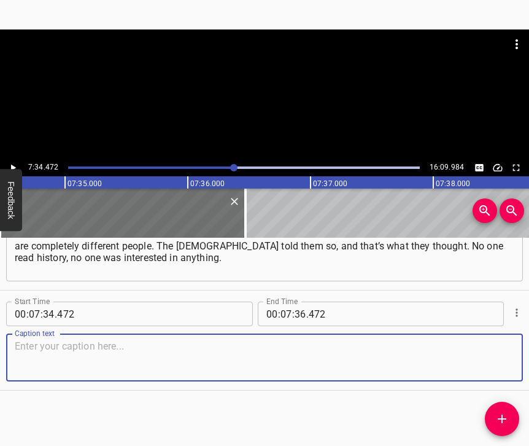
paste textarea "And the whole East, especially the [GEOGRAPHIC_DATA] region... It was in the ba…"
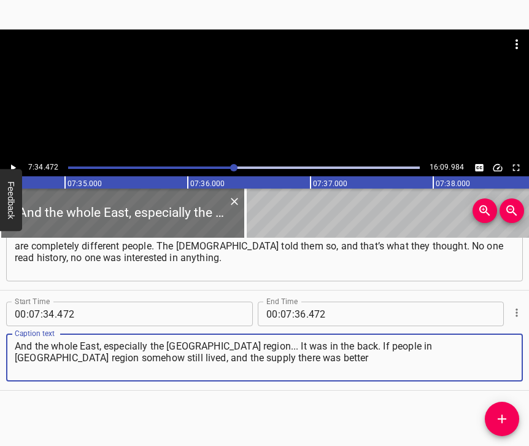
type textarea "And the whole East, especially the [GEOGRAPHIC_DATA] region... It was in the ba…"
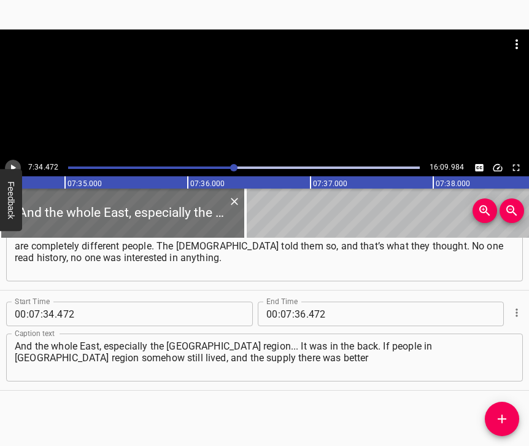
click at [18, 168] on button "Play/Pause" at bounding box center [13, 168] width 16 height 16
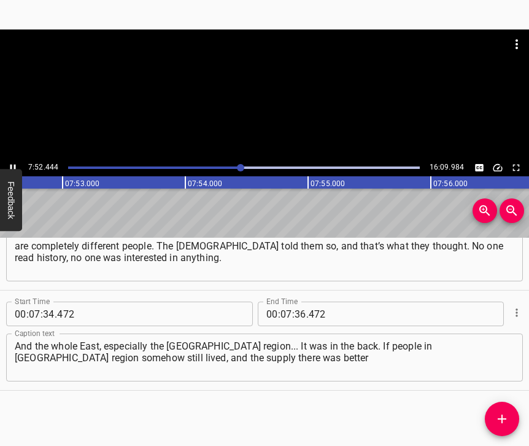
click at [13, 164] on icon "Play/Pause" at bounding box center [12, 167] width 11 height 11
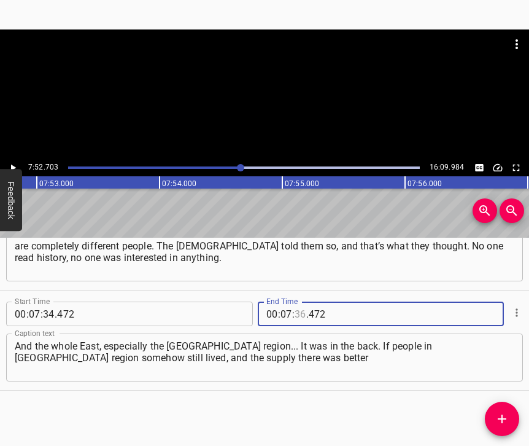
click at [295, 301] on input "number" at bounding box center [301, 313] width 12 height 25
type input "52"
type input "703"
click at [502, 416] on icon "Add Cue" at bounding box center [502, 418] width 15 height 15
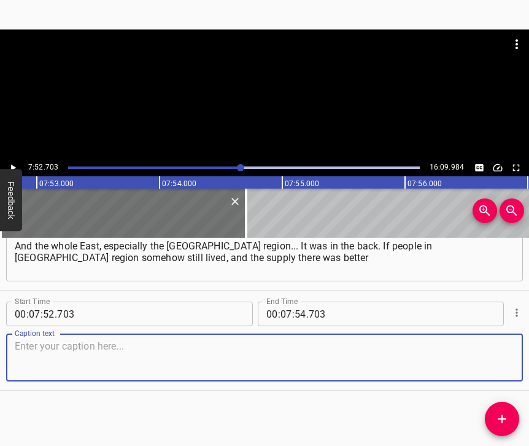
scroll to position [3606, 0]
click at [494, 361] on textarea at bounding box center [265, 357] width 500 height 35
click at [203, 365] on textarea at bounding box center [265, 357] width 500 height 35
paste textarea "than in [GEOGRAPHIC_DATA] region, then in [GEOGRAPHIC_DATA] region there were o…"
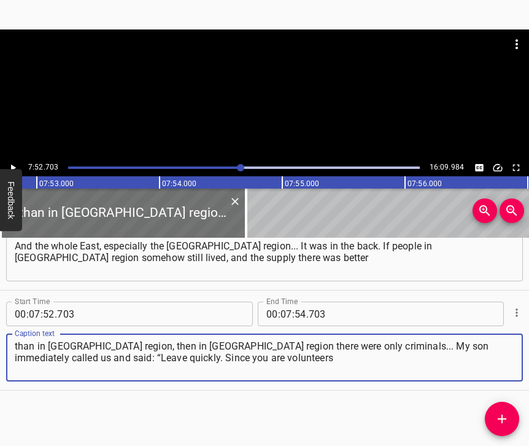
type textarea "than in [GEOGRAPHIC_DATA] region, then in [GEOGRAPHIC_DATA] region there were o…"
click at [14, 160] on div "7:52.703 16:09.984" at bounding box center [264, 167] width 529 height 17
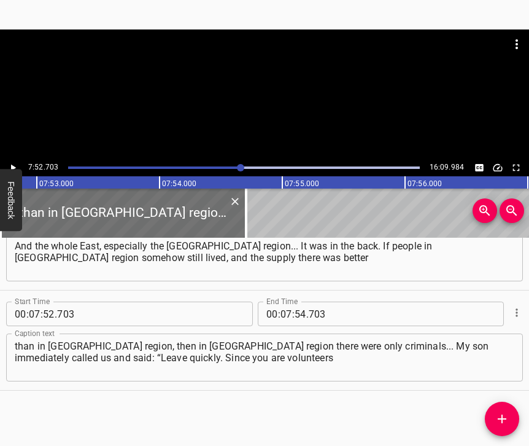
click at [14, 162] on icon "Play/Pause" at bounding box center [12, 167] width 11 height 11
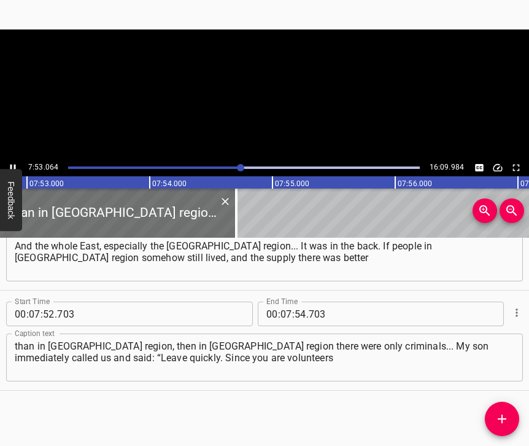
scroll to position [0, 58044]
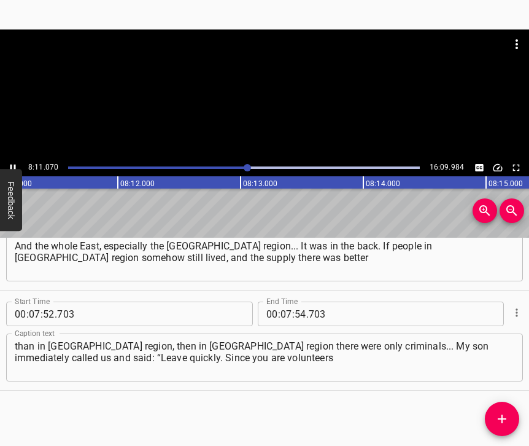
click at [13, 166] on icon "Play/Pause" at bounding box center [12, 167] width 11 height 11
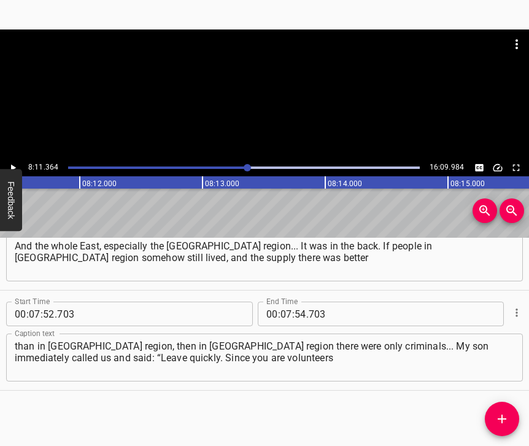
scroll to position [0, 60312]
click at [284, 301] on input "number" at bounding box center [286, 313] width 12 height 25
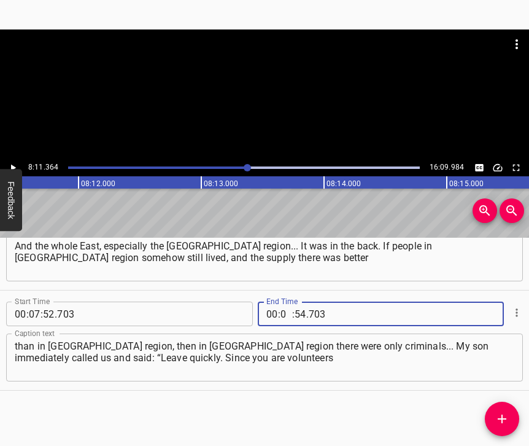
type input "08"
type input "11"
type input "364"
click at [501, 410] on button "Add Cue" at bounding box center [502, 418] width 34 height 34
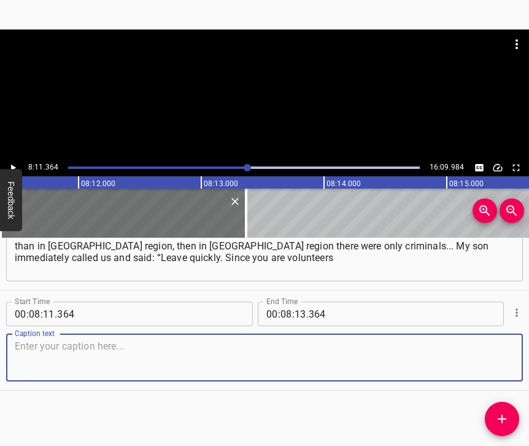
scroll to position [3716, 0]
click at [473, 357] on textarea at bounding box center [265, 357] width 500 height 35
click at [37, 367] on textarea at bounding box center [265, 357] width 500 height 35
paste textarea "and you are registered, you need to leave.” And we left on [DATE] at once. We l…"
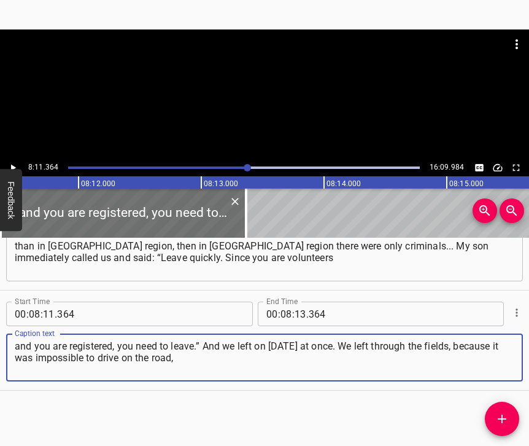
type textarea "and you are registered, you need to leave.” And we left on [DATE] at once. We l…"
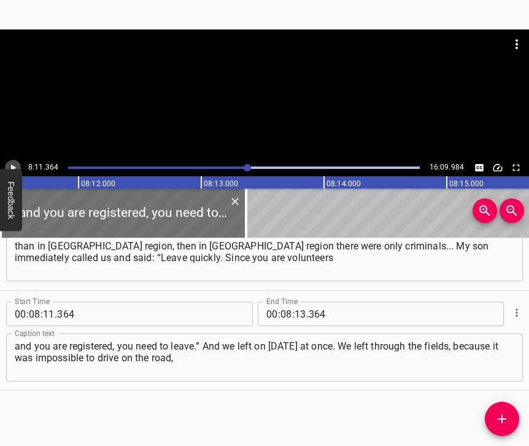
click at [12, 168] on icon "Play/Pause" at bounding box center [13, 167] width 5 height 7
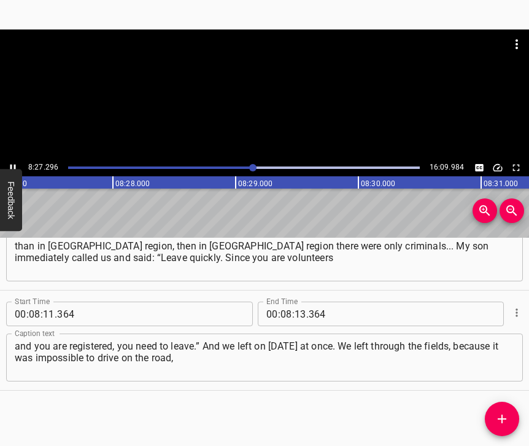
click at [15, 164] on icon "Play/Pause" at bounding box center [13, 167] width 6 height 7
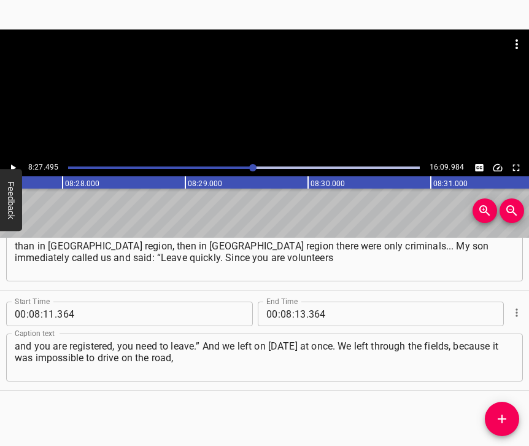
scroll to position [0, 62293]
click at [298, 305] on input "number" at bounding box center [301, 313] width 12 height 25
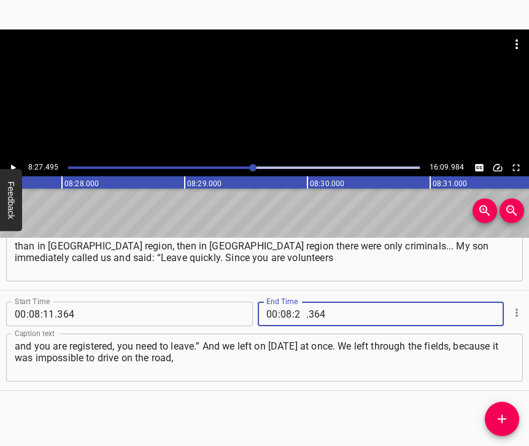
type input "27"
type input "495"
drag, startPoint x: 497, startPoint y: 420, endPoint x: 518, endPoint y: 431, distance: 24.4
click at [496, 420] on icon "Add Cue" at bounding box center [502, 418] width 15 height 15
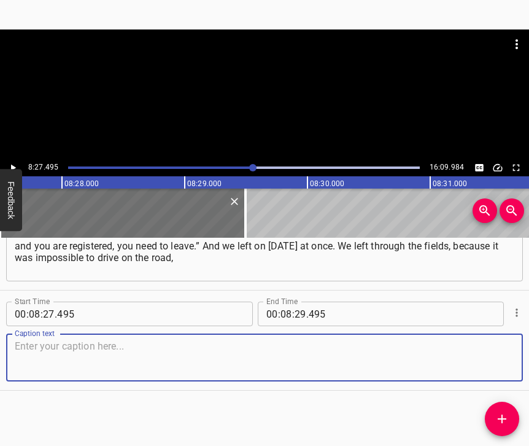
scroll to position [3827, 0]
click at [487, 355] on textarea at bounding box center [265, 357] width 500 height 35
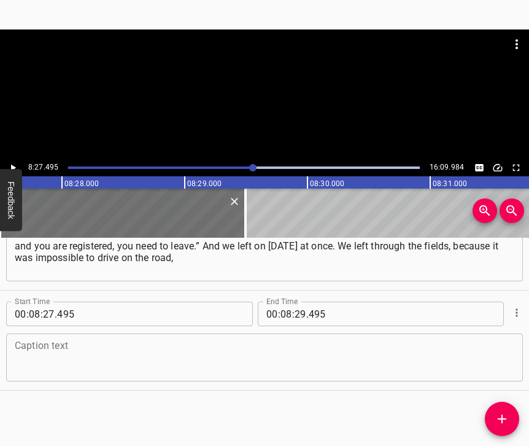
click at [145, 340] on textarea at bounding box center [265, 357] width 500 height 35
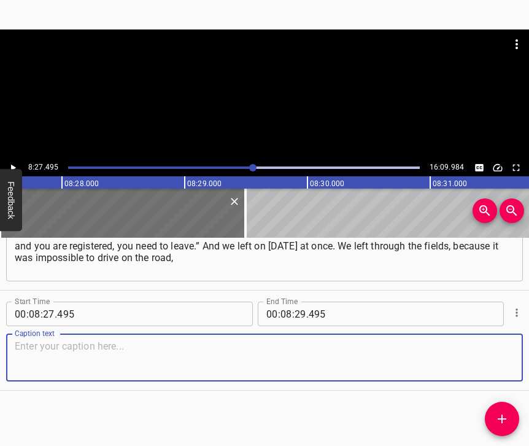
paste textarea "everything was being shot at. We went to [GEOGRAPHIC_DATA]. I asked my acquaint…"
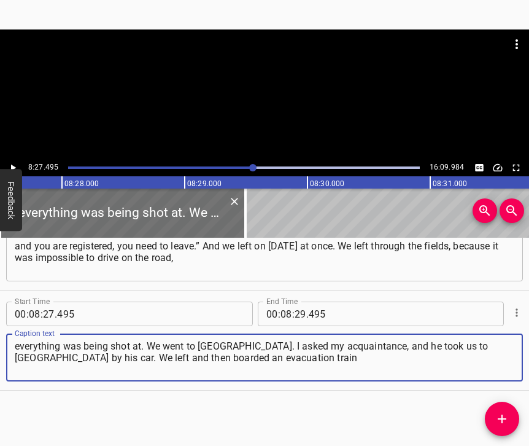
type textarea "everything was being shot at. We went to [GEOGRAPHIC_DATA]. I asked my acquaint…"
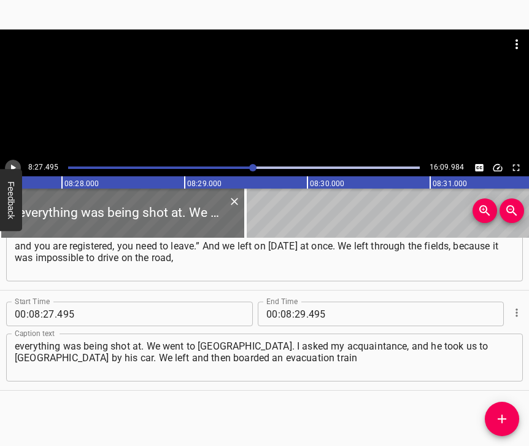
click at [16, 166] on icon "Play/Pause" at bounding box center [12, 167] width 11 height 11
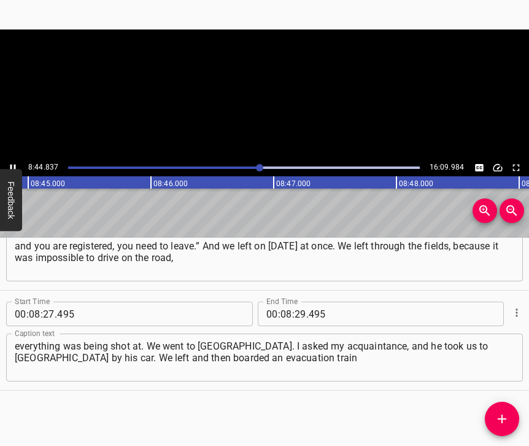
click at [11, 164] on icon "Play/Pause" at bounding box center [13, 167] width 6 height 7
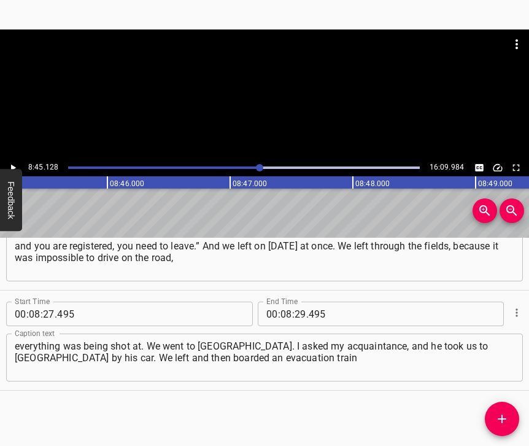
click at [11, 164] on icon "Play/Pause" at bounding box center [13, 167] width 5 height 7
click at [11, 164] on icon "Play/Pause" at bounding box center [13, 167] width 6 height 7
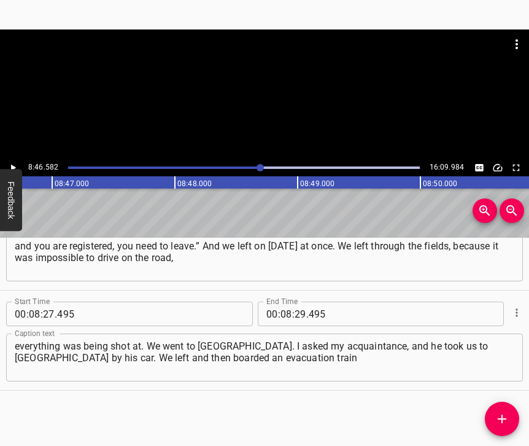
scroll to position [0, 64635]
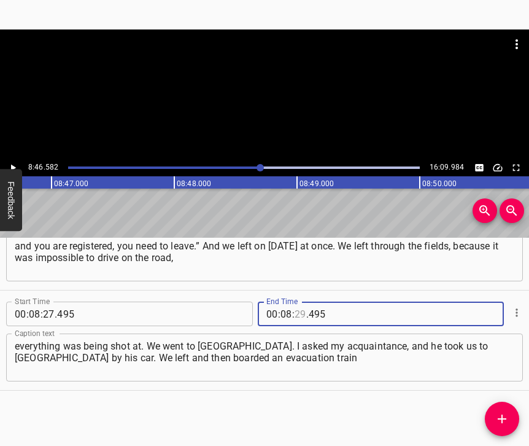
click at [296, 304] on input "number" at bounding box center [301, 313] width 12 height 25
type input "46"
type input "582"
click at [503, 413] on icon "Add Cue" at bounding box center [502, 418] width 15 height 15
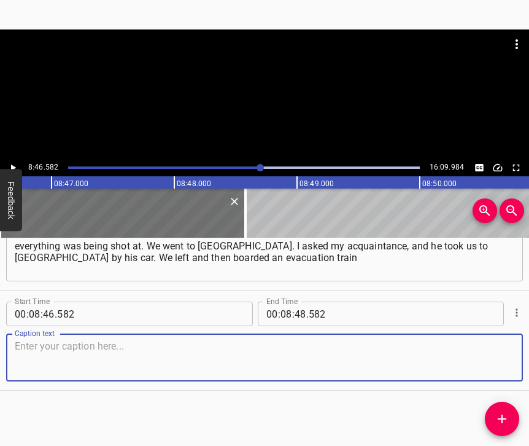
scroll to position [3937, 0]
drag, startPoint x: 493, startPoint y: 353, endPoint x: 507, endPoint y: 347, distance: 15.2
click at [493, 352] on textarea at bounding box center [265, 357] width 500 height 35
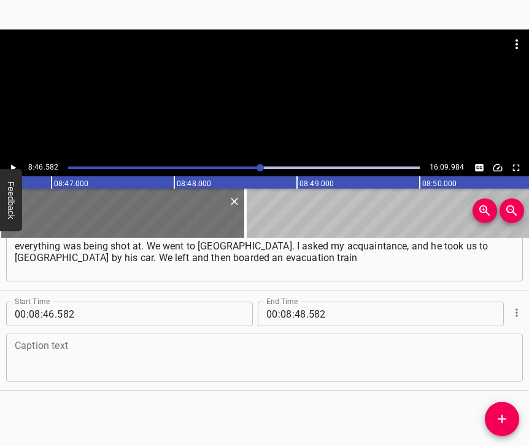
click at [60, 358] on textarea at bounding box center [265, 357] width 500 height 35
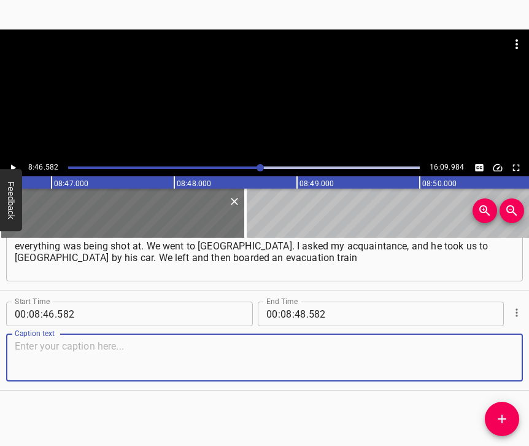
paste textarea "to Uzhhorod. In [GEOGRAPHIC_DATA], we got off, spent the night at our acquainta…"
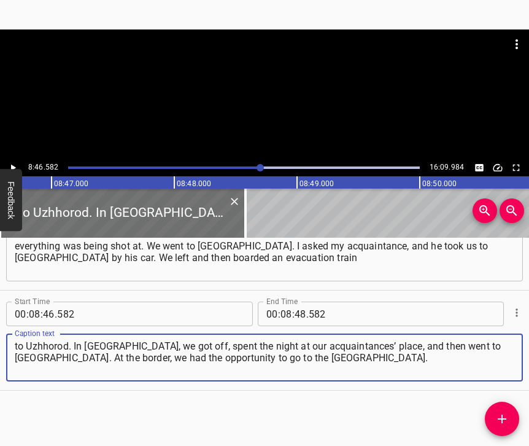
type textarea "to Uzhhorod. In [GEOGRAPHIC_DATA], we got off, spent the night at our acquainta…"
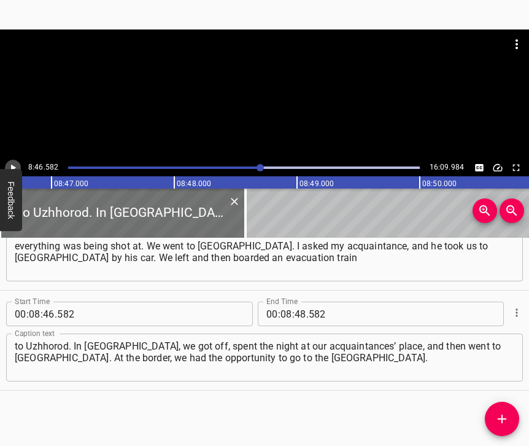
click at [10, 166] on icon "Play/Pause" at bounding box center [12, 167] width 11 height 11
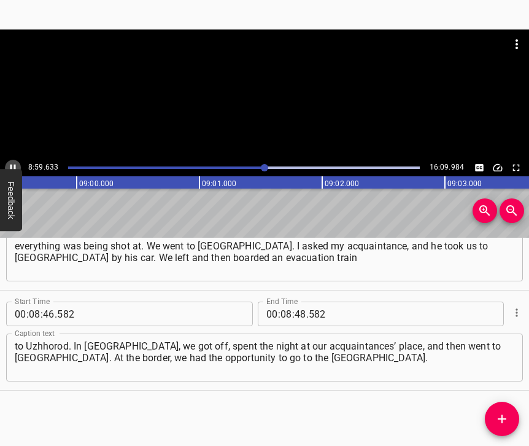
click at [13, 166] on icon "Play/Pause" at bounding box center [12, 167] width 11 height 11
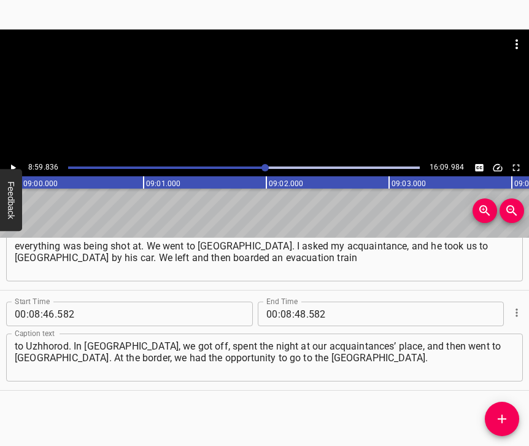
scroll to position [0, 66262]
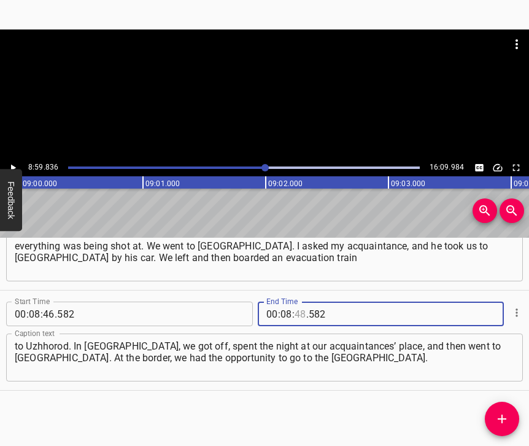
click at [295, 301] on input "number" at bounding box center [301, 313] width 12 height 25
type input "59"
type input "836"
drag, startPoint x: 501, startPoint y: 415, endPoint x: 514, endPoint y: 419, distance: 12.8
click at [502, 415] on icon "Add Cue" at bounding box center [502, 418] width 9 height 9
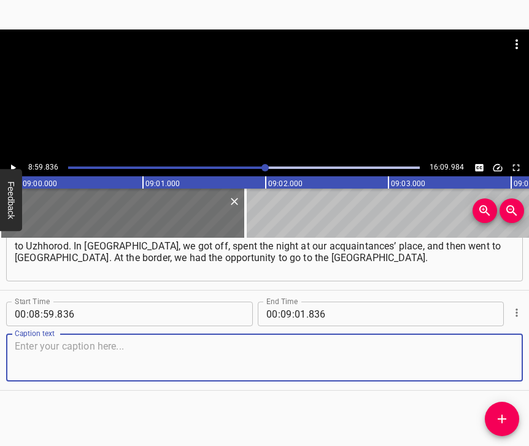
scroll to position [4048, 0]
drag, startPoint x: 494, startPoint y: 356, endPoint x: 522, endPoint y: 347, distance: 29.5
click at [496, 355] on textarea at bounding box center [265, 357] width 500 height 35
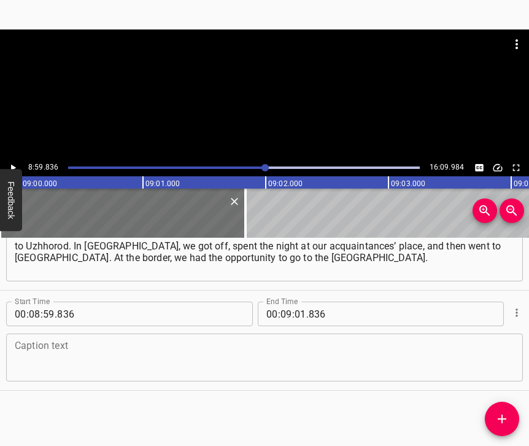
click at [250, 351] on textarea at bounding box center [265, 357] width 500 height 35
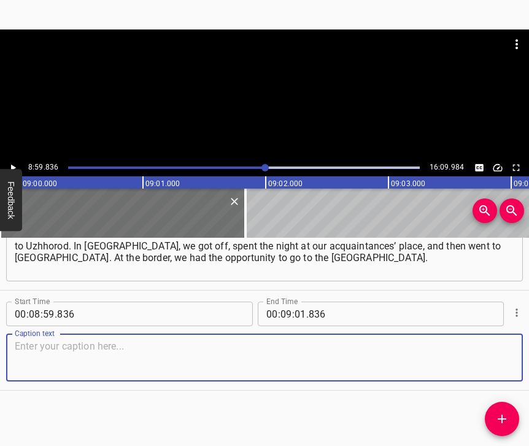
paste textarea "[DEMOGRAPHIC_DATA] journalists offered us to go. I didn’t want to go. I said th…"
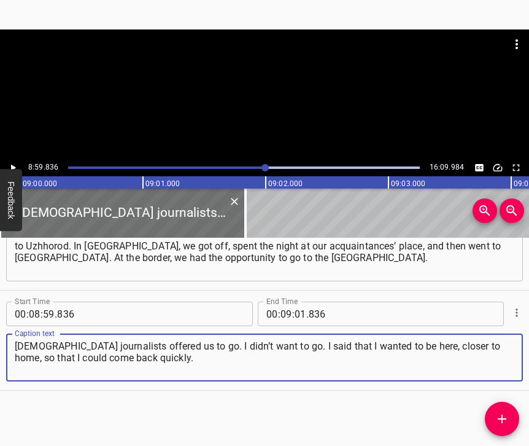
type textarea "[DEMOGRAPHIC_DATA] journalists offered us to go. I didn’t want to go. I said th…"
click at [13, 164] on icon "Play/Pause" at bounding box center [12, 167] width 11 height 11
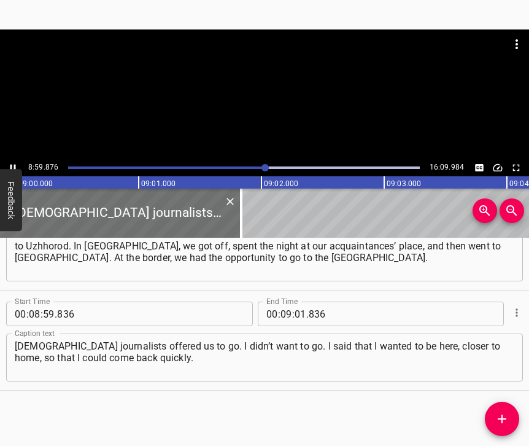
scroll to position [0, 66267]
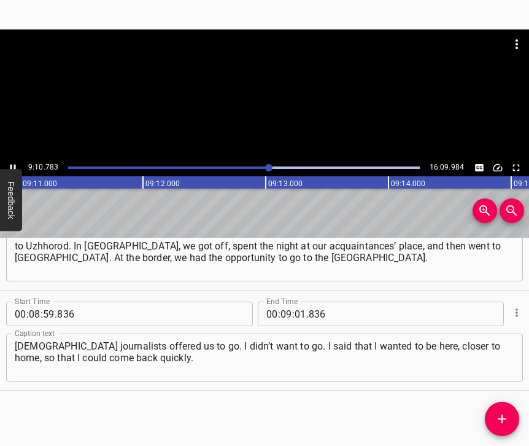
click at [11, 168] on icon "Play/Pause" at bounding box center [13, 167] width 6 height 7
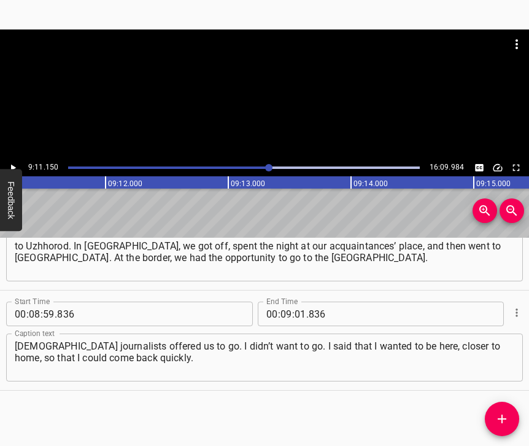
scroll to position [0, 67651]
click at [292, 303] on span ":" at bounding box center [293, 313] width 2 height 25
click at [295, 301] on input "number" at bounding box center [301, 313] width 12 height 25
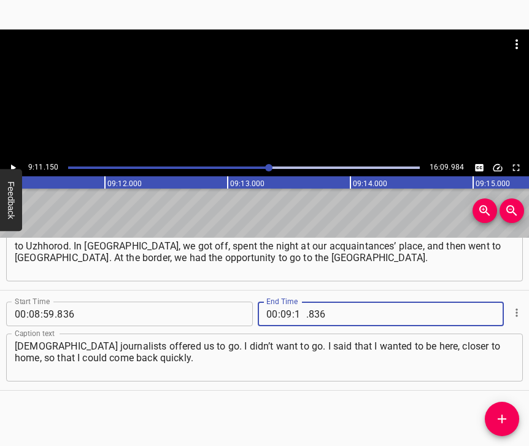
type input "11"
type input "150"
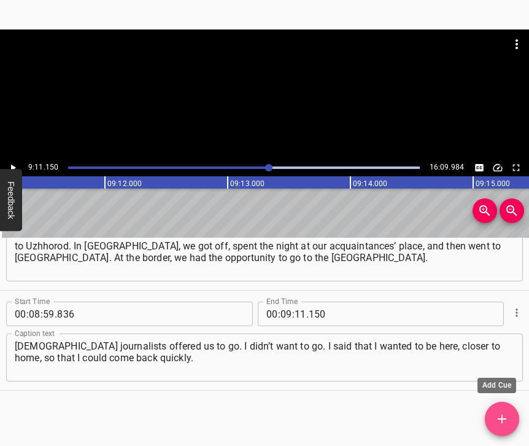
click at [500, 413] on icon "Add Cue" at bounding box center [502, 418] width 15 height 15
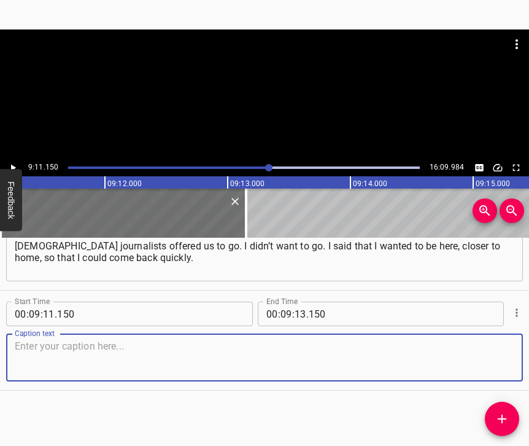
scroll to position [4158, 0]
click at [478, 352] on textarea at bounding box center [265, 357] width 500 height 35
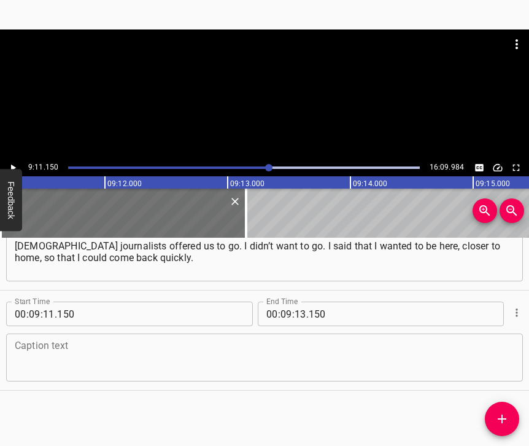
click at [215, 349] on textarea at bounding box center [265, 357] width 500 height 35
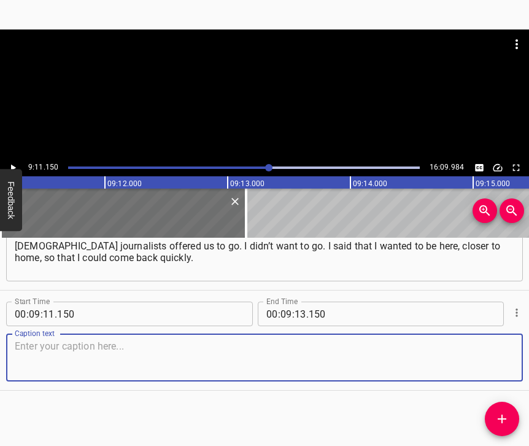
paste textarea "We thought it wouldn’t be long. So I asked at the border to take us not far awa…"
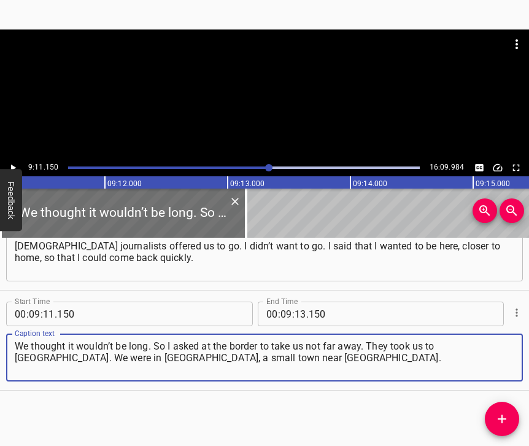
type textarea "We thought it wouldn’t be long. So I asked at the border to take us not far awa…"
click at [14, 165] on icon "Play/Pause" at bounding box center [12, 167] width 11 height 11
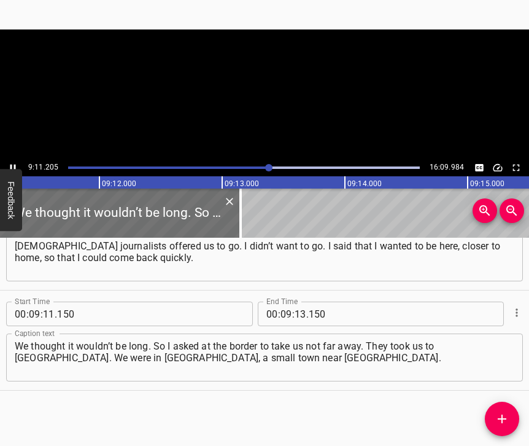
scroll to position [0, 67657]
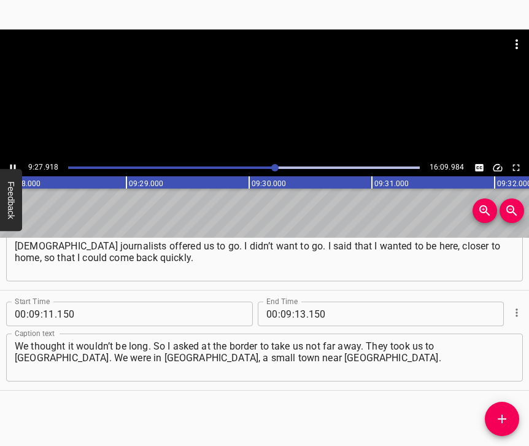
click at [14, 165] on icon "Play/Pause" at bounding box center [12, 167] width 11 height 11
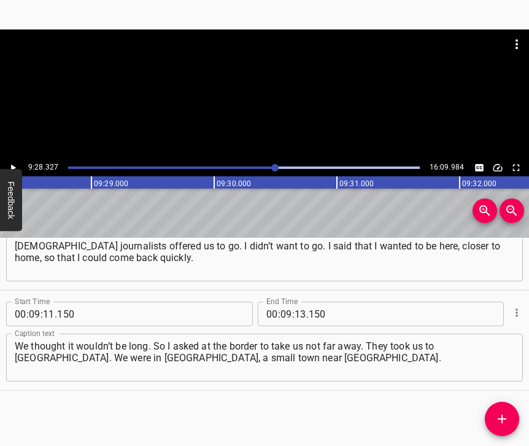
scroll to position [0, 69759]
click at [295, 304] on input "number" at bounding box center [301, 313] width 12 height 25
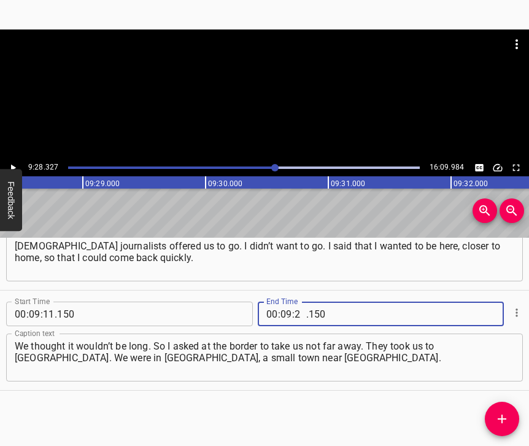
type input "28"
type input "327"
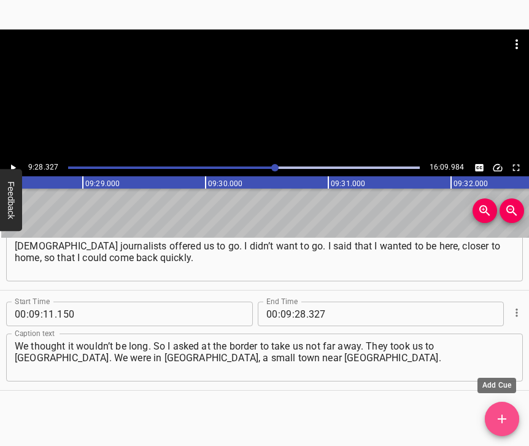
click at [498, 412] on icon "Add Cue" at bounding box center [502, 418] width 15 height 15
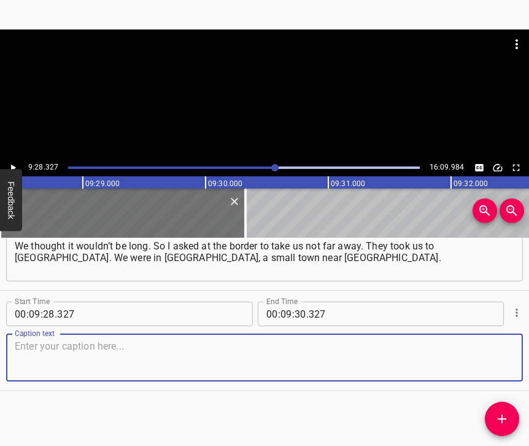
scroll to position [4268, 0]
click at [501, 348] on textarea at bounding box center [265, 357] width 500 height 35
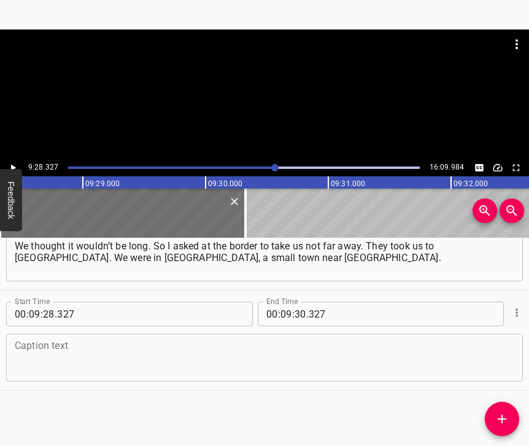
click at [96, 366] on textarea at bounding box center [265, 357] width 500 height 35
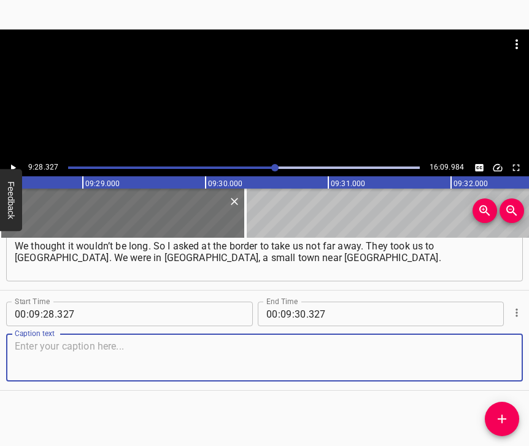
paste textarea "Small, about the size of Brovary, maybe a little smaller. We stayed with the Po…"
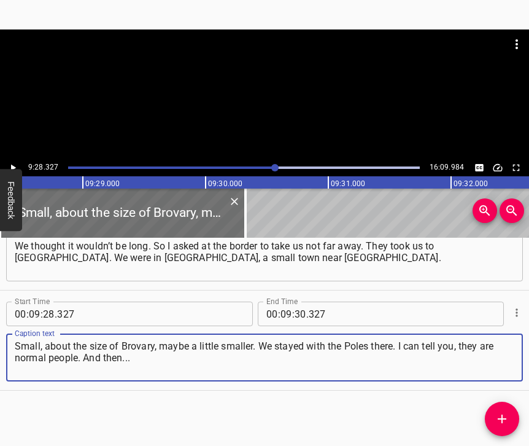
type textarea "Small, about the size of Brovary, maybe a little smaller. We stayed with the Po…"
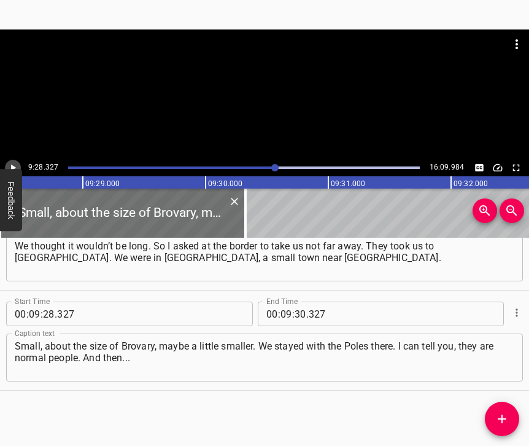
click at [17, 161] on button "Play/Pause" at bounding box center [13, 168] width 16 height 16
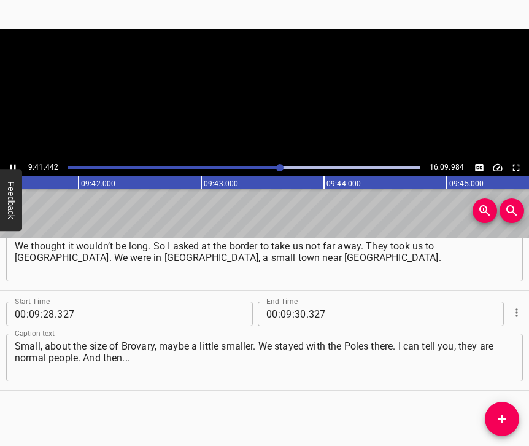
click at [16, 164] on icon "Play/Pause" at bounding box center [12, 167] width 11 height 11
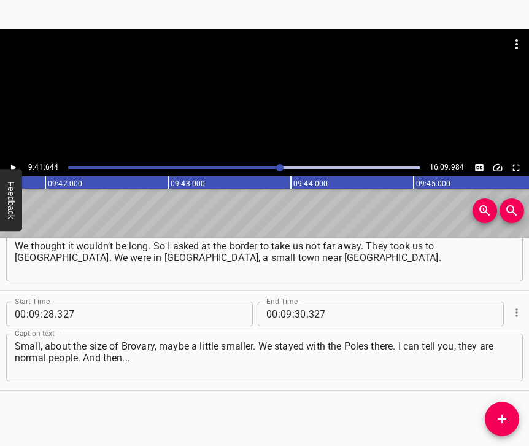
scroll to position [0, 71394]
click at [295, 304] on input "number" at bounding box center [301, 313] width 12 height 25
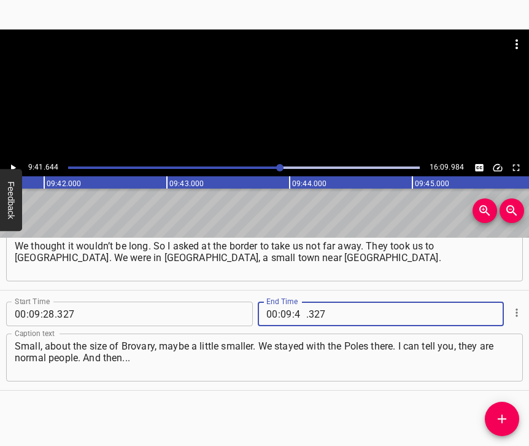
type input "41"
type input "644"
click at [504, 412] on icon "Add Cue" at bounding box center [502, 418] width 15 height 15
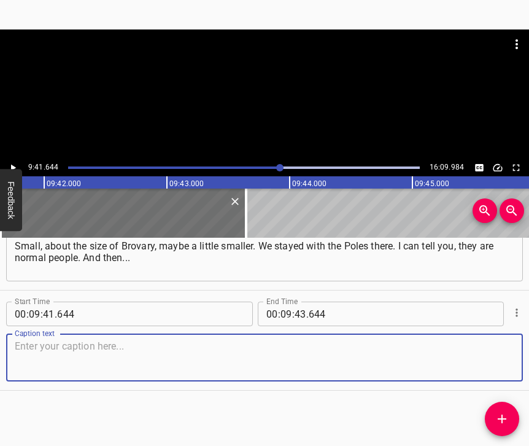
scroll to position [4379, 0]
click at [494, 349] on textarea at bounding box center [265, 357] width 500 height 35
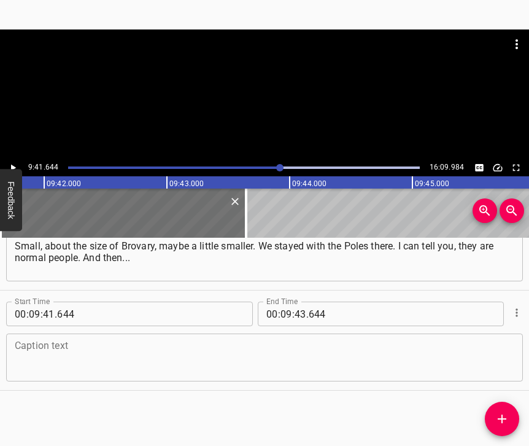
click at [34, 350] on textarea at bounding box center [265, 357] width 500 height 35
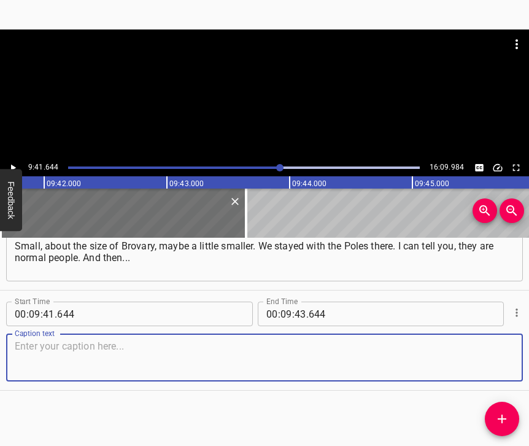
paste textarea "[PERSON_NAME] was our governor, and he posted a photo of our house on the Inter…"
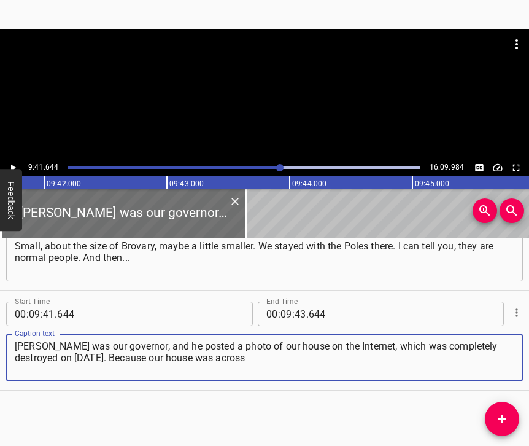
type textarea "[PERSON_NAME] was our governor, and he posted a photo of our house on the Inter…"
click at [14, 165] on icon "Play/Pause" at bounding box center [12, 167] width 11 height 11
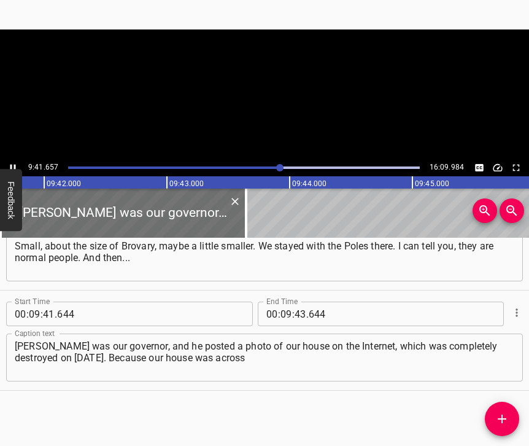
scroll to position [0, 71394]
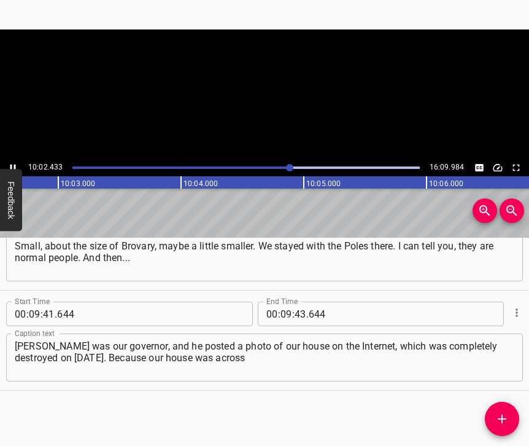
click at [15, 163] on icon "Play/Pause" at bounding box center [12, 167] width 11 height 11
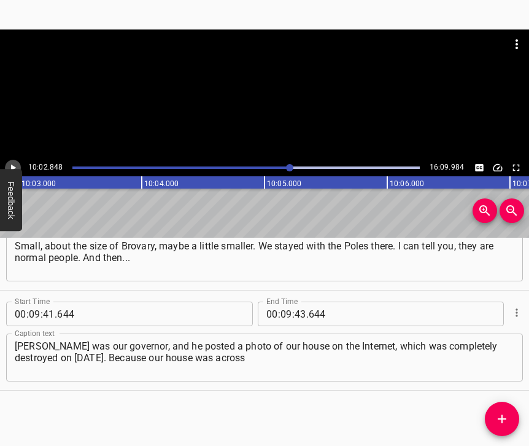
click at [15, 163] on icon "Play/Pause" at bounding box center [12, 167] width 11 height 11
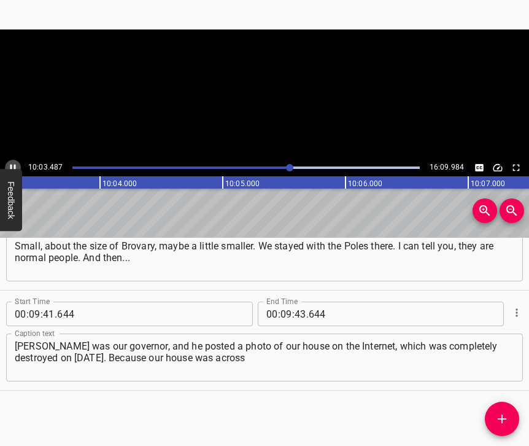
click at [15, 163] on icon "Play/Pause" at bounding box center [12, 167] width 11 height 11
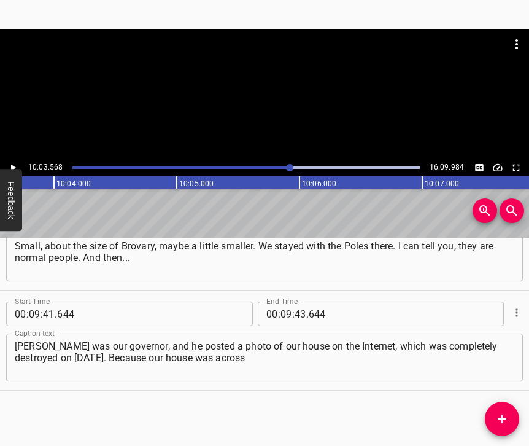
scroll to position [0, 74085]
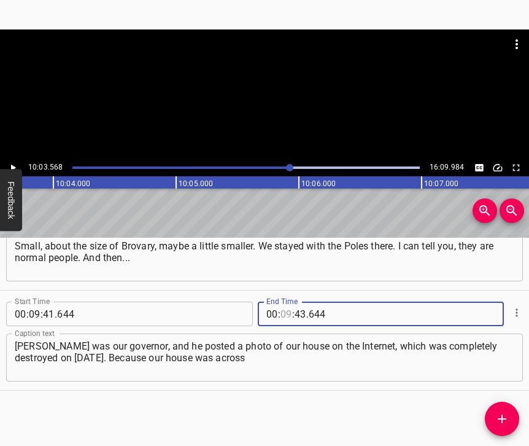
click at [280, 301] on input "number" at bounding box center [286, 313] width 12 height 25
type input "10"
type input "03"
type input "568"
click at [511, 412] on span "Add Cue" at bounding box center [502, 418] width 34 height 15
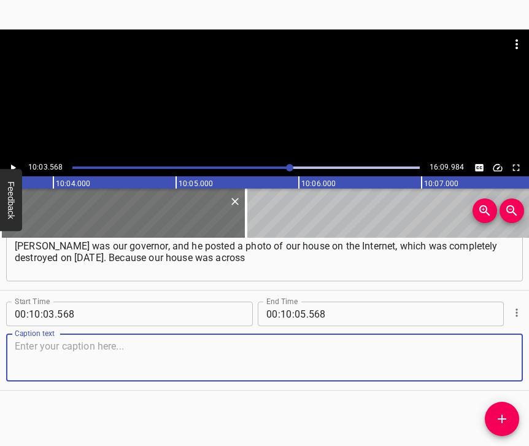
scroll to position [4489, 0]
click at [495, 358] on textarea at bounding box center [265, 357] width 500 height 35
click at [193, 354] on textarea at bounding box center [265, 357] width 500 height 35
paste textarea "the road from the plant, and the 24th Brigade entered the plant when the Mozgov…"
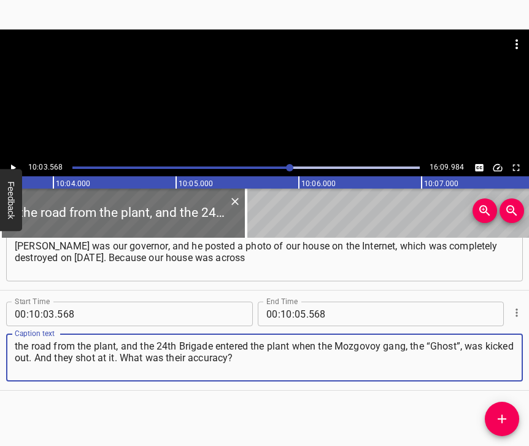
type textarea "the road from the plant, and the 24th Brigade entered the plant when the Mozgov…"
click at [17, 164] on icon "Play/Pause" at bounding box center [12, 167] width 11 height 11
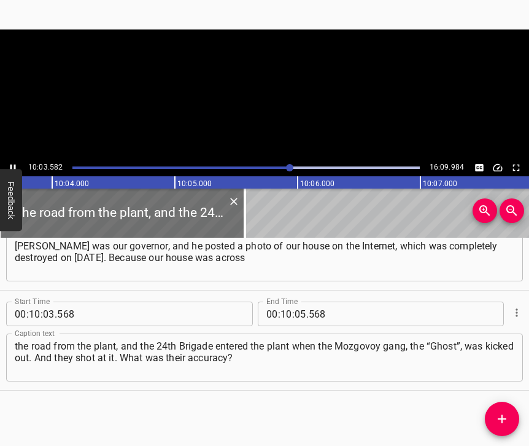
scroll to position [0, 74087]
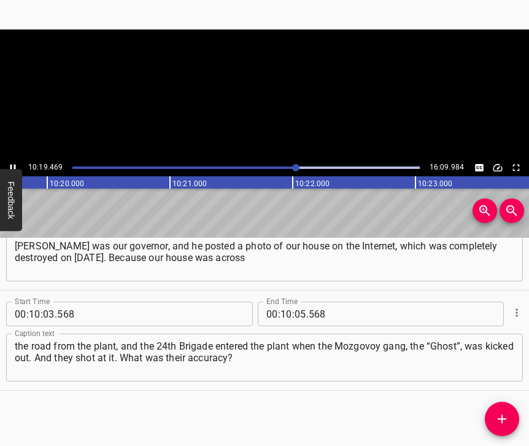
click at [14, 167] on icon "Play/Pause" at bounding box center [12, 167] width 11 height 11
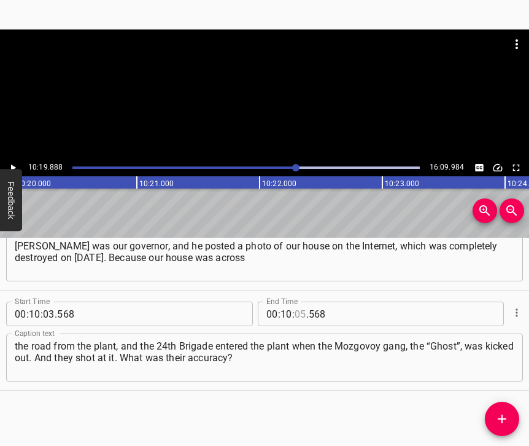
click at [298, 302] on input "number" at bounding box center [301, 313] width 12 height 25
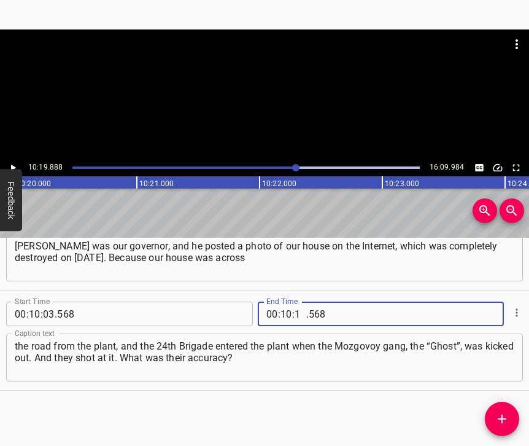
type input "19"
type input "888"
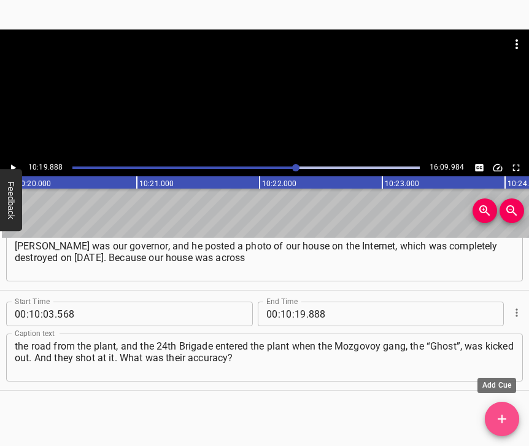
click at [504, 411] on icon "Add Cue" at bounding box center [502, 418] width 15 height 15
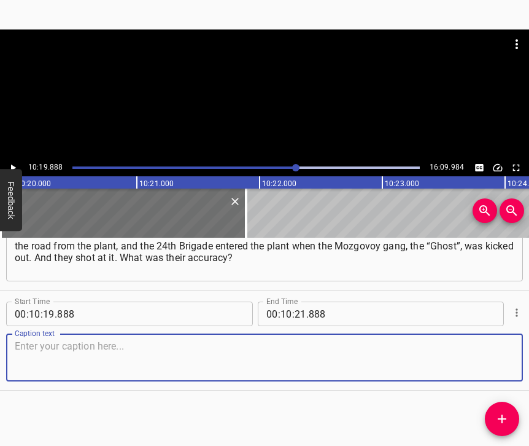
scroll to position [4600, 0]
click at [495, 352] on textarea at bounding box center [265, 357] width 500 height 35
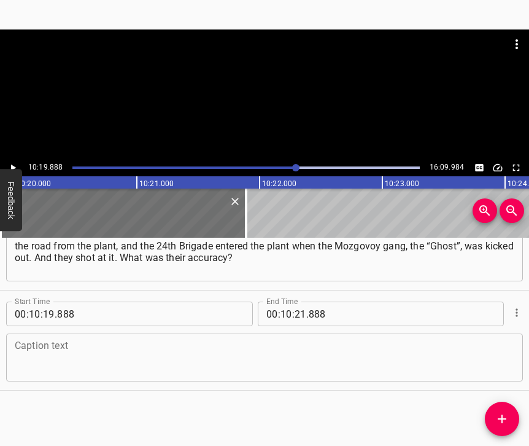
click at [82, 344] on textarea at bounding box center [265, 357] width 500 height 35
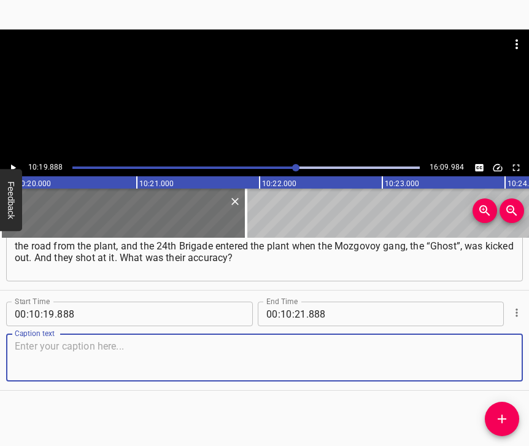
paste textarea "Give or take a kilometre. They hit our house, and it burned down. And he [[PERS…"
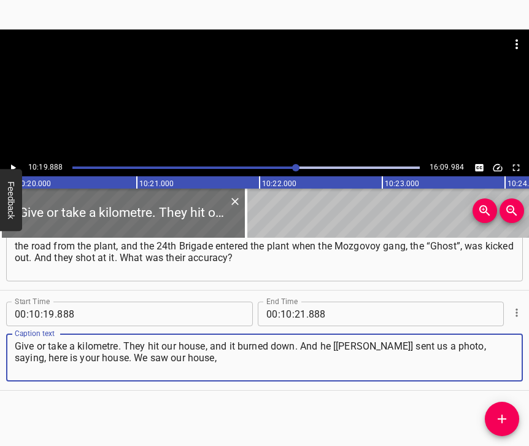
type textarea "Give or take a kilometre. They hit our house, and it burned down. And he [[PERS…"
click at [19, 166] on button "Play/Pause" at bounding box center [13, 168] width 16 height 16
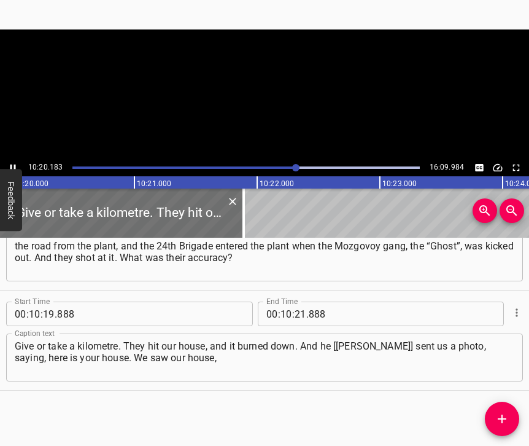
scroll to position [0, 76095]
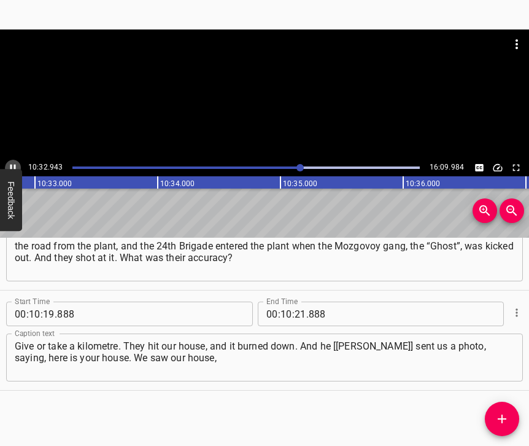
click at [15, 163] on icon "Play/Pause" at bounding box center [12, 167] width 11 height 11
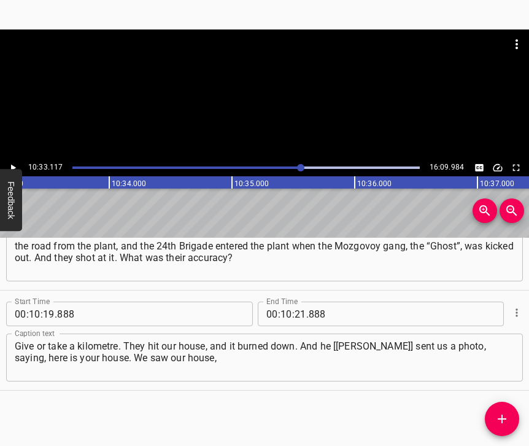
scroll to position [0, 77712]
click at [295, 302] on input "number" at bounding box center [301, 313] width 12 height 25
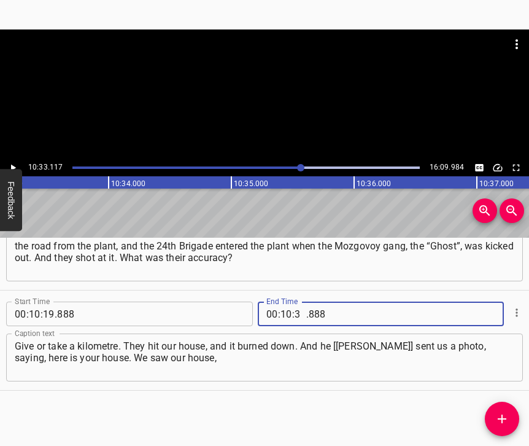
type input "33"
type input "117"
click at [503, 414] on icon "Add Cue" at bounding box center [502, 418] width 15 height 15
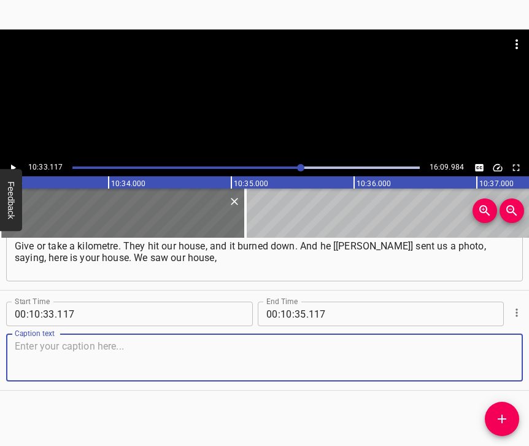
scroll to position [4710, 0]
click at [488, 353] on textarea at bounding box center [265, 357] width 500 height 35
click at [85, 359] on textarea at bounding box center [265, 357] width 500 height 35
paste textarea "and immediately bought tickets with my wife and returned to [GEOGRAPHIC_DATA] t…"
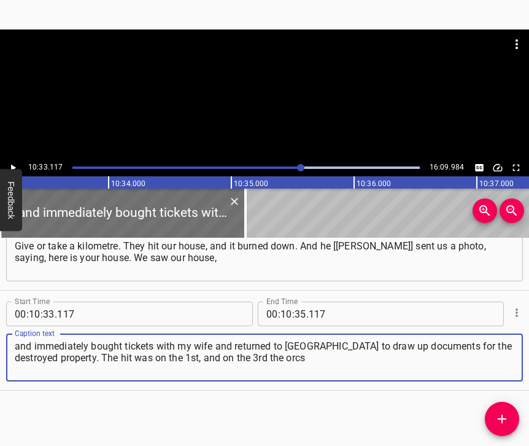
type textarea "and immediately bought tickets with my wife and returned to [GEOGRAPHIC_DATA] t…"
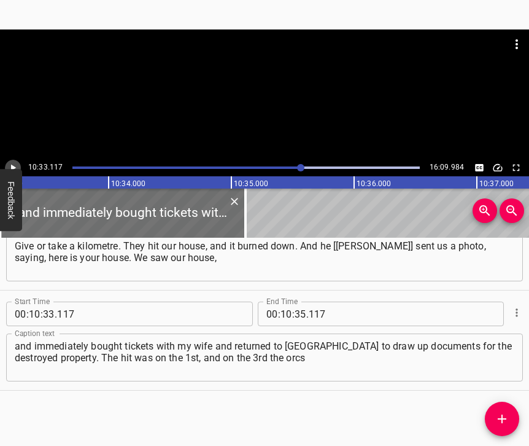
click at [17, 164] on icon "Play/Pause" at bounding box center [12, 167] width 11 height 11
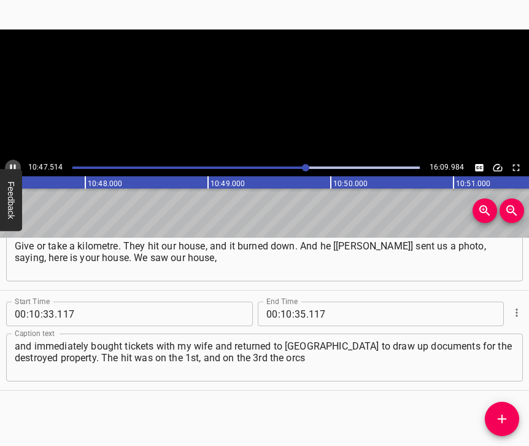
click at [15, 164] on icon "Play/Pause" at bounding box center [12, 167] width 11 height 11
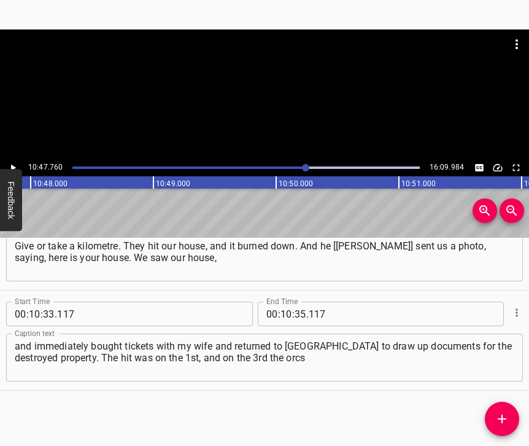
scroll to position [0, 79509]
click at [306, 303] on span "." at bounding box center [307, 313] width 2 height 25
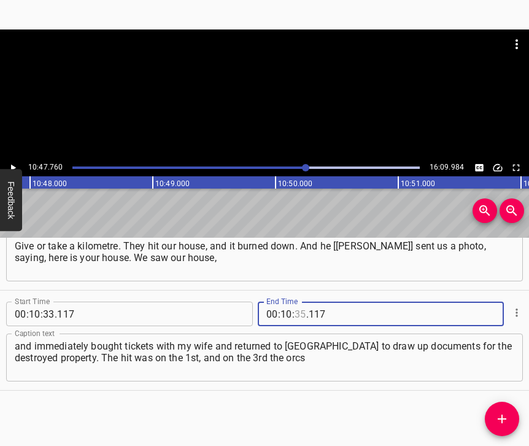
click at [295, 301] on input "number" at bounding box center [301, 313] width 12 height 25
type input "47"
type input "760"
click at [497, 411] on icon "Add Cue" at bounding box center [502, 418] width 15 height 15
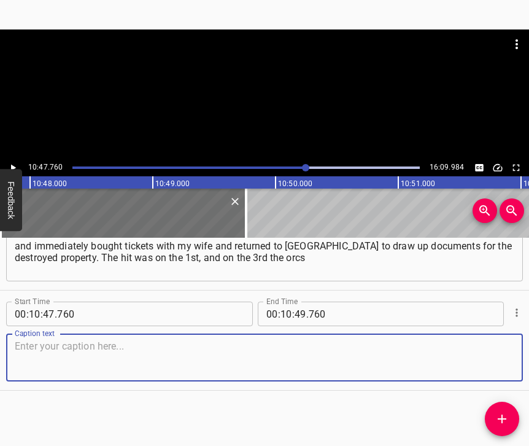
scroll to position [4821, 0]
click at [491, 354] on textarea at bounding box center [265, 357] width 500 height 35
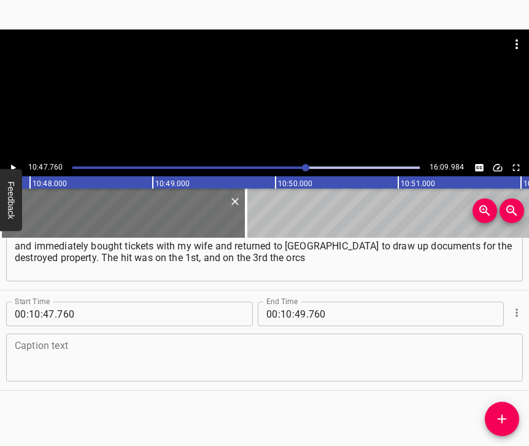
click at [151, 357] on textarea at bounding box center [265, 357] width 500 height 35
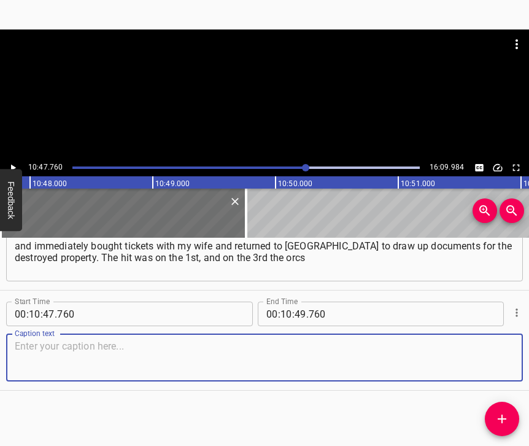
paste textarea "entered Lysychansk. On [DATE], we arrived. This month. But we never went back. …"
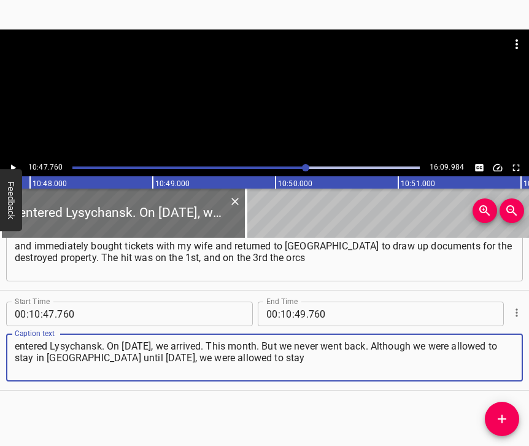
type textarea "entered Lysychansk. On [DATE], we arrived. This month. But we never went back. …"
click at [14, 166] on icon "Play/Pause" at bounding box center [13, 167] width 5 height 7
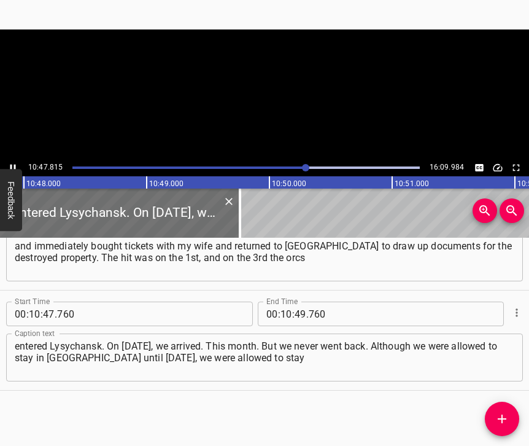
scroll to position [0, 79516]
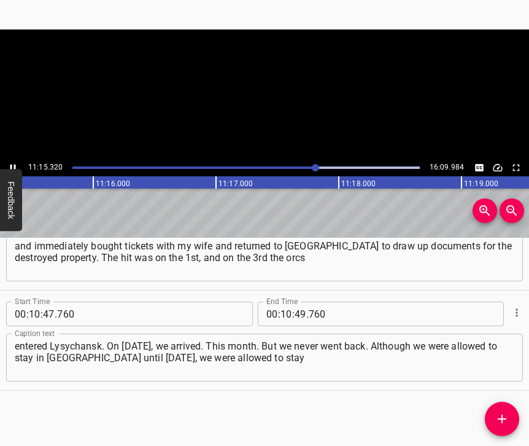
click at [10, 164] on icon "Play/Pause" at bounding box center [12, 167] width 11 height 11
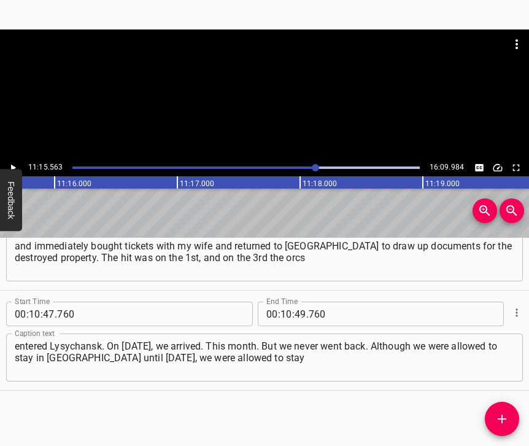
scroll to position [0, 82922]
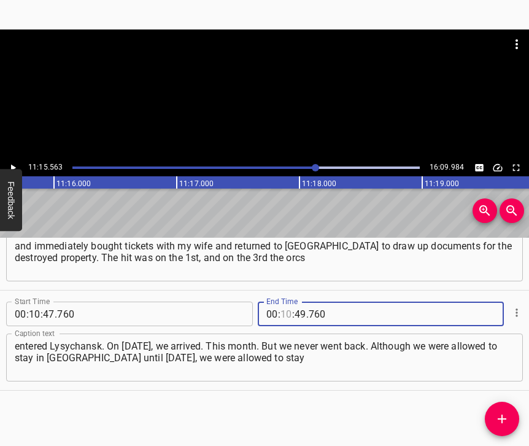
click at [281, 303] on input "number" at bounding box center [286, 313] width 12 height 25
type input "11"
type input "15"
type input "6"
type input "760"
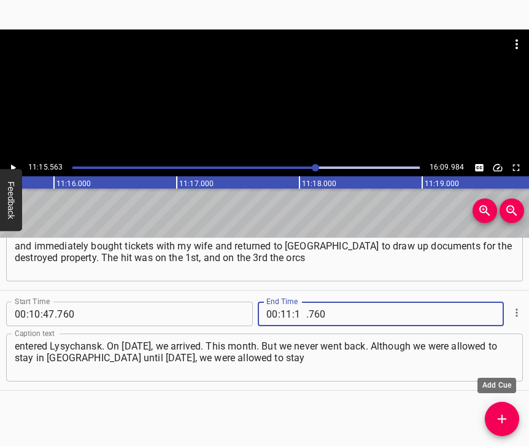
type input "15"
type input "563"
click at [501, 420] on icon "Add Cue" at bounding box center [502, 418] width 9 height 9
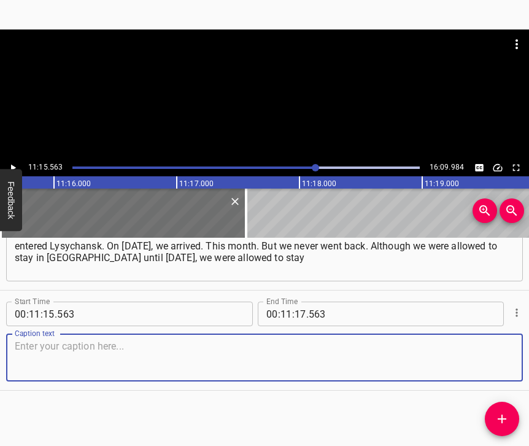
scroll to position [4931, 0]
click at [493, 357] on textarea at bounding box center [265, 357] width 500 height 35
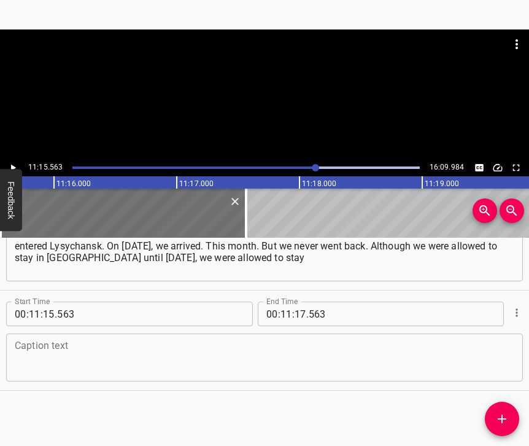
click at [128, 348] on textarea at bounding box center [265, 357] width 500 height 35
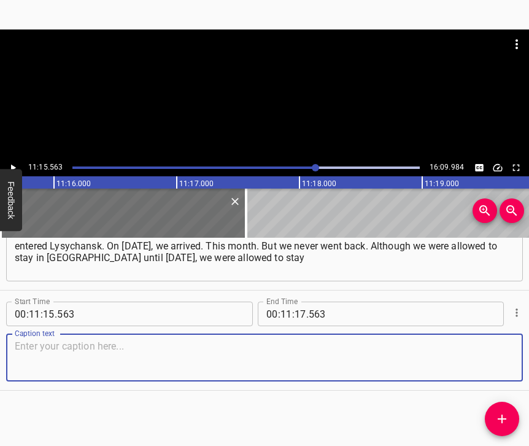
paste textarea "there until this year. We had Polish Pesel, like an identity card. [DEMOGRAPHIC…"
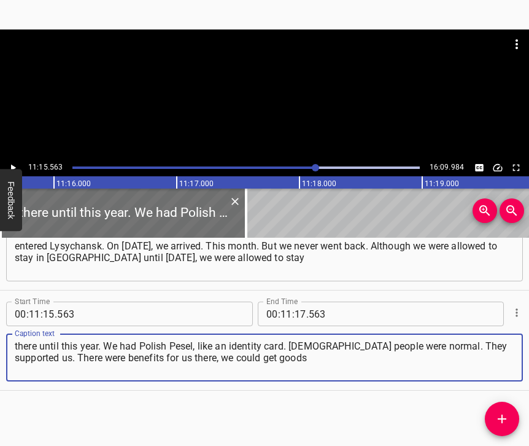
type textarea "there until this year. We had Polish Pesel, like an identity card. [DEMOGRAPHIC…"
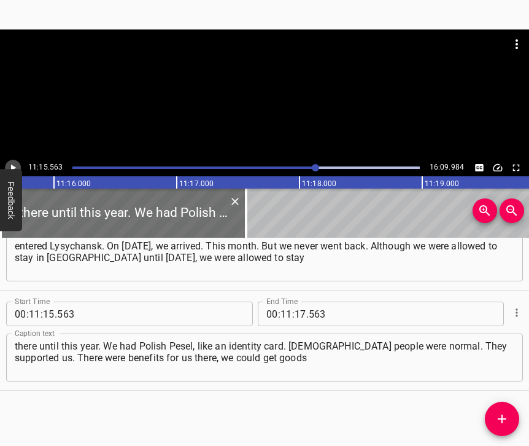
click at [17, 164] on icon "Play/Pause" at bounding box center [12, 167] width 11 height 11
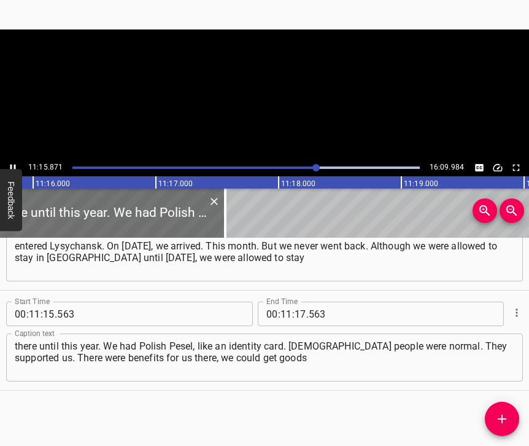
scroll to position [0, 82956]
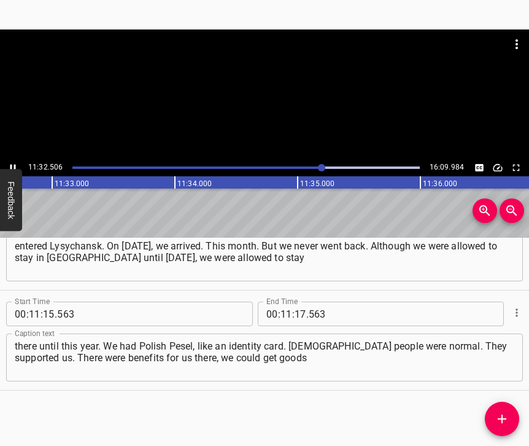
click at [10, 166] on icon "Play/Pause" at bounding box center [13, 167] width 6 height 7
click at [295, 304] on input "number" at bounding box center [301, 313] width 12 height 25
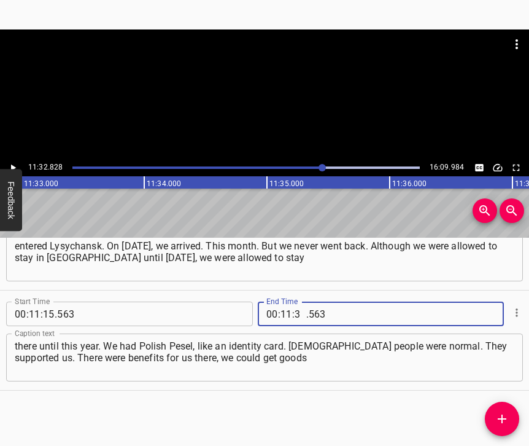
type input "32"
type input "828"
drag, startPoint x: 496, startPoint y: 417, endPoint x: 509, endPoint y: 427, distance: 16.7
click at [497, 417] on icon "Add Cue" at bounding box center [502, 418] width 15 height 15
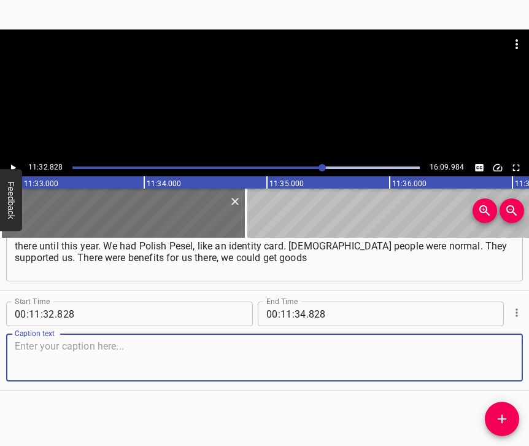
scroll to position [5042, 0]
drag, startPoint x: 482, startPoint y: 350, endPoint x: 527, endPoint y: 331, distance: 49.5
click at [482, 350] on textarea at bounding box center [265, 357] width 500 height 35
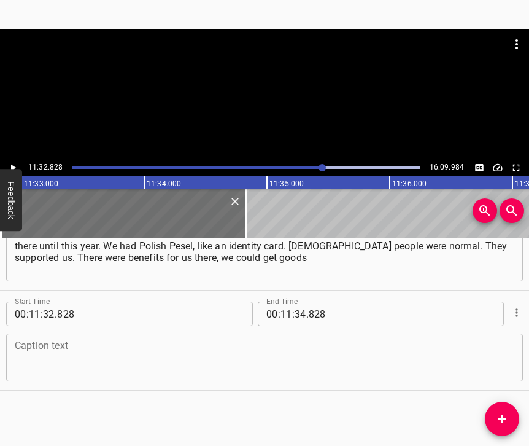
click at [159, 344] on textarea at bounding box center [265, 357] width 500 height 35
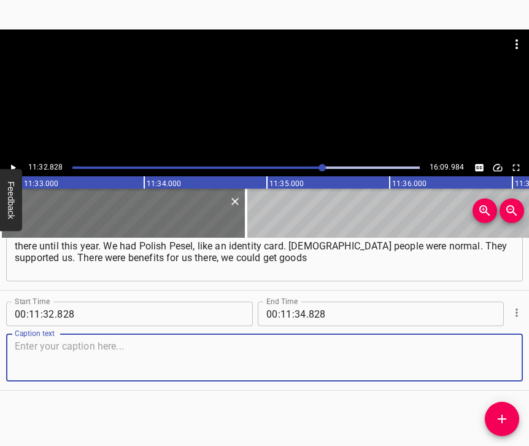
paste textarea "in the store for free. We received a pension. I have a normal pension, I have 4…"
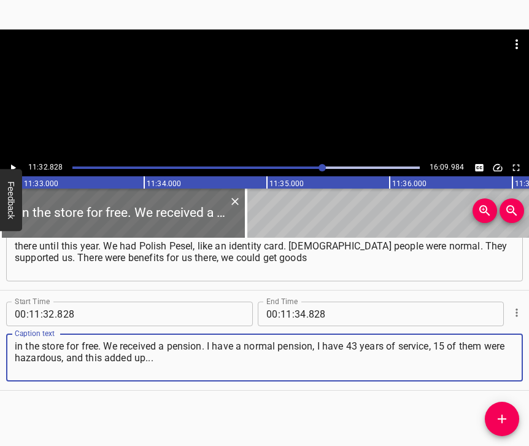
type textarea "in the store for free. We received a pension. I have a normal pension, I have 4…"
click at [17, 168] on icon "Play/Pause" at bounding box center [12, 167] width 11 height 11
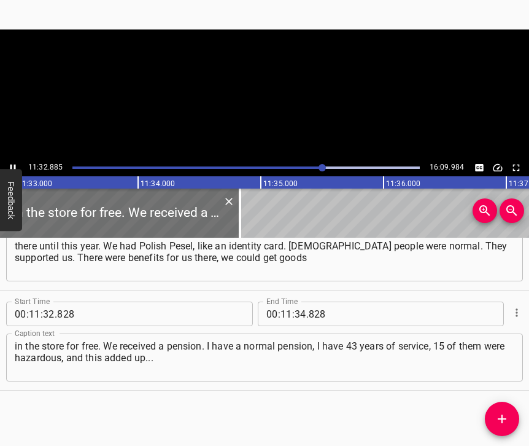
scroll to position [0, 85048]
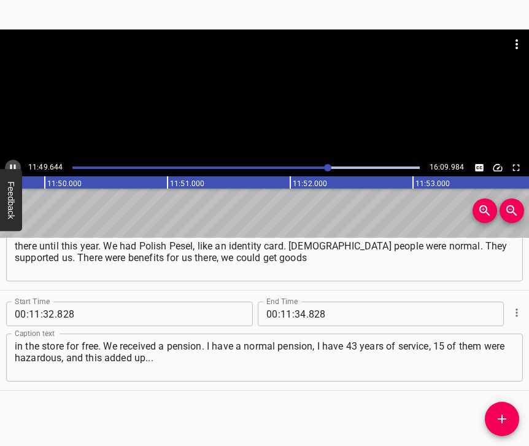
click at [8, 168] on icon "Play/Pause" at bounding box center [12, 167] width 11 height 11
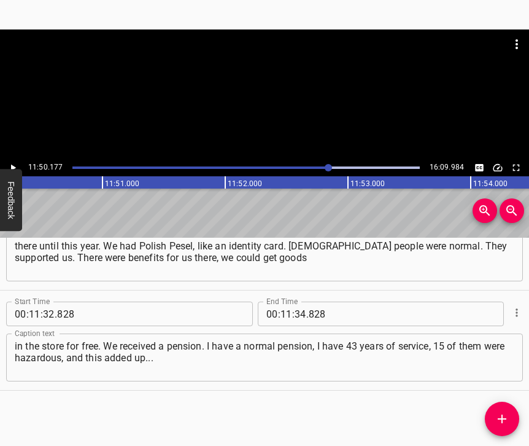
scroll to position [0, 87171]
click at [296, 301] on input "number" at bounding box center [301, 313] width 12 height 25
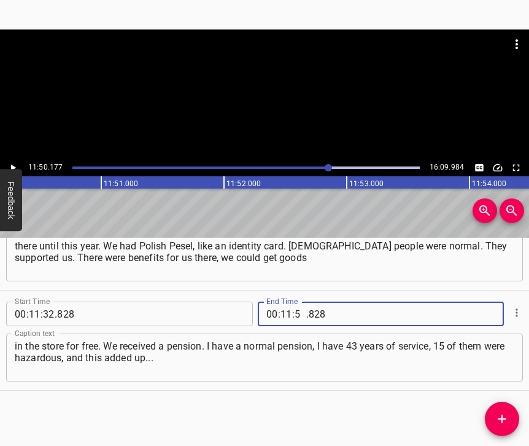
type input "50"
type input "177"
click at [505, 408] on button "Add Cue" at bounding box center [502, 418] width 34 height 34
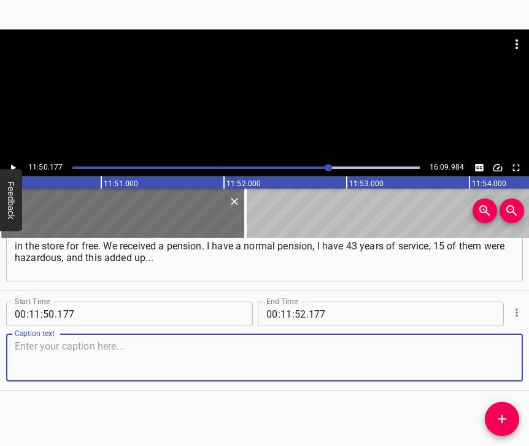
scroll to position [5152, 0]
click at [503, 364] on textarea at bounding box center [265, 357] width 500 height 35
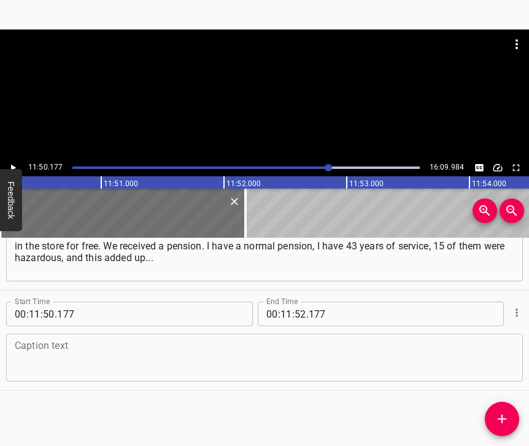
click at [255, 351] on textarea at bounding box center [265, 357] width 500 height 35
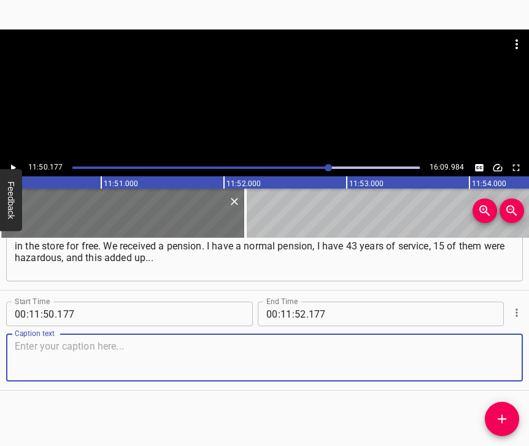
paste textarea "I worked on very hazardous equipment, I got [MEDICAL_DATA]. They didn’t give me…"
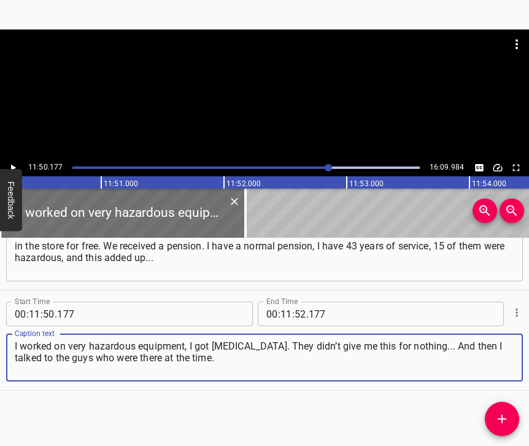
type textarea "I worked on very hazardous equipment, I got [MEDICAL_DATA]. They didn’t give me…"
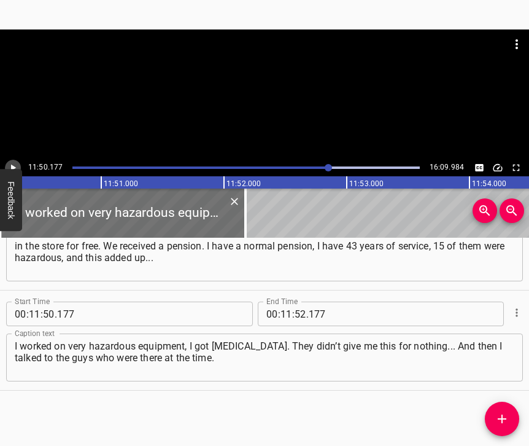
click at [16, 164] on icon "Play/Pause" at bounding box center [12, 167] width 11 height 11
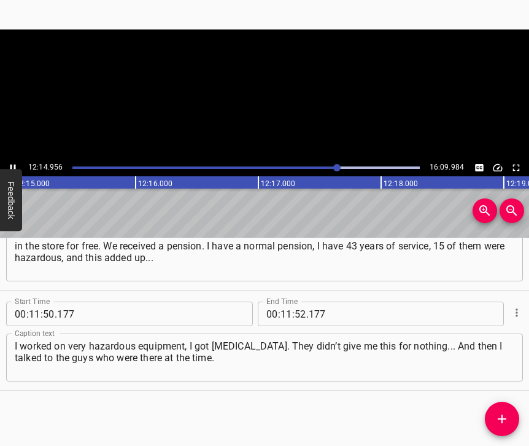
click at [14, 165] on icon "Play/Pause" at bounding box center [13, 167] width 6 height 7
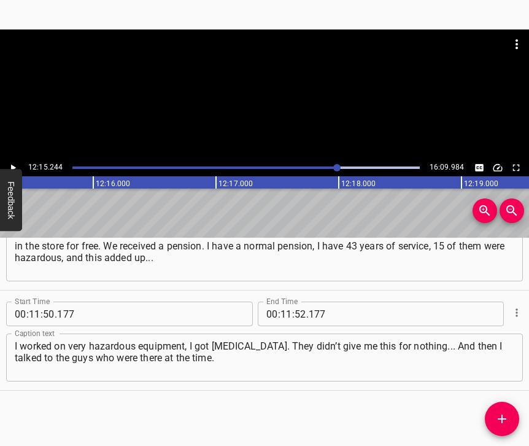
click at [14, 165] on icon "Play/Pause" at bounding box center [12, 167] width 11 height 11
click at [14, 165] on icon "Play/Pause" at bounding box center [13, 167] width 6 height 7
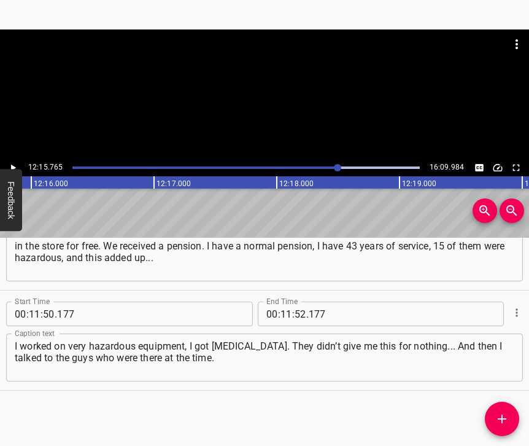
scroll to position [0, 90311]
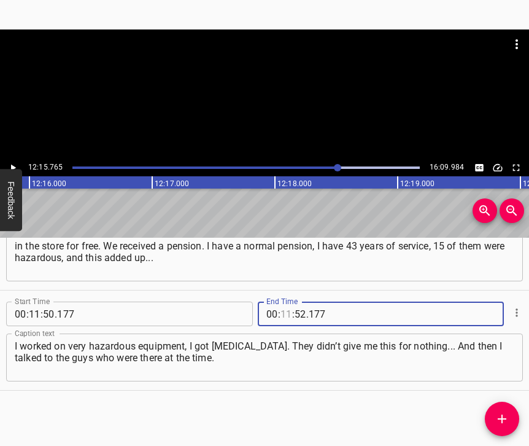
click at [280, 301] on input "number" at bounding box center [286, 313] width 12 height 25
type input "12"
type input "15"
type input "765"
click at [500, 417] on icon "Add Cue" at bounding box center [502, 418] width 15 height 15
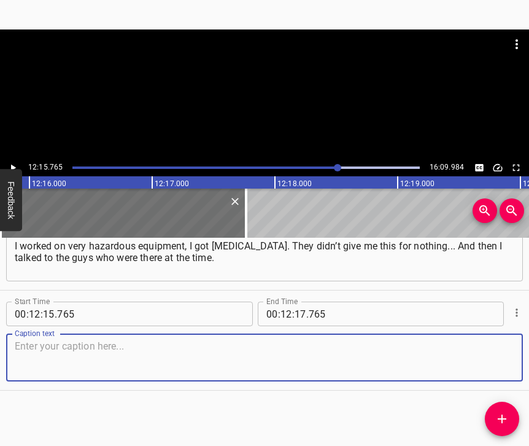
scroll to position [5263, 0]
click at [489, 344] on textarea at bounding box center [265, 357] width 500 height 35
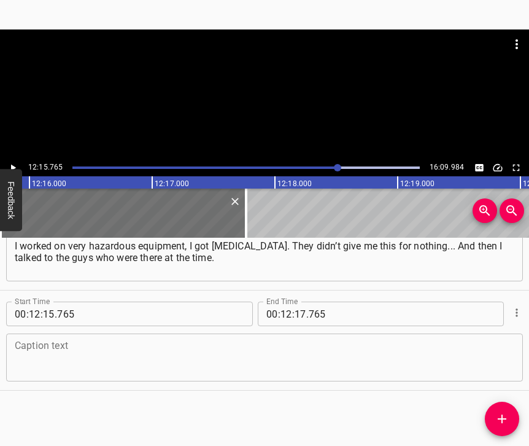
click at [112, 344] on textarea at bounding box center [265, 357] width 500 height 35
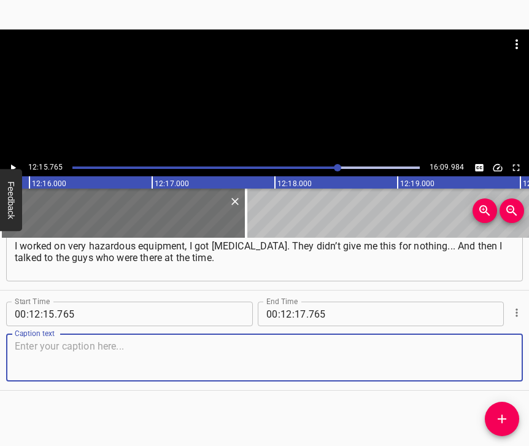
paste textarea "They say that half of my acquaintances became traitors and collaborated with th…"
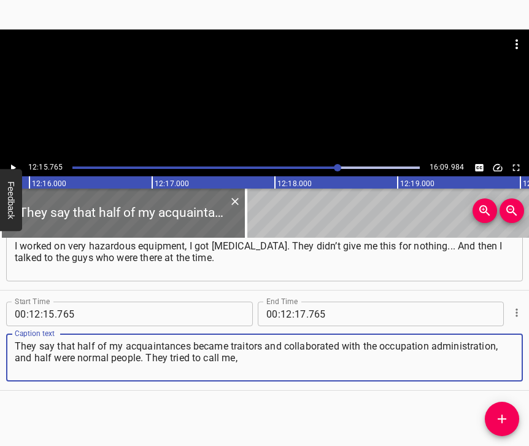
type textarea "They say that half of my acquaintances became traitors and collaborated with th…"
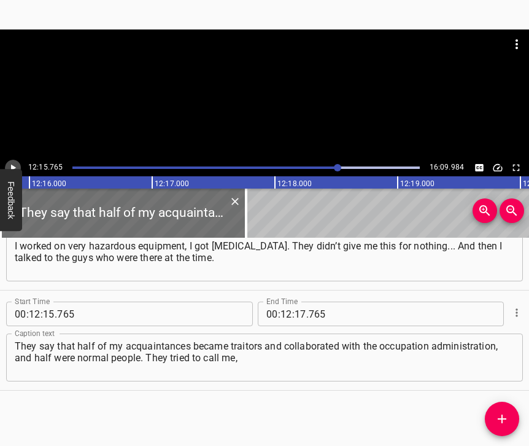
click at [14, 167] on icon "Play/Pause" at bounding box center [13, 167] width 5 height 7
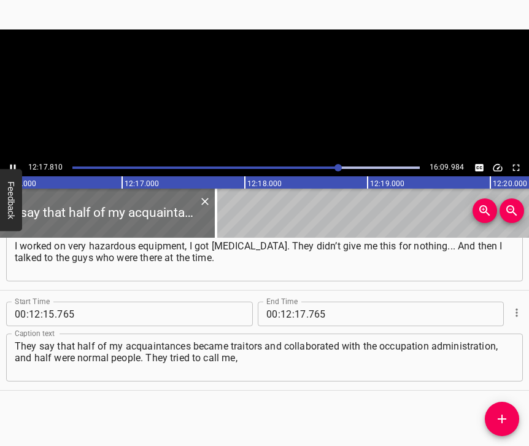
scroll to position [0, 90352]
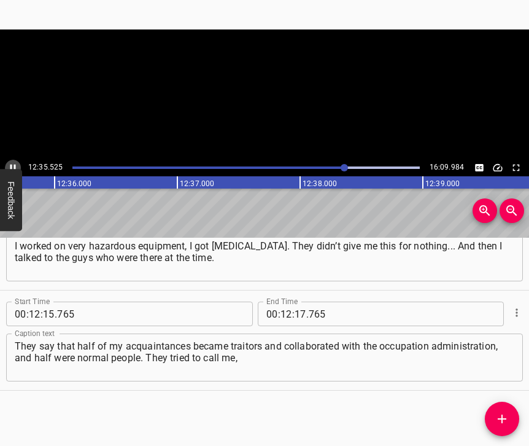
click at [14, 163] on icon "Play/Pause" at bounding box center [12, 167] width 11 height 11
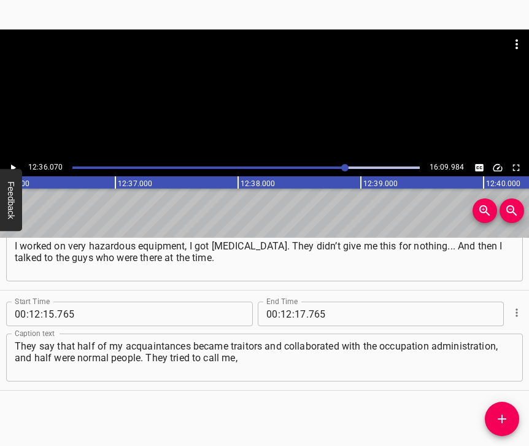
scroll to position [0, 92804]
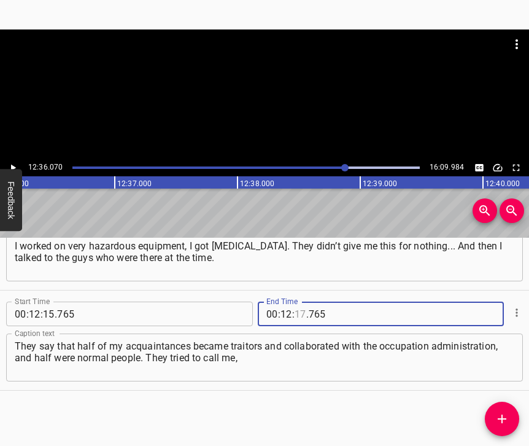
click at [300, 301] on input "number" at bounding box center [301, 313] width 12 height 25
type input "36"
type input "070"
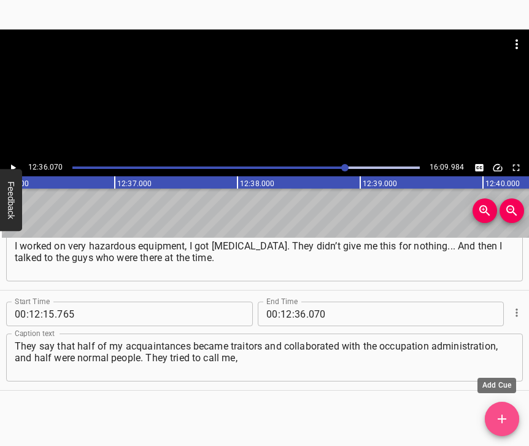
click at [508, 412] on icon "Add Cue" at bounding box center [502, 418] width 15 height 15
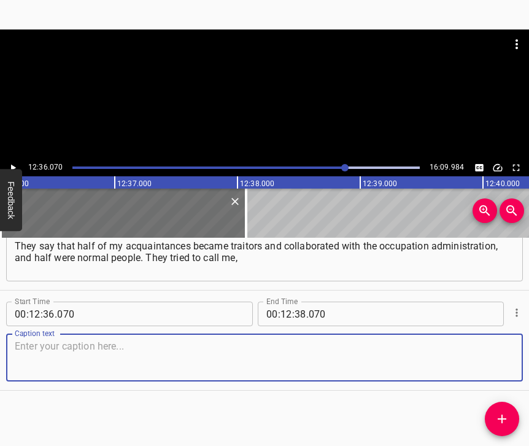
scroll to position [5373, 0]
drag, startPoint x: 481, startPoint y: 357, endPoint x: 524, endPoint y: 355, distance: 42.4
click at [482, 357] on textarea at bounding box center [265, 357] width 500 height 35
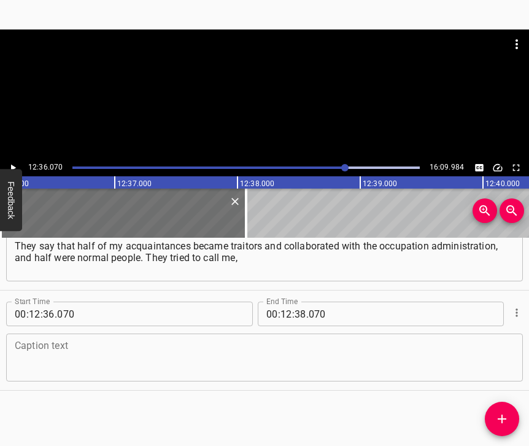
click at [28, 343] on textarea at bounding box center [265, 357] width 500 height 35
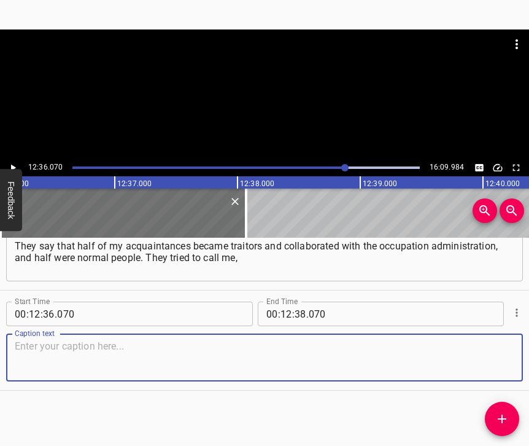
paste textarea "to tell me something... I saw how these “ghosts” worked. They were always organ…"
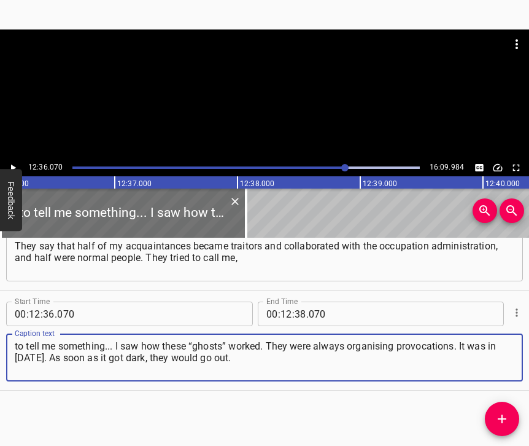
type textarea "to tell me something... I saw how these “ghosts” worked. They were always organ…"
click at [17, 161] on div "12:36.070 16:09.984" at bounding box center [264, 167] width 529 height 17
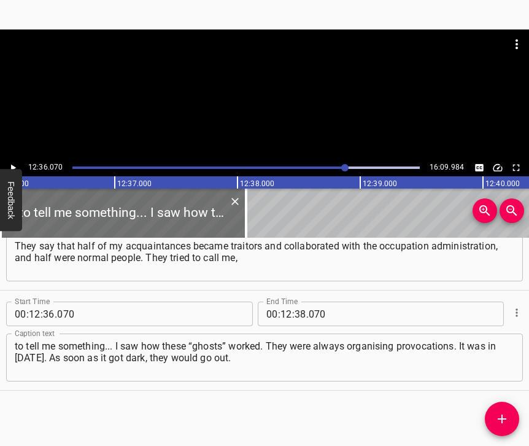
click at [15, 164] on icon "Play/Pause" at bounding box center [12, 167] width 11 height 11
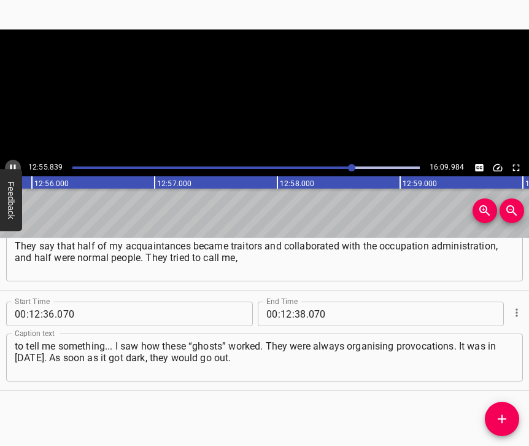
click at [12, 166] on icon "Play/Pause" at bounding box center [12, 167] width 11 height 11
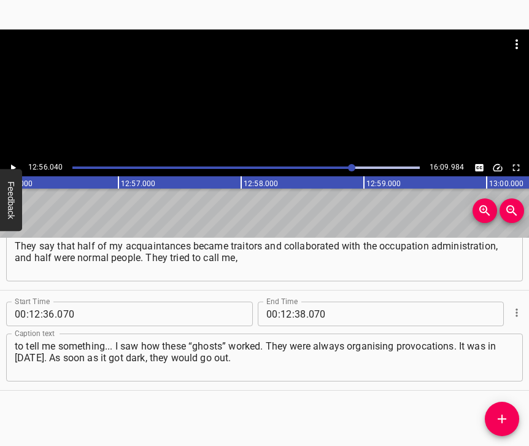
scroll to position [0, 95255]
click at [296, 306] on input "number" at bounding box center [301, 313] width 12 height 25
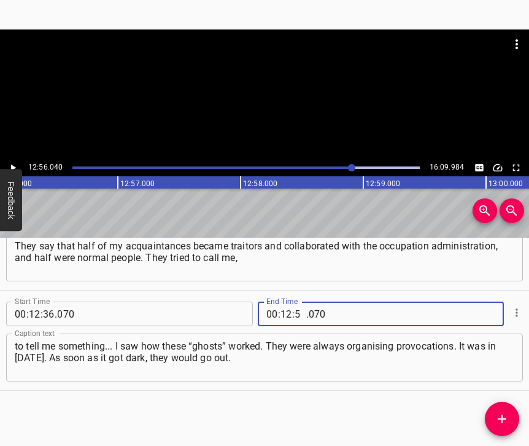
type input "56"
type input "040"
click at [503, 417] on icon "Add Cue" at bounding box center [502, 418] width 15 height 15
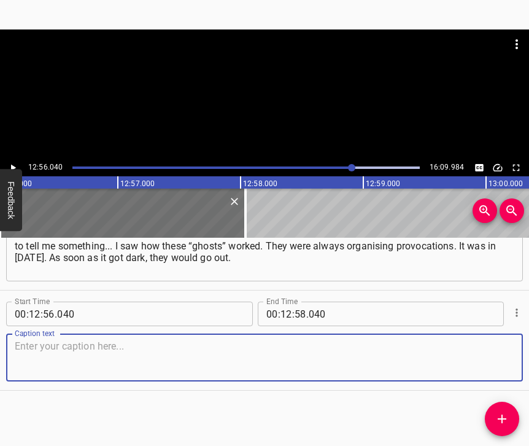
scroll to position [5484, 0]
click at [498, 363] on textarea at bounding box center [265, 357] width 500 height 35
click at [124, 346] on textarea at bounding box center [265, 357] width 500 height 35
paste textarea "They would bring all kinds of mortars. We left, and at 4 a.m. they would arrive…"
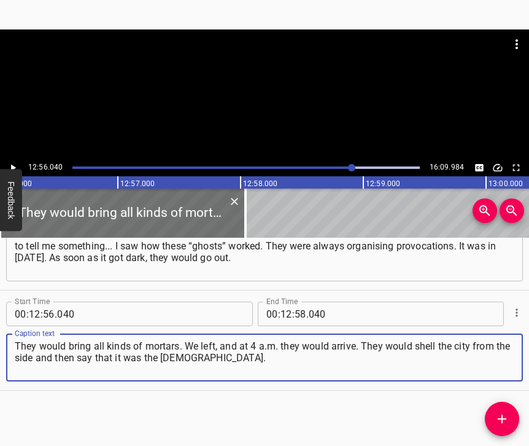
type textarea "They would bring all kinds of mortars. We left, and at 4 a.m. they would arrive…"
click at [15, 164] on icon "Play/Pause" at bounding box center [12, 167] width 11 height 11
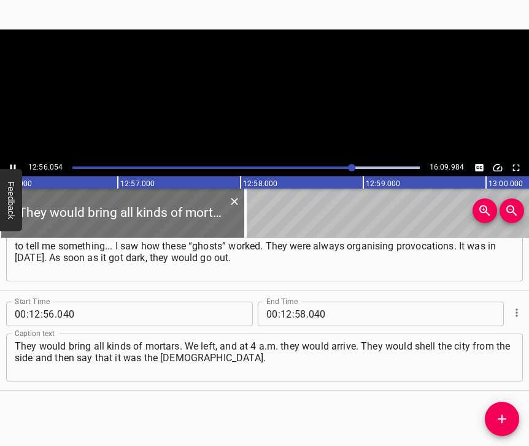
scroll to position [0, 95256]
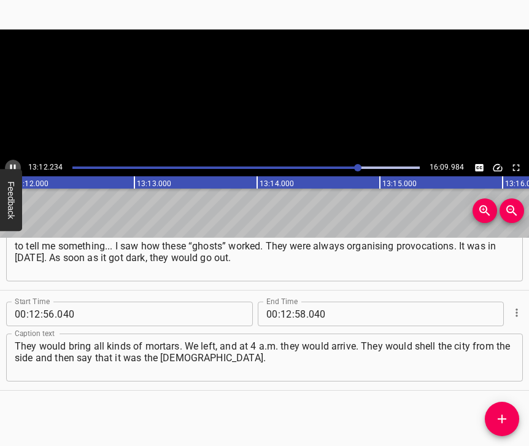
click at [9, 166] on icon "Play/Pause" at bounding box center [12, 167] width 11 height 11
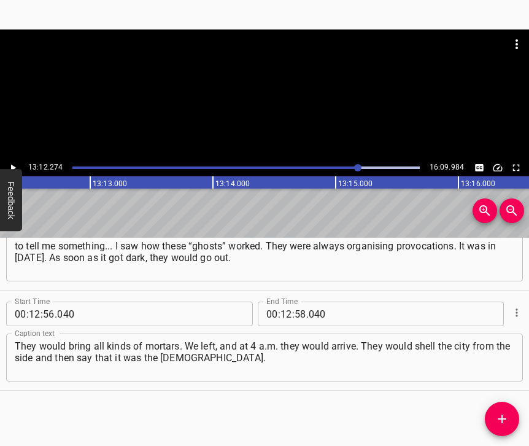
scroll to position [0, 97248]
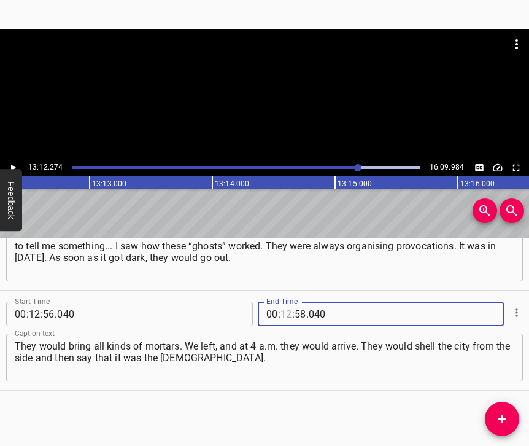
click at [283, 301] on input "number" at bounding box center [286, 313] width 12 height 25
type input "13"
type input "12"
type input "274"
click at [503, 419] on icon "Add Cue" at bounding box center [502, 418] width 9 height 9
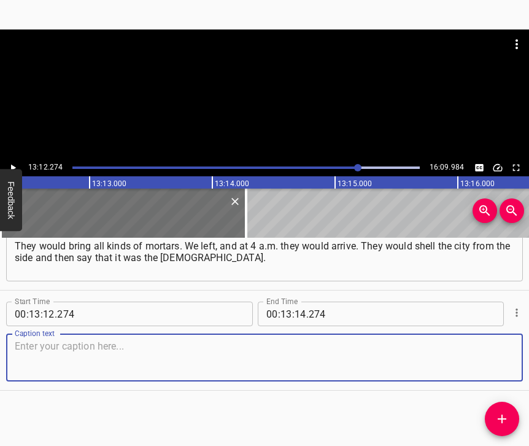
scroll to position [5594, 0]
click at [479, 346] on textarea at bounding box center [265, 357] width 500 height 35
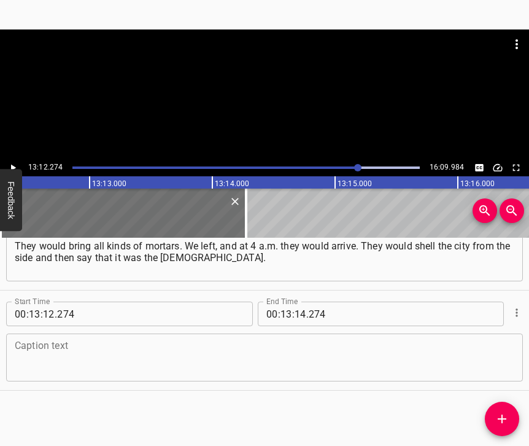
click at [175, 341] on textarea at bounding box center [265, 357] width 500 height 35
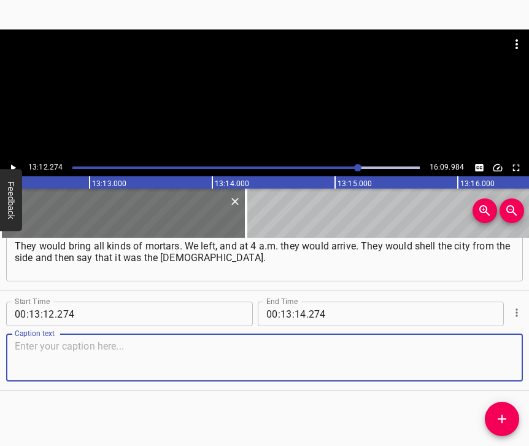
paste textarea "“It was the Armed Forces of Ukraine who shelled you”. And I could see them leav…"
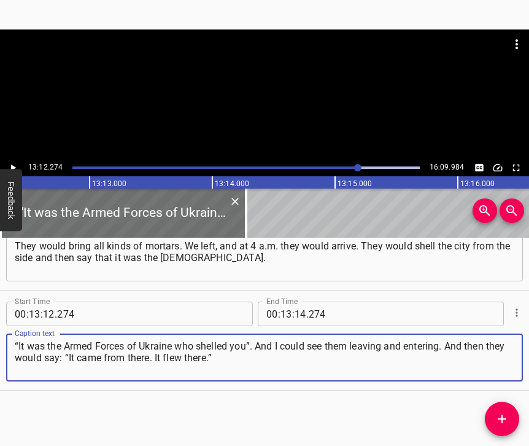
type textarea "“It was the Armed Forces of Ukraine who shelled you”. And I could see them leav…"
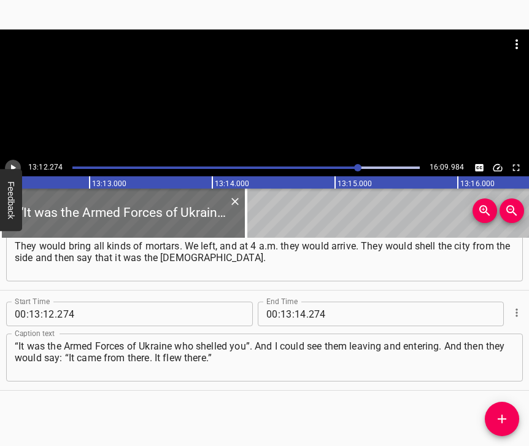
click at [16, 166] on icon "Play/Pause" at bounding box center [12, 167] width 11 height 11
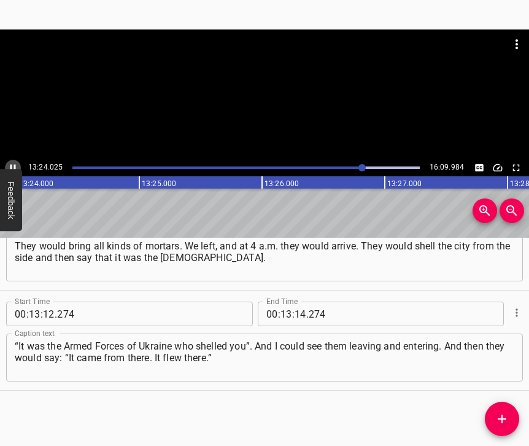
click at [12, 163] on icon "Play/Pause" at bounding box center [12, 167] width 11 height 11
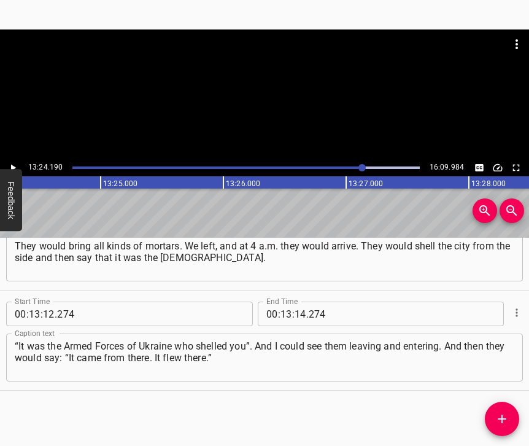
scroll to position [0, 98710]
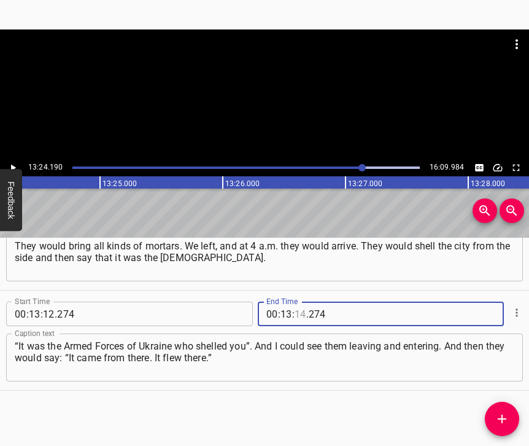
click at [296, 301] on input "number" at bounding box center [301, 313] width 12 height 25
type input "24"
type input "190"
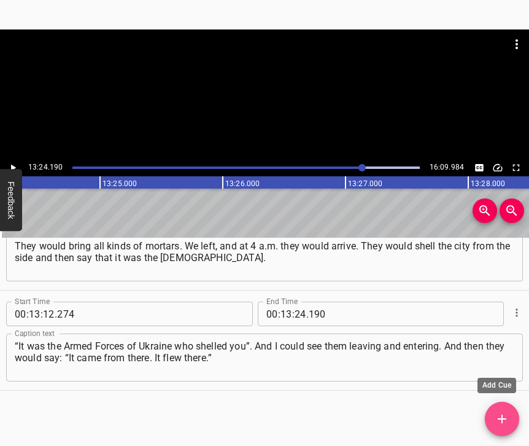
click at [506, 418] on icon "Add Cue" at bounding box center [502, 418] width 15 height 15
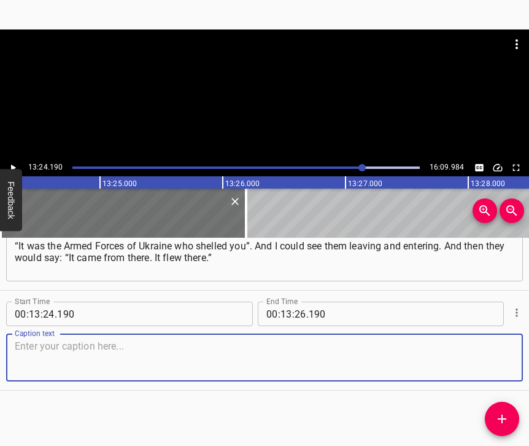
scroll to position [5705, 0]
drag, startPoint x: 484, startPoint y: 353, endPoint x: 527, endPoint y: 336, distance: 45.5
click at [484, 352] on textarea at bounding box center [265, 357] width 500 height 35
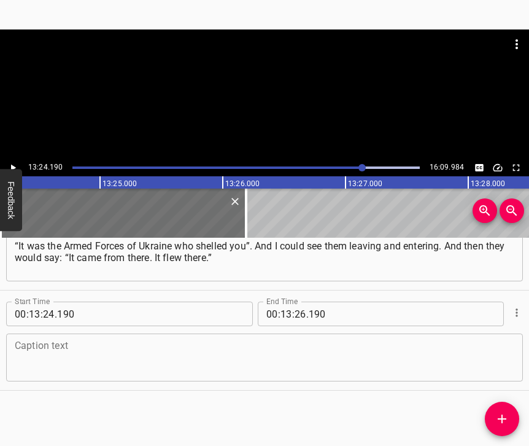
click at [130, 344] on textarea at bounding box center [265, 357] width 500 height 35
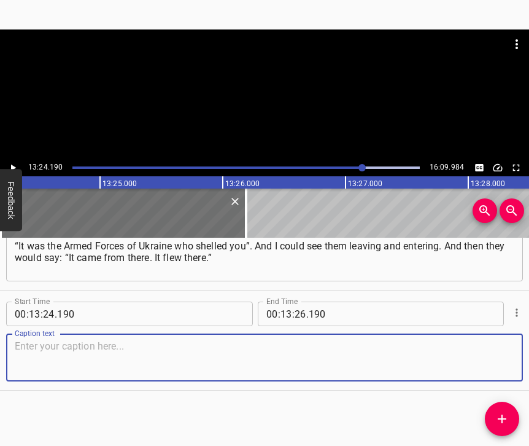
paste textarea "And among my acquaintances, many of them talked to them, and they told me that …"
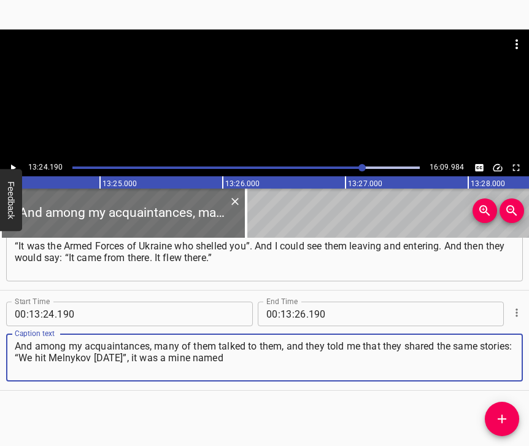
type textarea "And among my acquaintances, many of them talked to them, and they told me that …"
click at [17, 166] on icon "Play/Pause" at bounding box center [12, 167] width 11 height 11
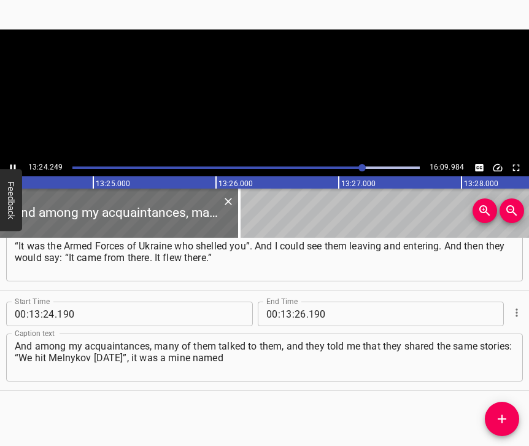
scroll to position [0, 98718]
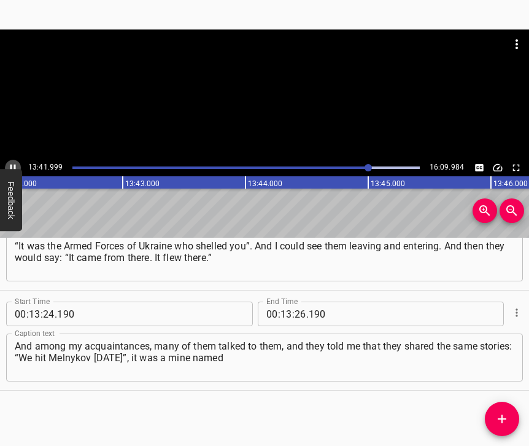
click at [14, 164] on icon "Play/Pause" at bounding box center [12, 167] width 11 height 11
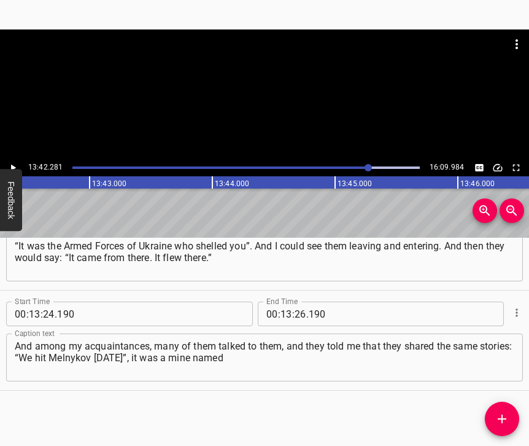
scroll to position [0, 100931]
click at [295, 301] on input "number" at bounding box center [301, 313] width 12 height 25
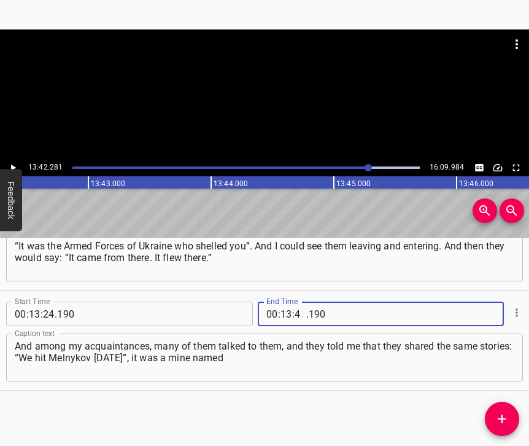
type input "42"
type input "1"
type input "190"
type input "42"
type input "281"
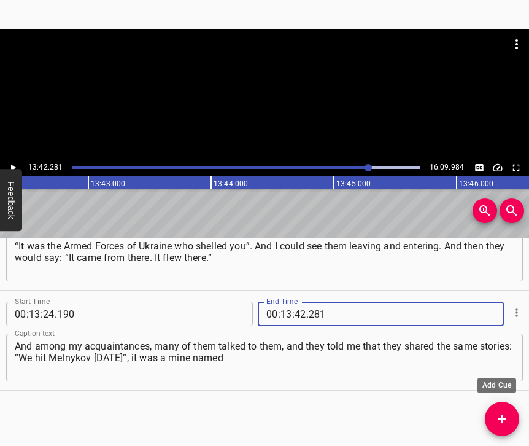
click at [507, 416] on icon "Add Cue" at bounding box center [502, 418] width 15 height 15
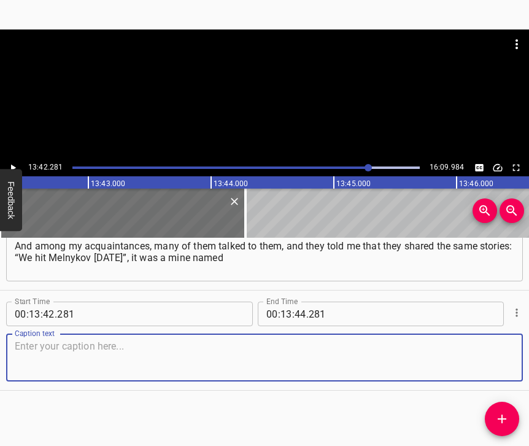
scroll to position [5815, 0]
click at [498, 350] on textarea at bounding box center [265, 357] width 500 height 35
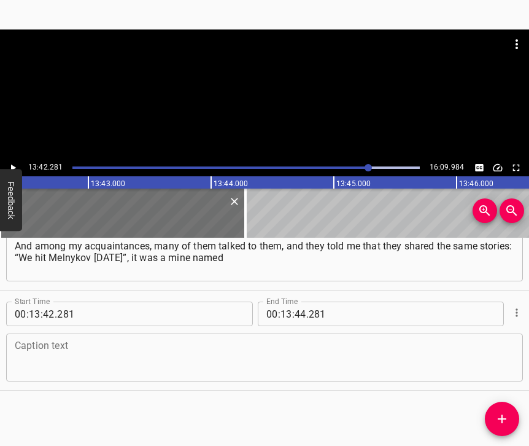
click at [45, 340] on textarea at bounding box center [265, 357] width 500 height 35
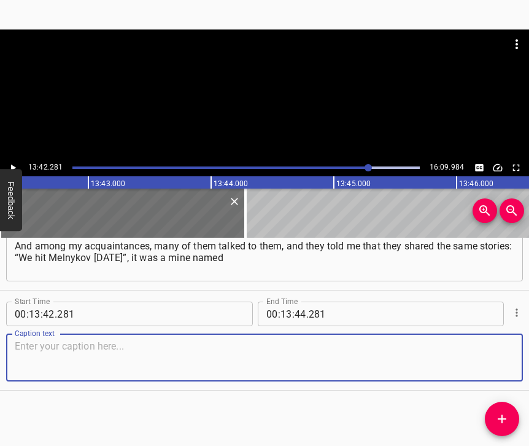
paste textarea "after [PERSON_NAME]. And you could see which side it was coming from. But I did…"
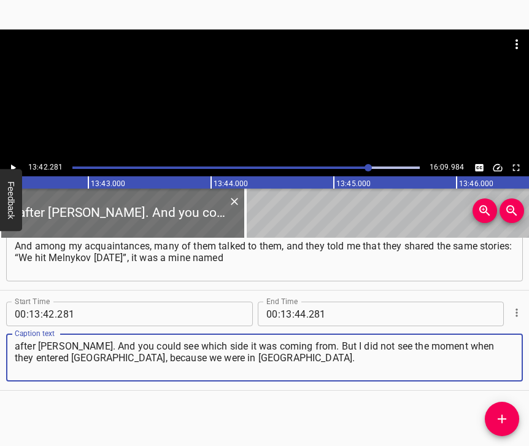
type textarea "after [PERSON_NAME]. And you could see which side it was coming from. But I did…"
click at [17, 168] on icon "Play/Pause" at bounding box center [12, 167] width 11 height 11
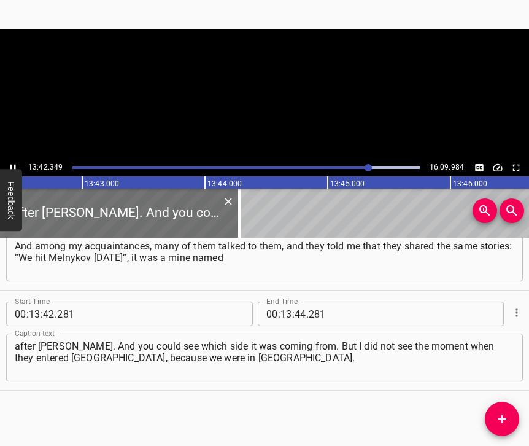
scroll to position [0, 100939]
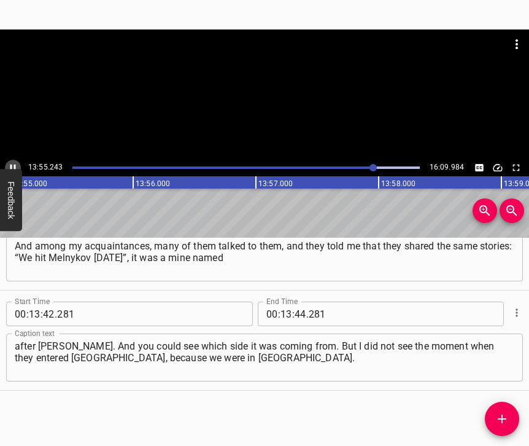
click at [12, 165] on icon "Play/Pause" at bounding box center [13, 167] width 6 height 7
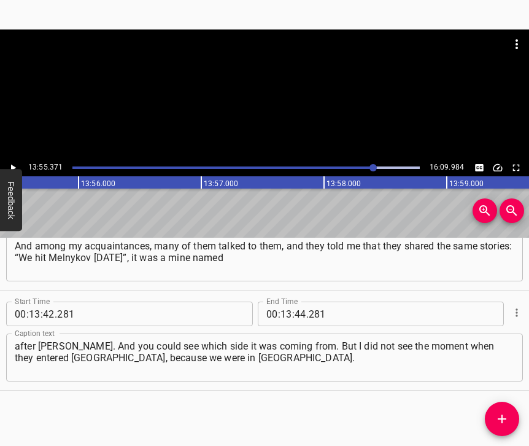
scroll to position [0, 102538]
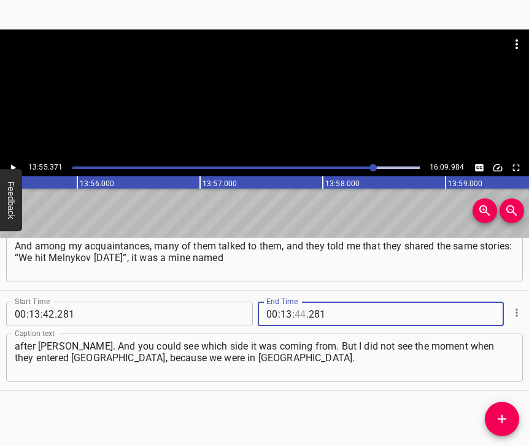
click at [298, 301] on input "number" at bounding box center [301, 313] width 12 height 25
type input "55"
type input "371"
click at [500, 419] on icon "Add Cue" at bounding box center [502, 418] width 15 height 15
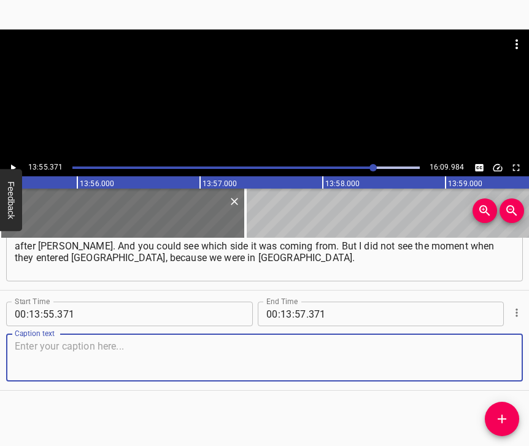
scroll to position [5926, 0]
click at [488, 351] on textarea at bounding box center [265, 357] width 500 height 35
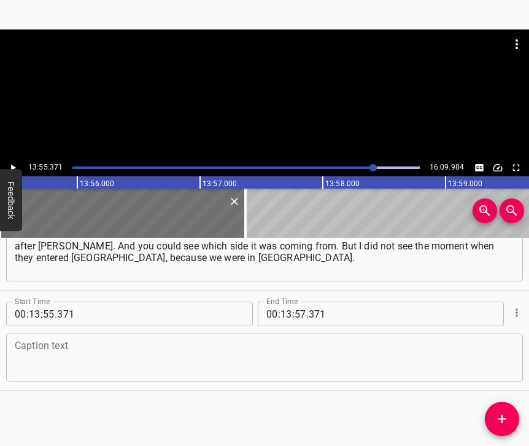
click at [147, 350] on textarea at bounding box center [265, 357] width 500 height 35
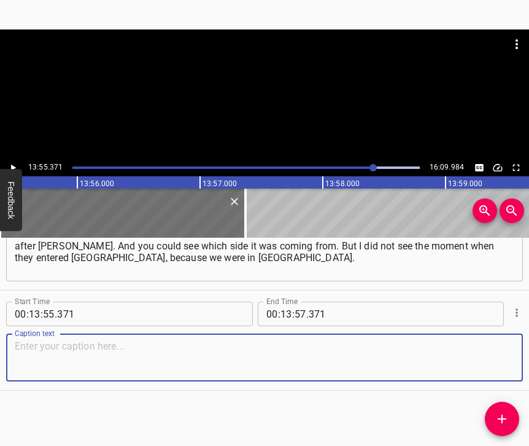
paste textarea "It was already in [DATE]. In [DATE], I was an active participant, so to speak, …"
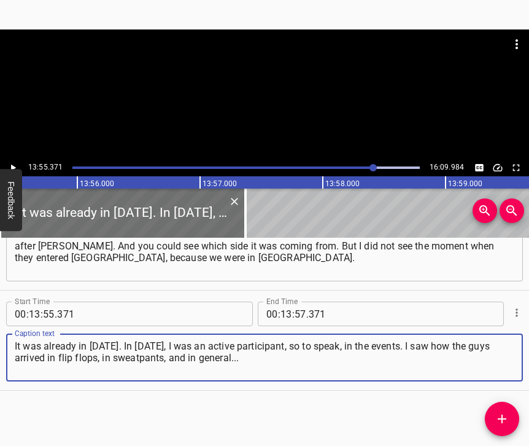
type textarea "It was already in [DATE]. In [DATE], I was an active participant, so to speak, …"
click at [18, 163] on icon "Play/Pause" at bounding box center [12, 167] width 11 height 11
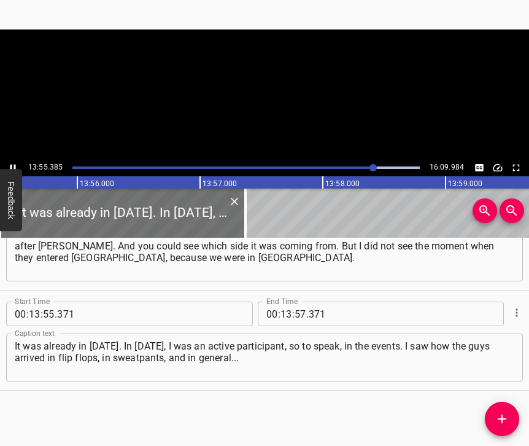
scroll to position [0, 102539]
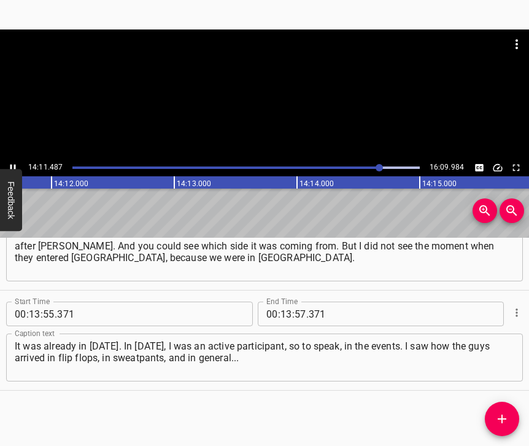
click at [9, 164] on icon "Play/Pause" at bounding box center [12, 167] width 11 height 11
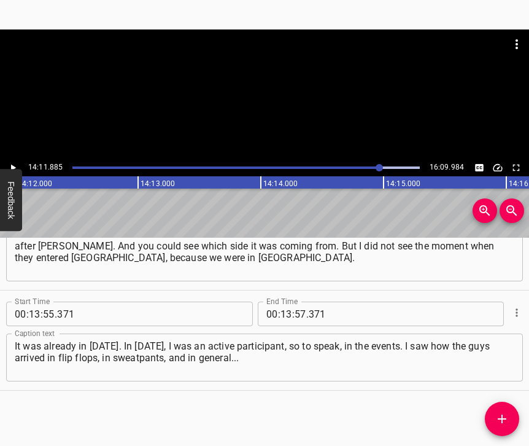
scroll to position [0, 104565]
click at [282, 301] on input "number" at bounding box center [286, 313] width 12 height 25
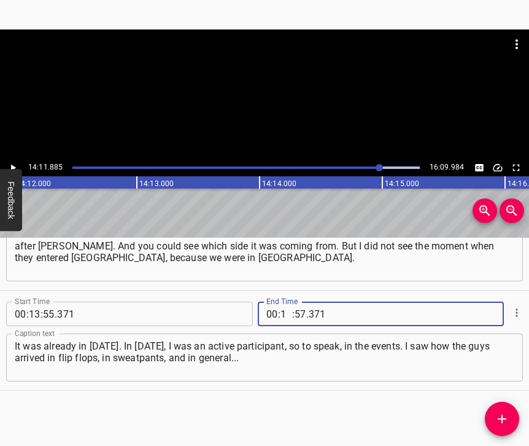
type input "14"
type input "11"
type input "885"
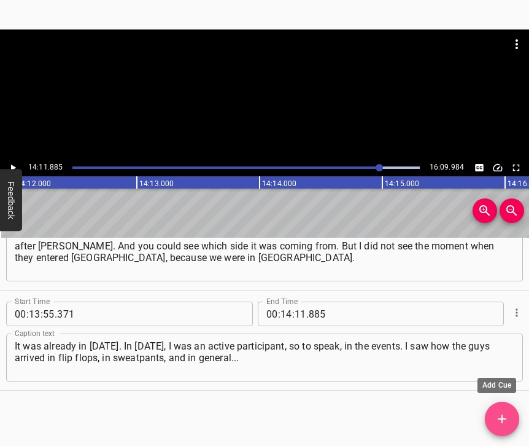
click at [501, 412] on icon "Add Cue" at bounding box center [502, 418] width 15 height 15
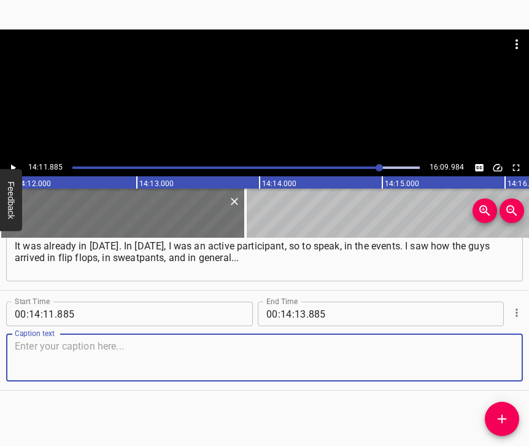
scroll to position [6036, 0]
click at [492, 365] on textarea at bounding box center [265, 357] width 500 height 35
click at [124, 341] on textarea at bounding box center [265, 357] width 500 height 35
paste textarea "We dressed them, put on shoes, fed them. I gave them a washing machine so that.…"
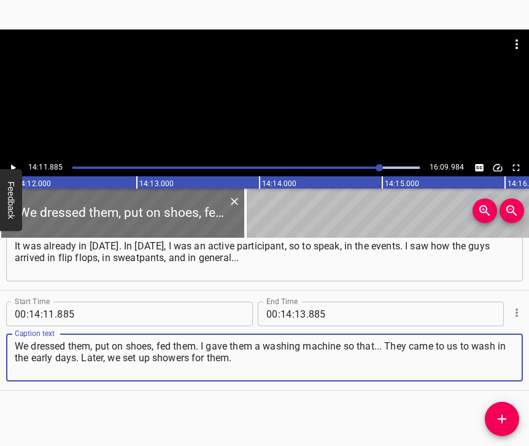
type textarea "We dressed them, put on shoes, fed them. I gave them a washing machine so that.…"
click at [15, 163] on icon "Play/Pause" at bounding box center [12, 167] width 11 height 11
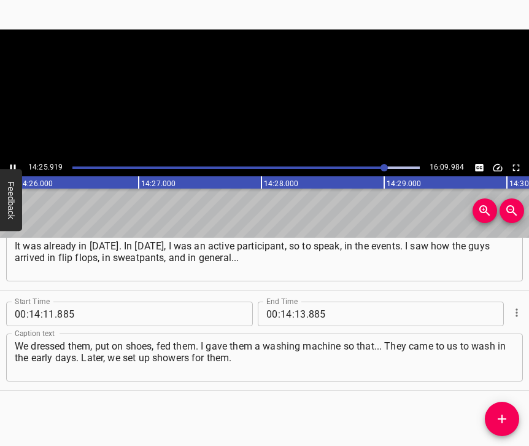
click at [9, 168] on icon "Play/Pause" at bounding box center [12, 167] width 11 height 11
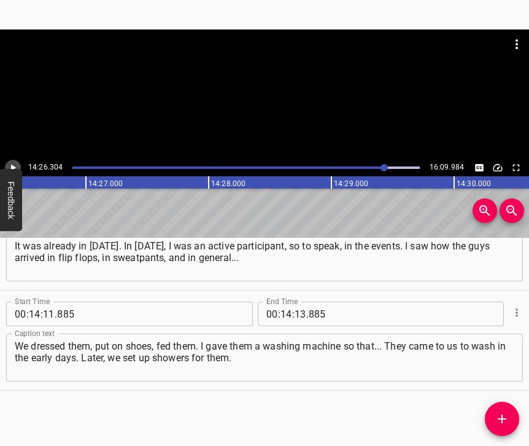
click at [12, 163] on icon "Play/Pause" at bounding box center [12, 167] width 11 height 11
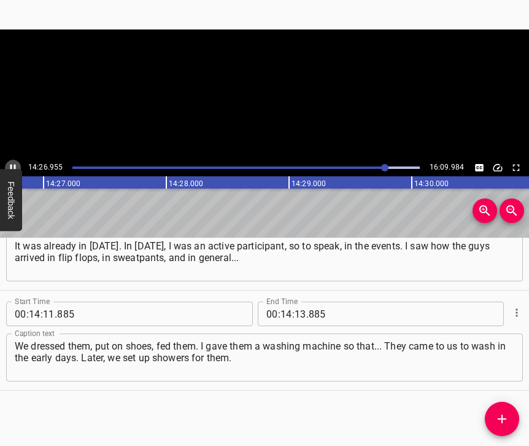
click at [12, 163] on icon "Play/Pause" at bounding box center [12, 167] width 11 height 11
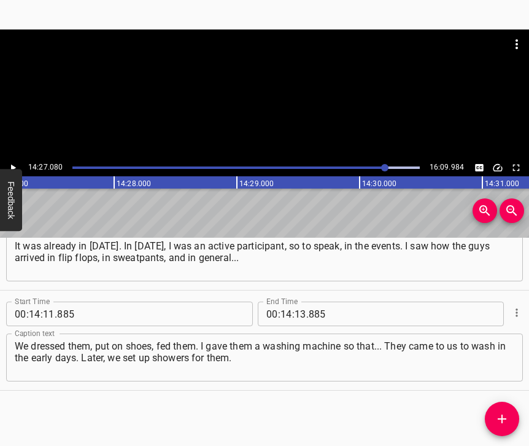
scroll to position [0, 106430]
click at [295, 304] on input "number" at bounding box center [301, 313] width 12 height 25
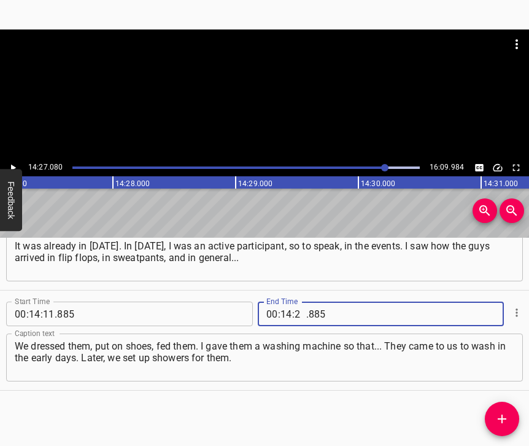
type input "27"
type input "080"
click at [513, 415] on span "Add Cue" at bounding box center [502, 418] width 34 height 15
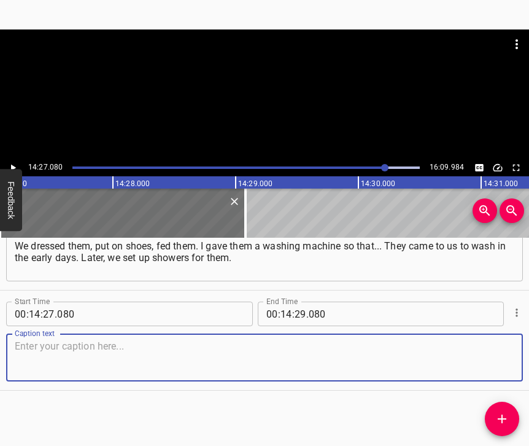
scroll to position [6146, 0]
click at [490, 351] on textarea at bounding box center [265, 357] width 500 height 35
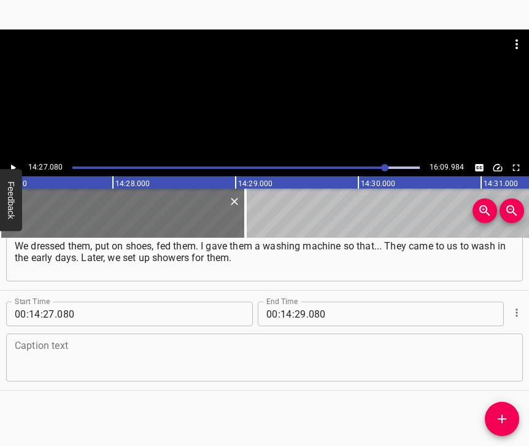
click at [245, 354] on textarea at bounding box center [265, 357] width 500 height 35
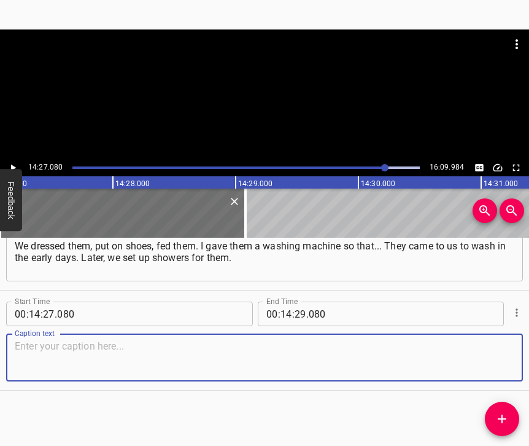
paste textarea "We took them in, fed them, because they had canned food... They brought us stew…"
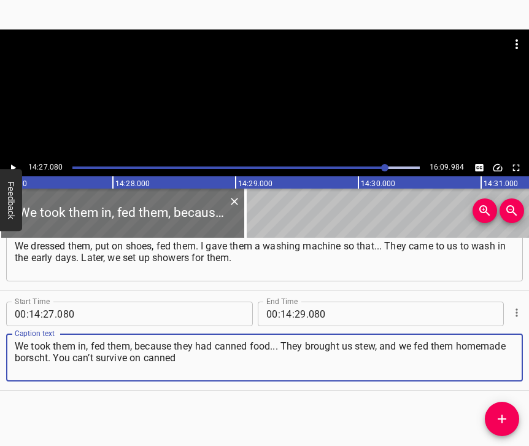
type textarea "We took them in, fed them, because they had canned food... They brought us stew…"
click at [15, 162] on icon "Play/Pause" at bounding box center [12, 167] width 11 height 11
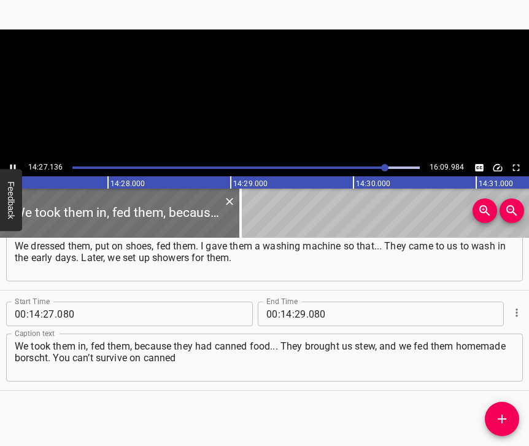
scroll to position [0, 106436]
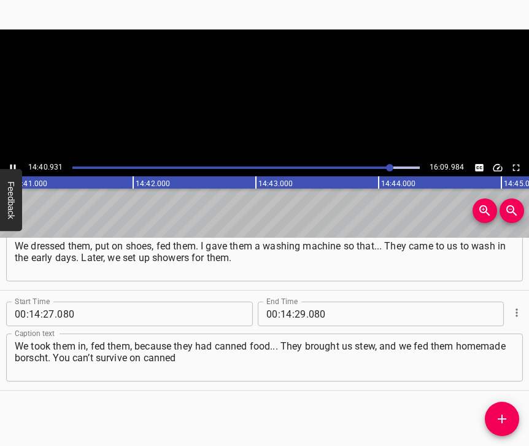
click at [15, 163] on icon "Play/Pause" at bounding box center [12, 167] width 11 height 11
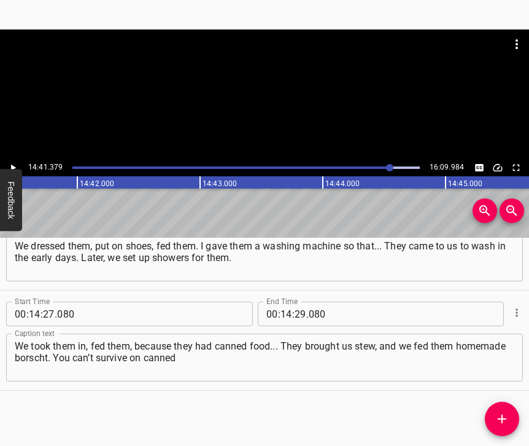
scroll to position [0, 108185]
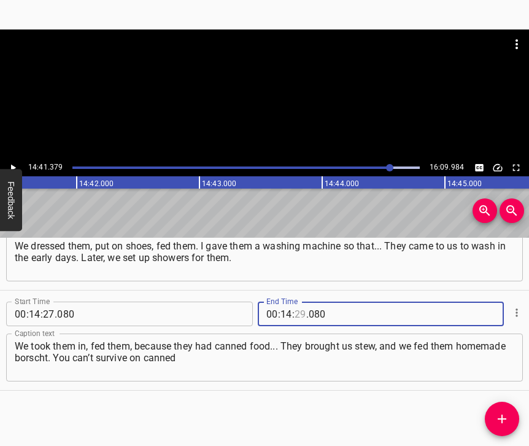
click at [299, 304] on input "number" at bounding box center [301, 313] width 12 height 25
type input "41"
type input "379"
click at [503, 417] on icon "Add Cue" at bounding box center [502, 418] width 9 height 9
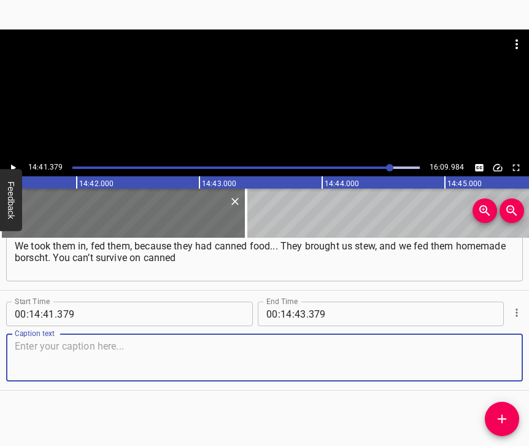
scroll to position [6257, 0]
click at [498, 365] on textarea at bounding box center [265, 357] width 500 height 35
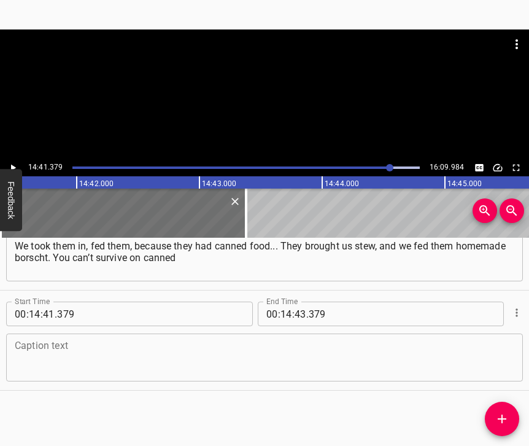
click at [126, 352] on textarea at bounding box center [265, 357] width 500 height 35
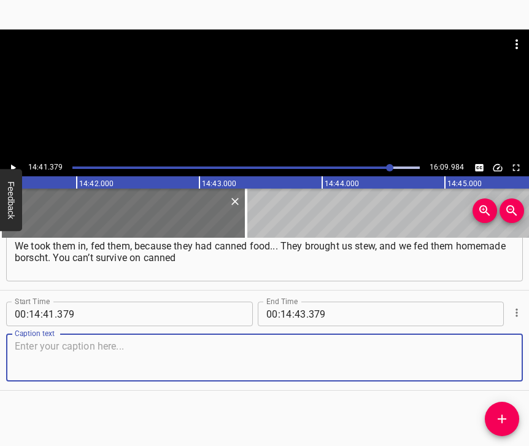
paste textarea "food for long. No, you can survive, physically, but you want to eat home-cooked…"
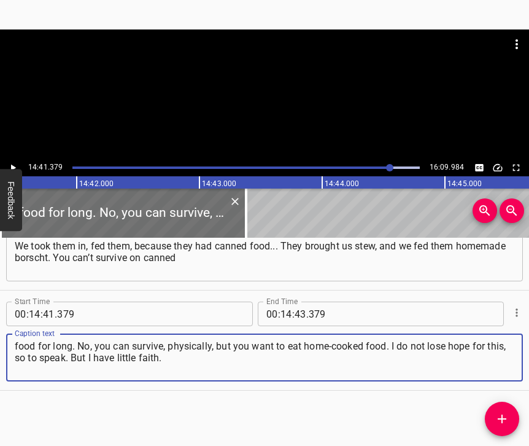
type textarea "food for long. No, you can survive, physically, but you want to eat home-cooked…"
click at [19, 164] on button "Play/Pause" at bounding box center [13, 168] width 16 height 16
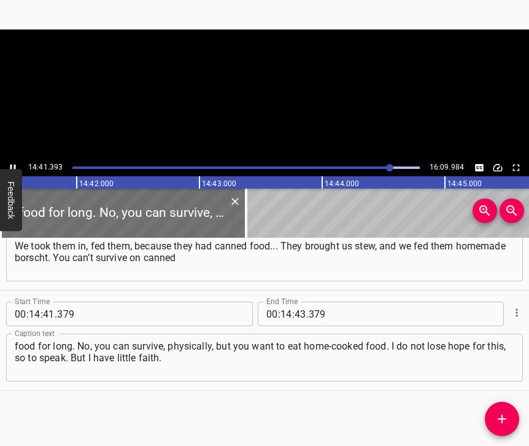
scroll to position [0, 108185]
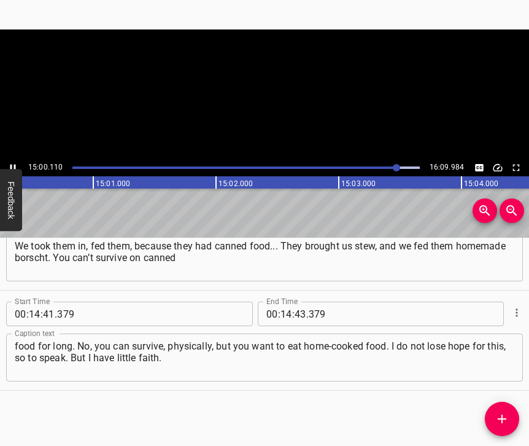
click at [9, 169] on icon "Play/Pause" at bounding box center [12, 167] width 11 height 11
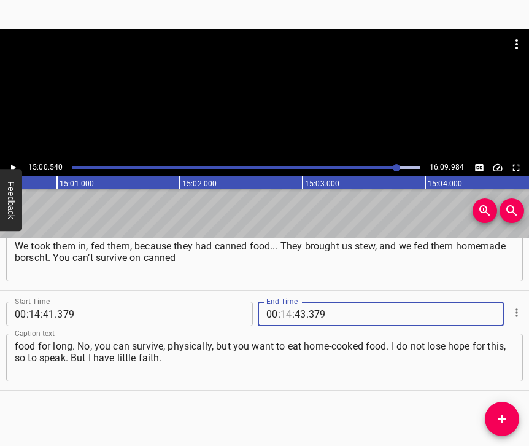
click at [282, 301] on input "number" at bounding box center [286, 313] width 12 height 25
type input "15"
type input "00"
type input "540"
click at [503, 419] on icon "Add Cue" at bounding box center [502, 418] width 9 height 9
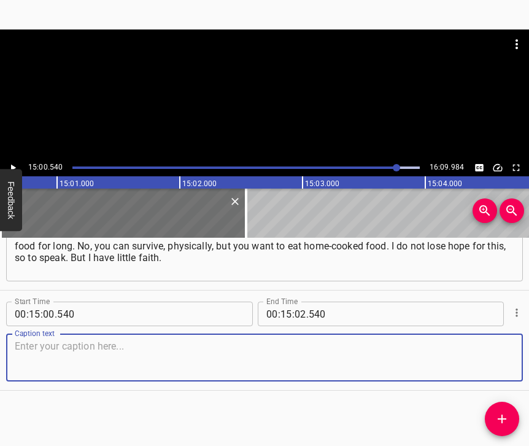
scroll to position [6367, 0]
click at [487, 361] on textarea at bounding box center [265, 357] width 500 height 35
click at [137, 343] on textarea at bounding box center [265, 357] width 500 height 35
paste textarea "With this government, it seems to me that we will not free anything. Our guys w…"
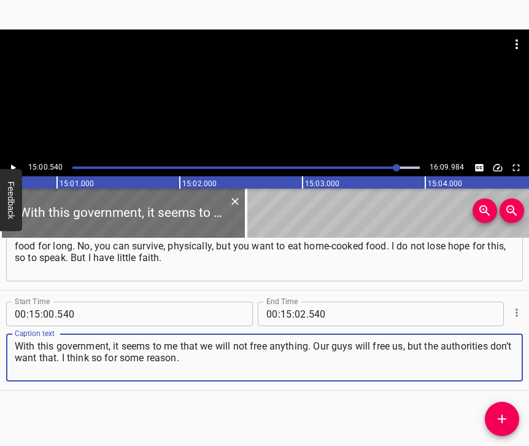
type textarea "With this government, it seems to me that we will not free anything. Our guys w…"
click at [20, 161] on div "15:00.540 16:09.984" at bounding box center [264, 167] width 529 height 17
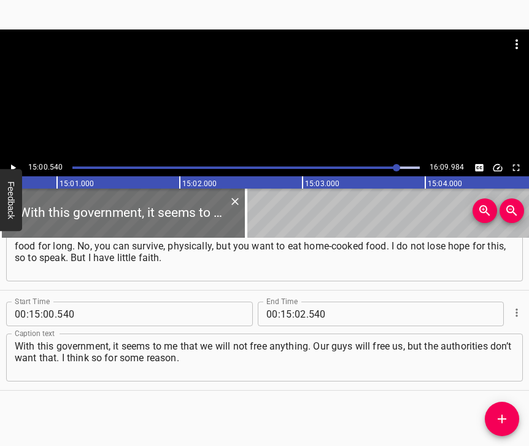
click at [14, 166] on icon "Play/Pause" at bounding box center [13, 167] width 5 height 7
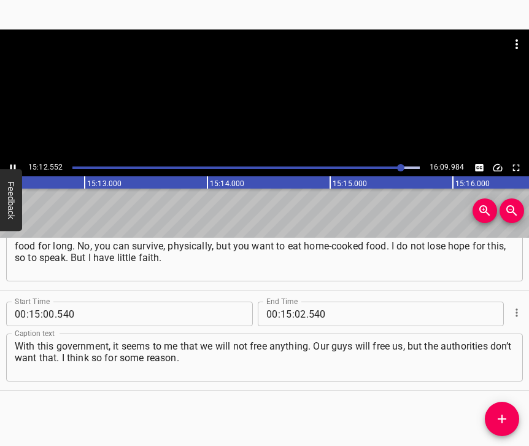
click at [14, 165] on icon "Play/Pause" at bounding box center [13, 167] width 6 height 7
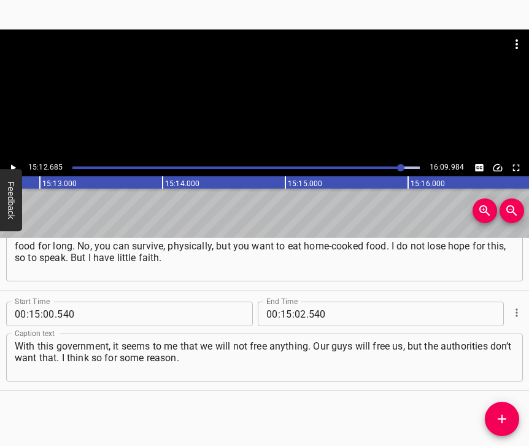
scroll to position [0, 112027]
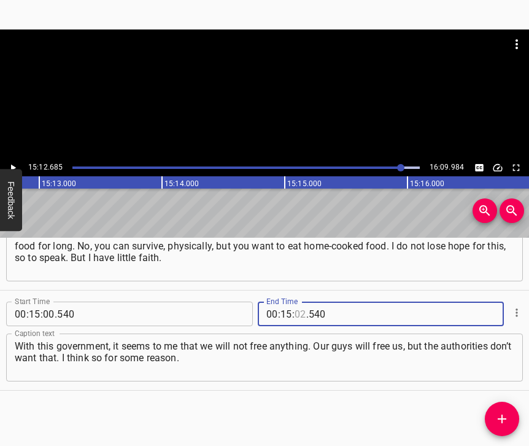
click at [295, 302] on input "number" at bounding box center [301, 313] width 12 height 25
type input "12"
type input "685"
click at [501, 410] on button "Add Cue" at bounding box center [502, 418] width 34 height 34
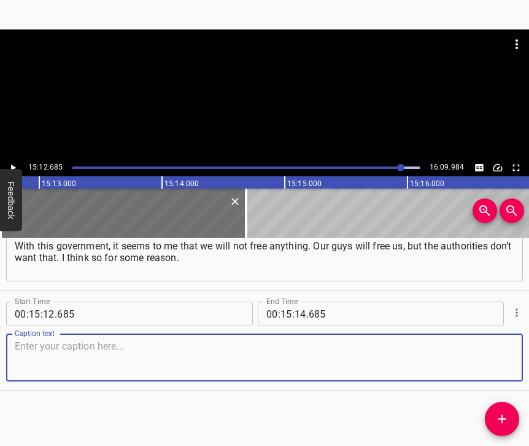
scroll to position [6478, 0]
click at [492, 356] on textarea at bounding box center [265, 357] width 500 height 35
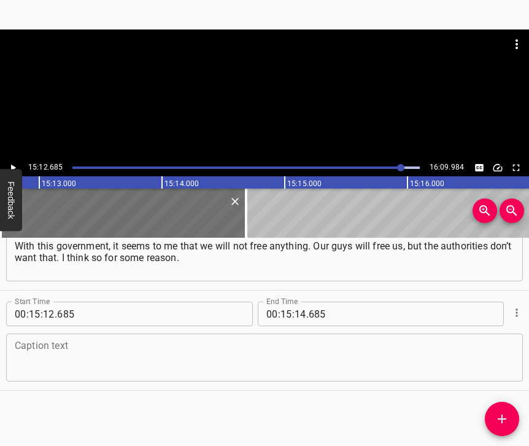
click at [269, 356] on textarea at bounding box center [265, 357] width 500 height 35
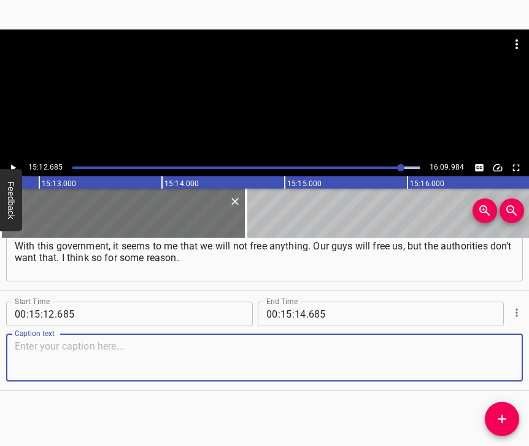
paste textarea "Because they only get in the way. If they had kept their noses out of it, maybe…"
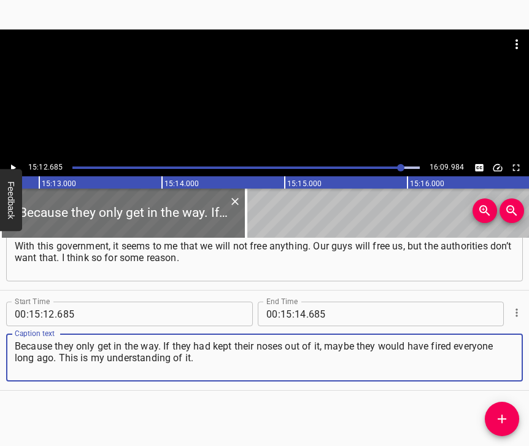
type textarea "Because they only get in the way. If they had kept their noses out of it, maybe…"
click at [15, 167] on icon "Play/Pause" at bounding box center [13, 167] width 5 height 7
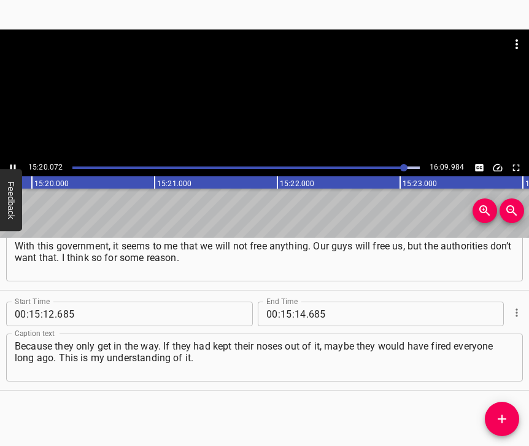
scroll to position [0, 112930]
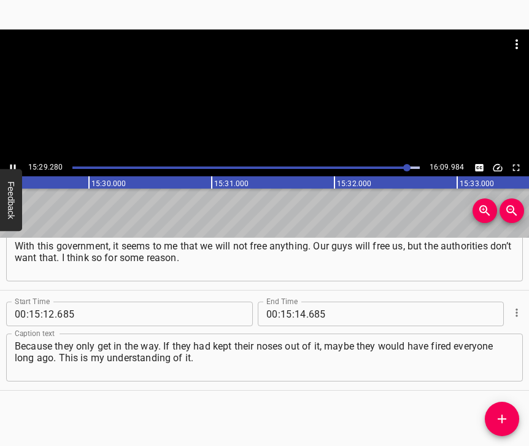
click at [12, 163] on icon "Play/Pause" at bounding box center [12, 167] width 11 height 11
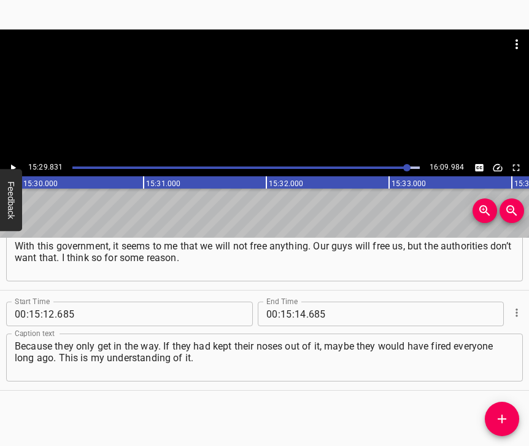
click at [12, 163] on icon "Play/Pause" at bounding box center [12, 167] width 11 height 11
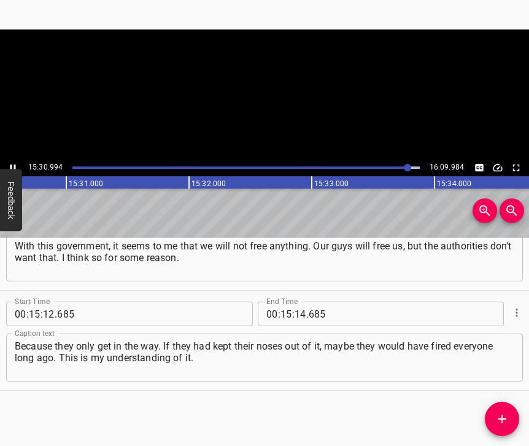
click at [12, 163] on icon "Play/Pause" at bounding box center [12, 167] width 11 height 11
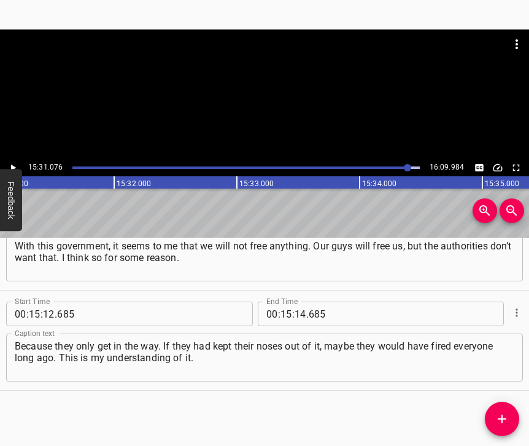
scroll to position [0, 114285]
click at [295, 301] on input "number" at bounding box center [301, 313] width 12 height 25
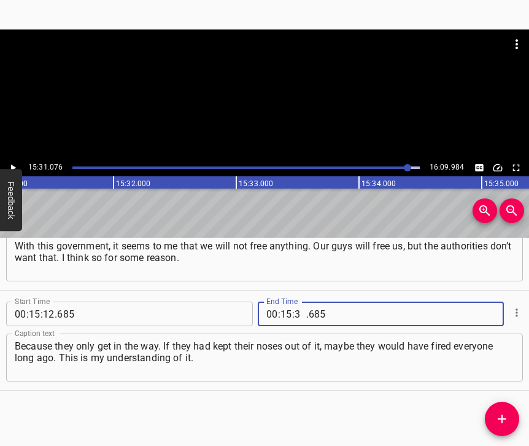
type input "31"
type input "076"
click at [504, 420] on icon "Add Cue" at bounding box center [502, 418] width 15 height 15
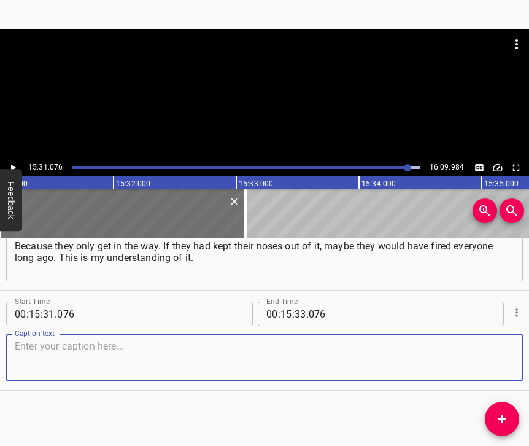
scroll to position [6588, 0]
click at [486, 363] on textarea at bounding box center [265, 357] width 500 height 35
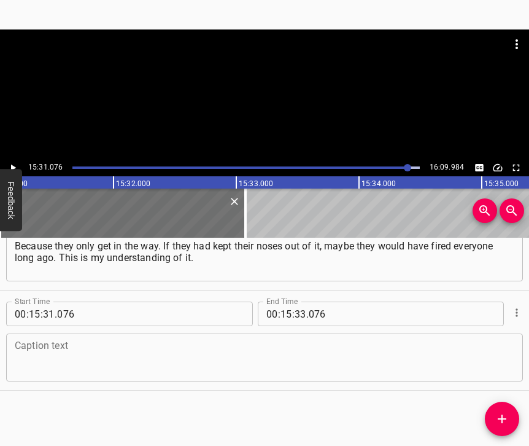
click at [258, 357] on textarea at bounding box center [265, 357] width 500 height 35
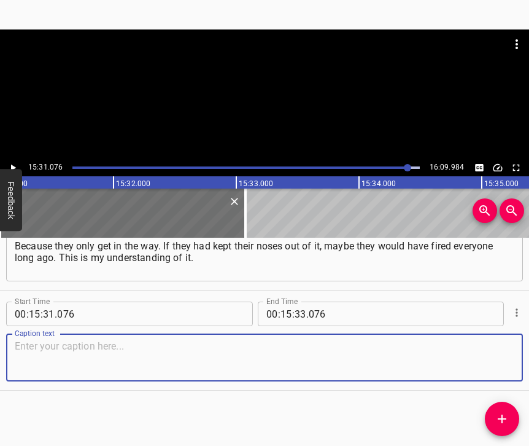
paste textarea "I don’t know if it’s right or wrong. But you can see who is helping whom. For e…"
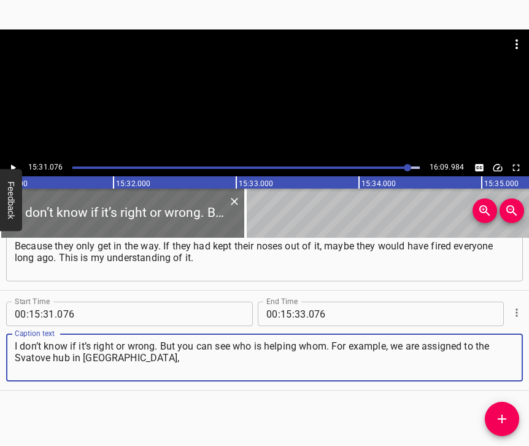
type textarea "I don’t know if it’s right or wrong. But you can see who is helping whom. For e…"
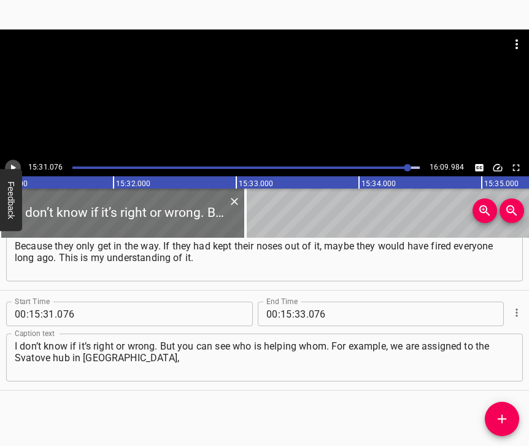
click at [12, 163] on icon "Play/Pause" at bounding box center [12, 167] width 11 height 11
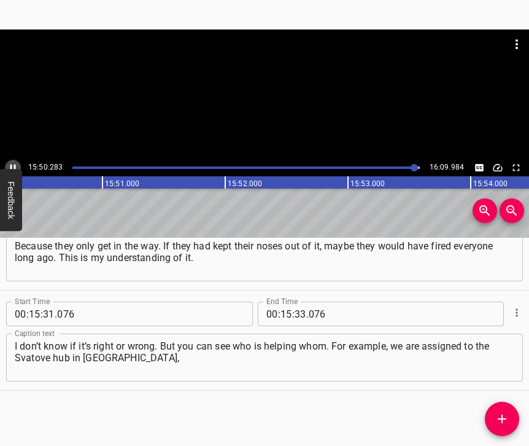
click at [14, 166] on icon "Play/Pause" at bounding box center [13, 167] width 6 height 7
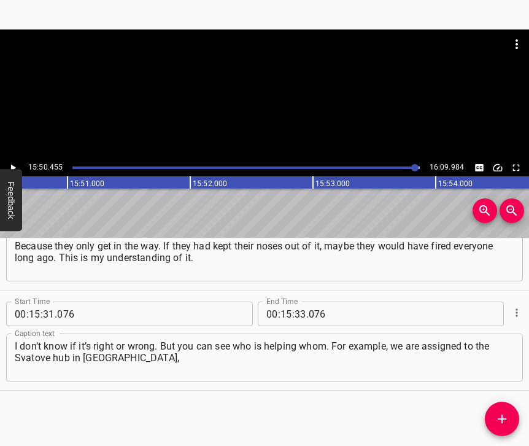
scroll to position [0, 116664]
click at [300, 301] on input "number" at bounding box center [301, 313] width 12 height 25
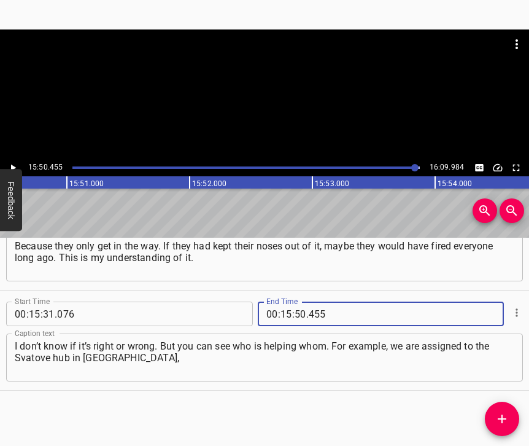
click at [508, 423] on icon "Add Cue" at bounding box center [502, 418] width 15 height 15
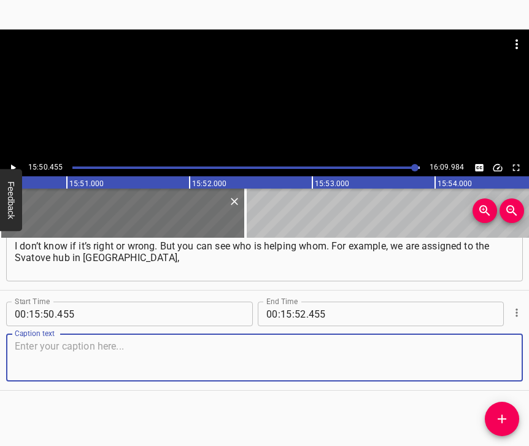
scroll to position [6699, 0]
click at [487, 361] on textarea at bounding box center [265, 357] width 500 height 35
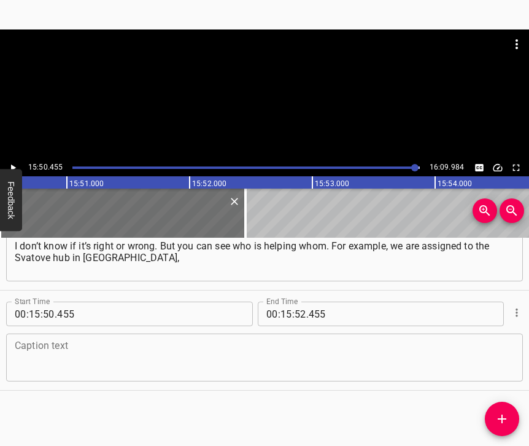
click at [350, 350] on textarea at bounding box center [265, 357] width 500 height 35
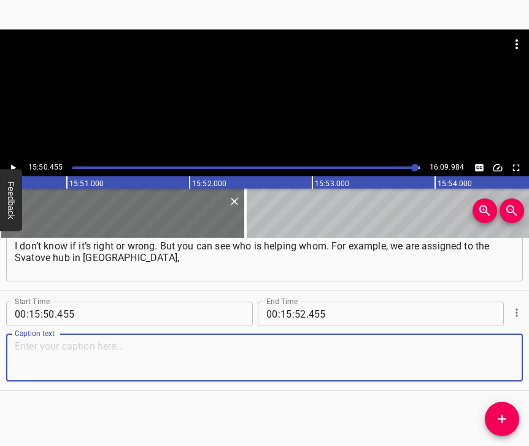
paste textarea "and there is always humanitarian aid from the [PERSON_NAME] Foundation. You can…"
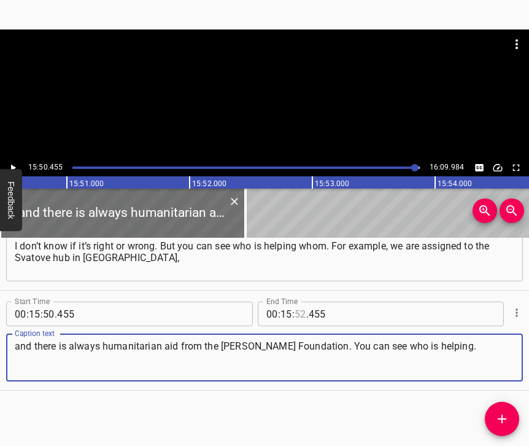
click at [295, 301] on input "number" at bounding box center [301, 313] width 12 height 25
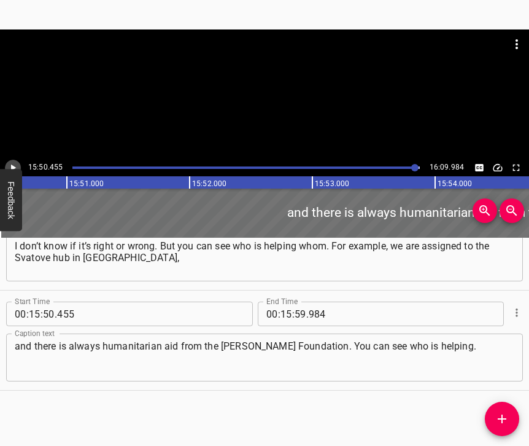
click at [11, 168] on icon "Play/Pause" at bounding box center [13, 167] width 5 height 7
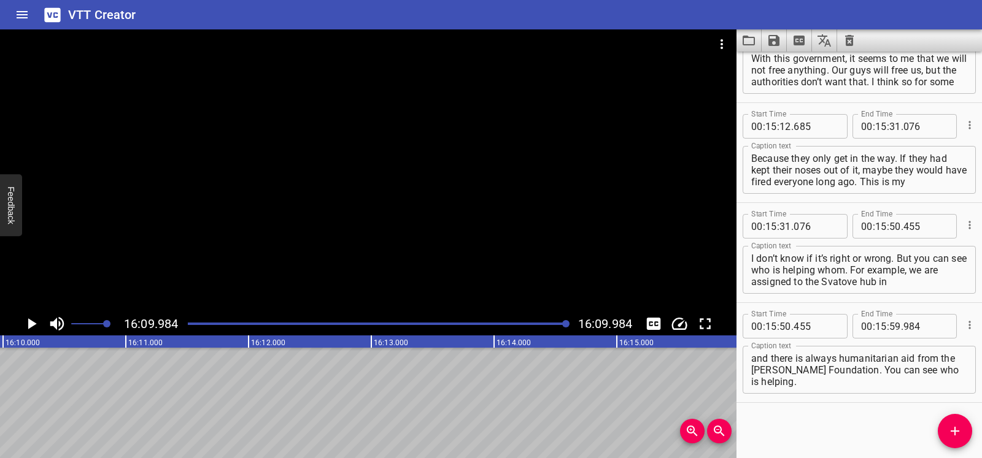
scroll to position [0, 119061]
click at [528, 41] on icon "Save captions to file" at bounding box center [773, 40] width 11 height 11
click at [528, 67] on li "Save to VTT file" at bounding box center [807, 67] width 90 height 22
